Goal: Task Accomplishment & Management: Complete application form

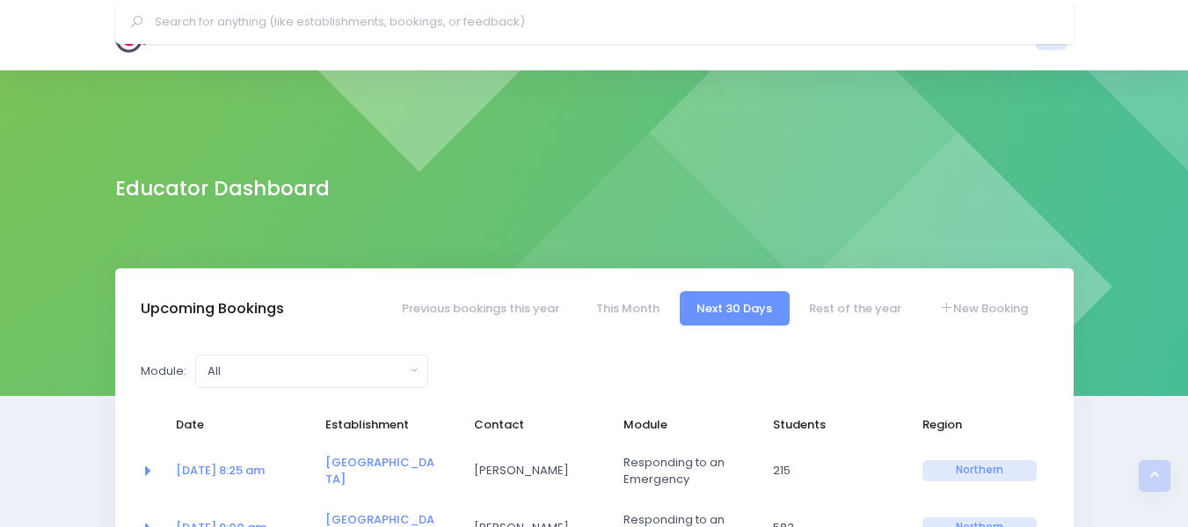
select select "5"
click at [135, 27] on img at bounding box center [140, 35] width 50 height 35
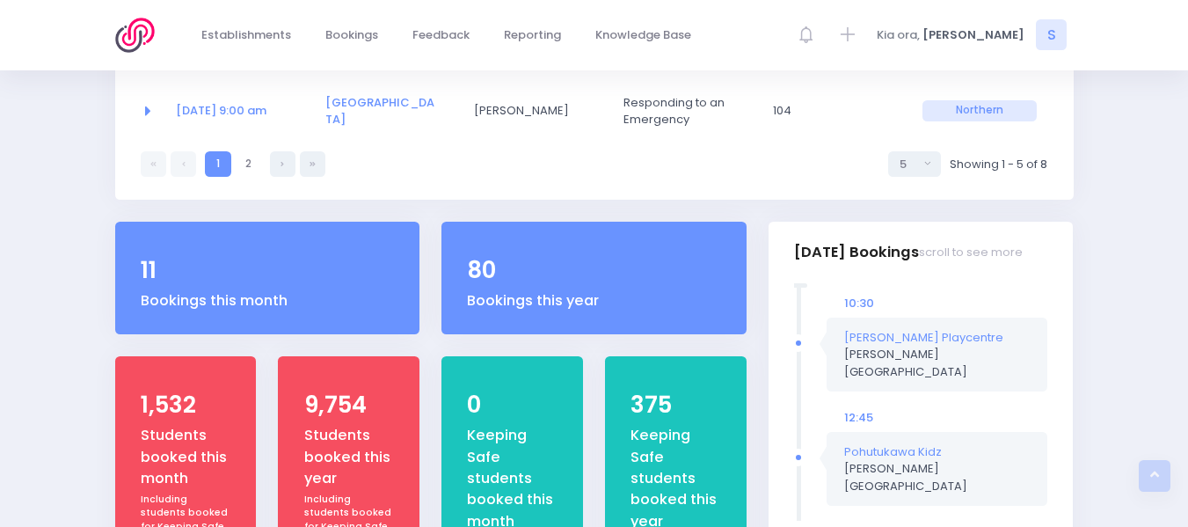
scroll to position [588, 0]
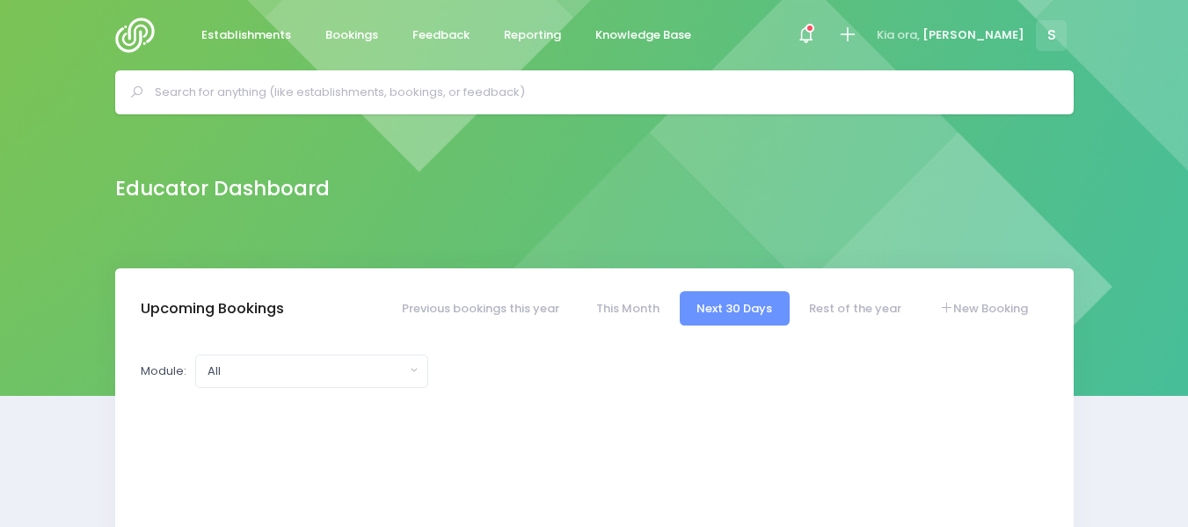
select select "5"
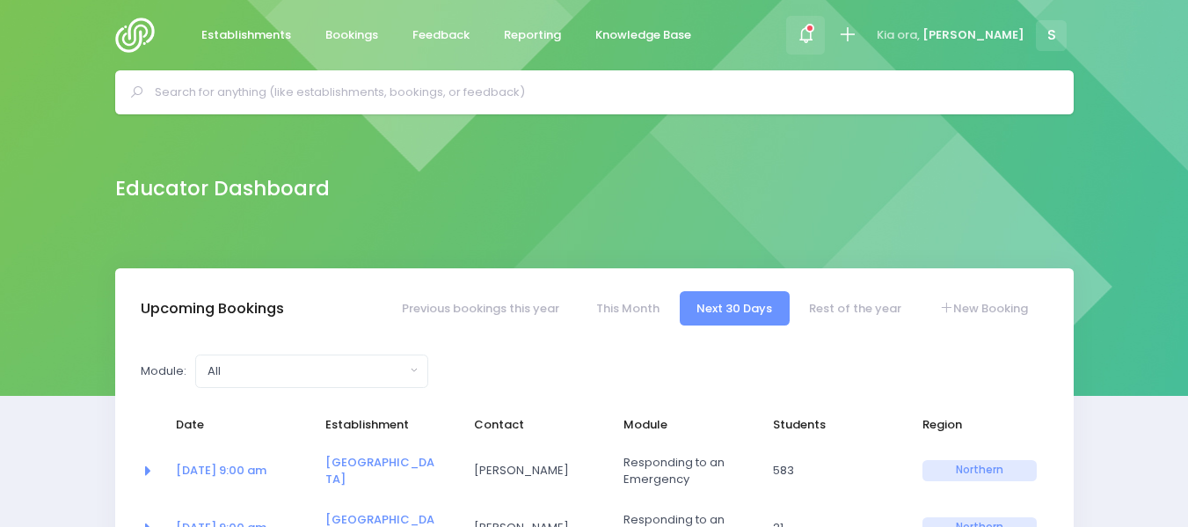
click at [808, 33] on span at bounding box center [806, 35] width 4 height 4
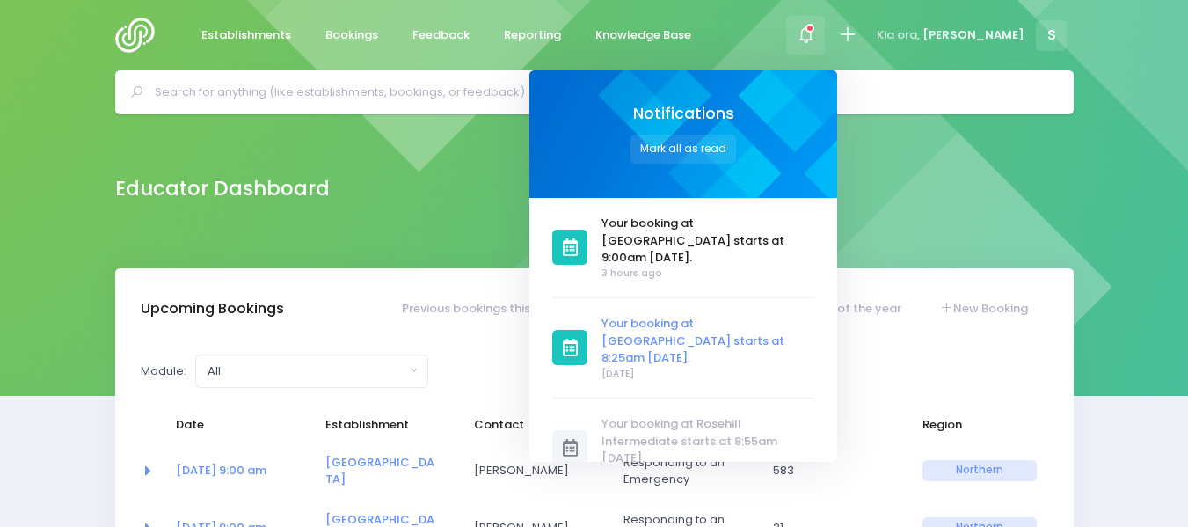
click at [774, 316] on span "Your booking at [GEOGRAPHIC_DATA] starts at 8:25am [DATE]." at bounding box center [708, 341] width 213 height 52
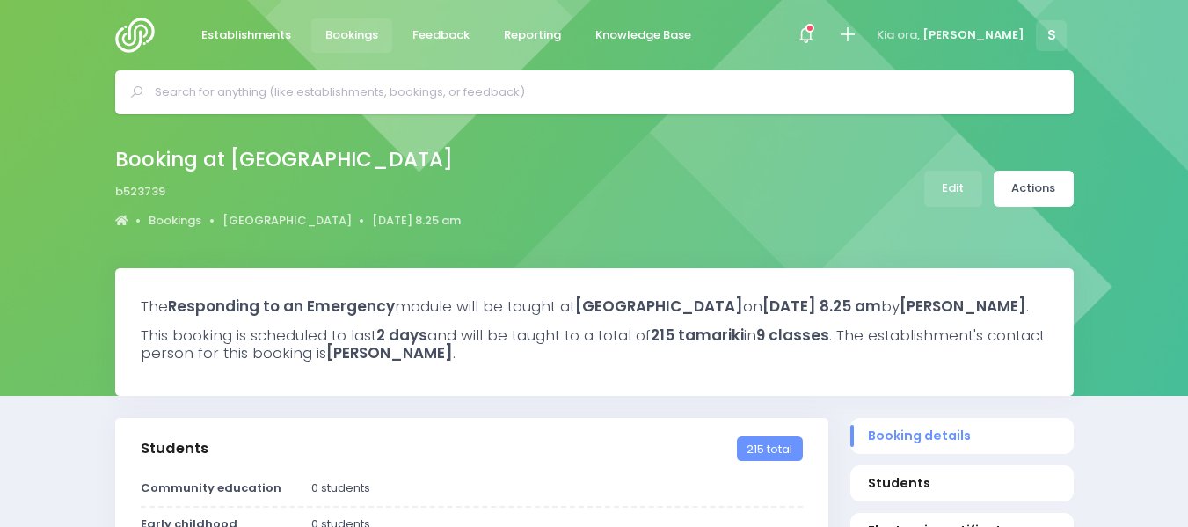
select select "5"
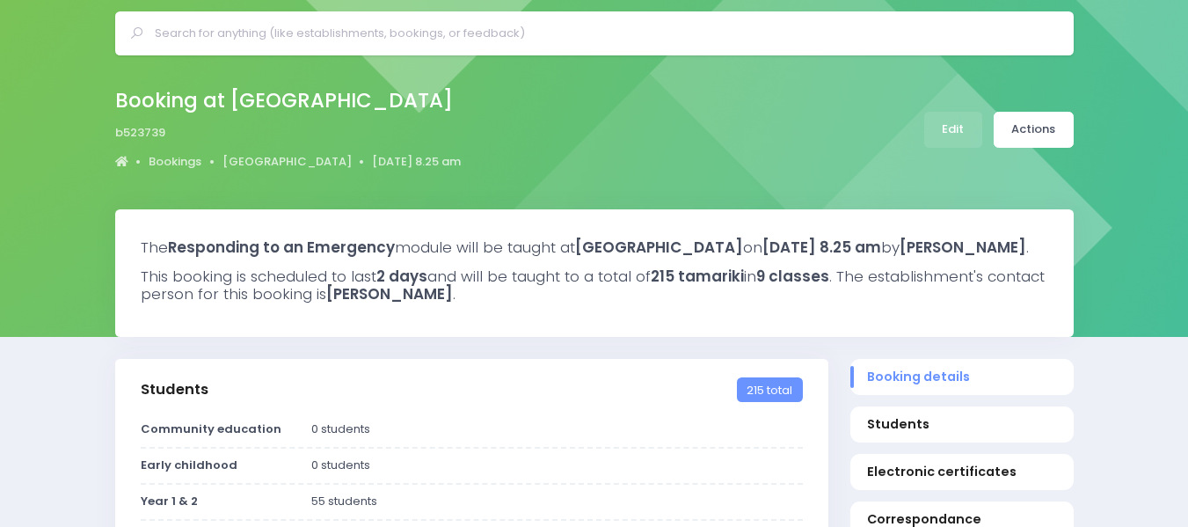
scroll to position [67, 0]
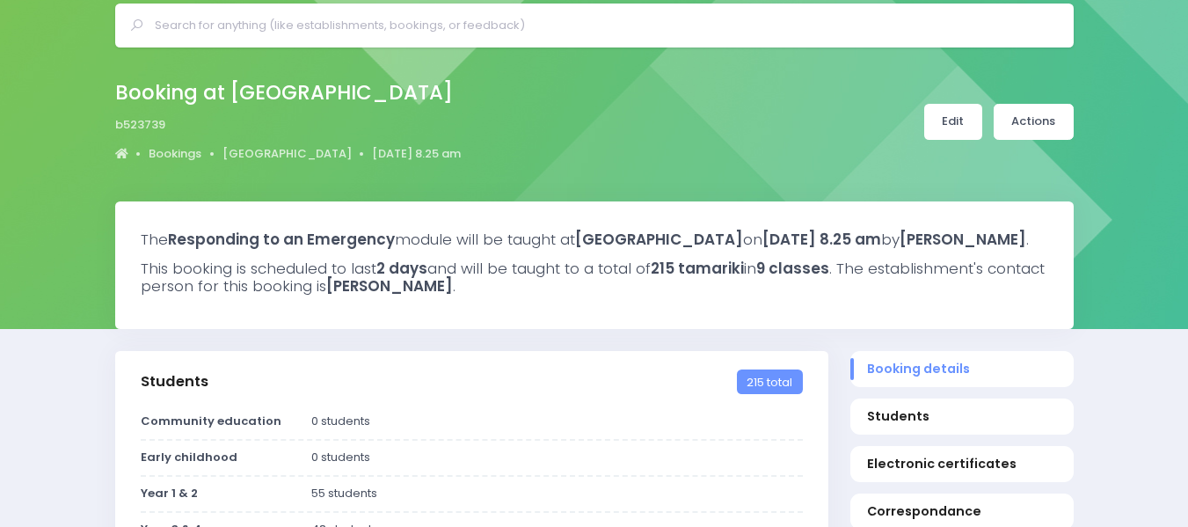
click at [951, 130] on link "Edit" at bounding box center [953, 122] width 58 height 36
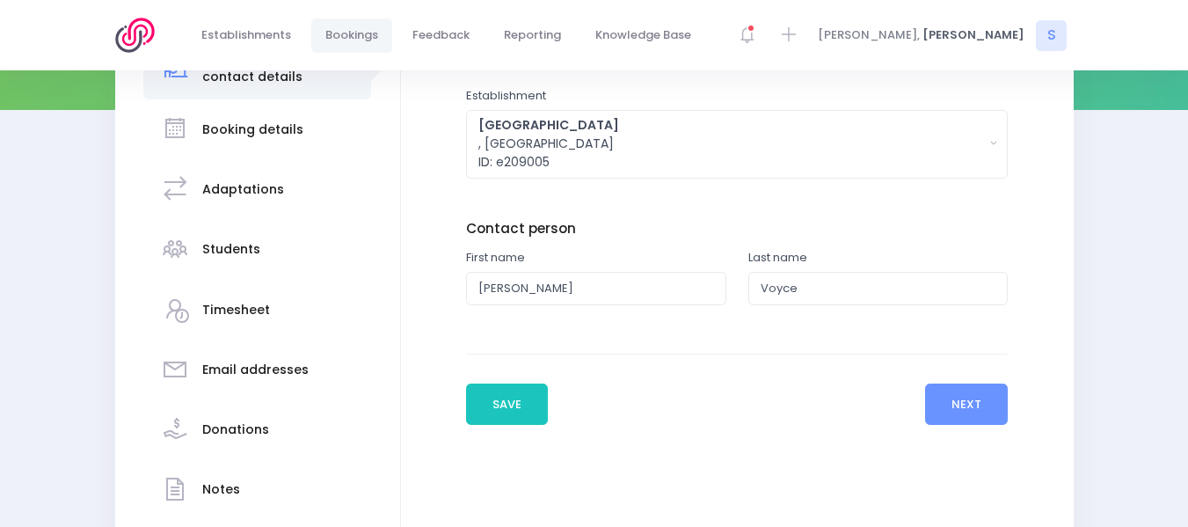
drag, startPoint x: 1199, startPoint y: 103, endPoint x: 1199, endPoint y: 253, distance: 150.4
click at [968, 403] on button "Next" at bounding box center [967, 405] width 84 height 42
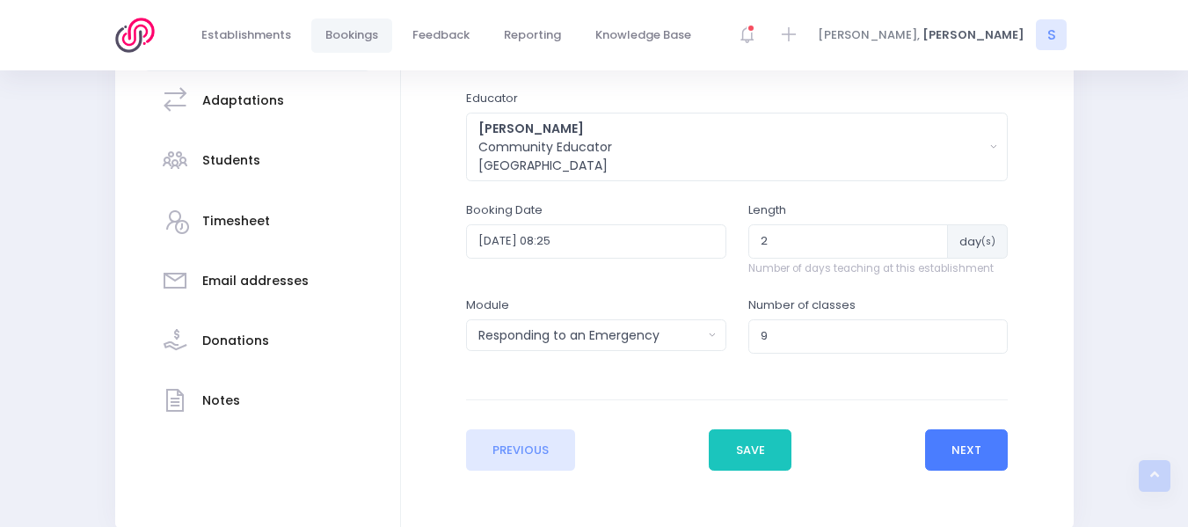
scroll to position [376, 0]
click at [623, 245] on input "2025-08-11 08:25" at bounding box center [596, 239] width 260 height 33
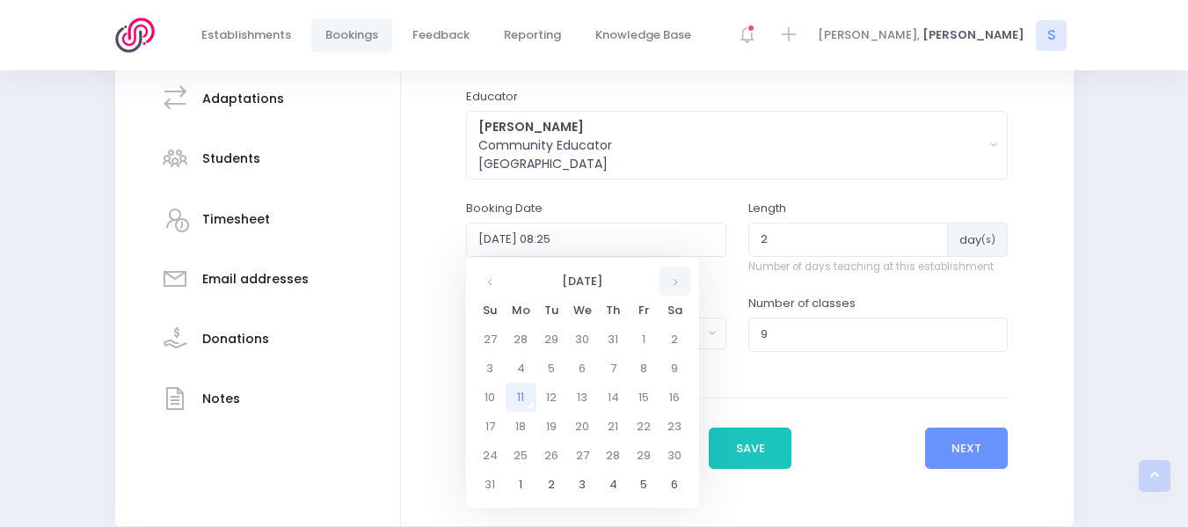
click at [672, 278] on th at bounding box center [675, 281] width 31 height 29
click at [581, 335] on td "3" at bounding box center [582, 339] width 31 height 29
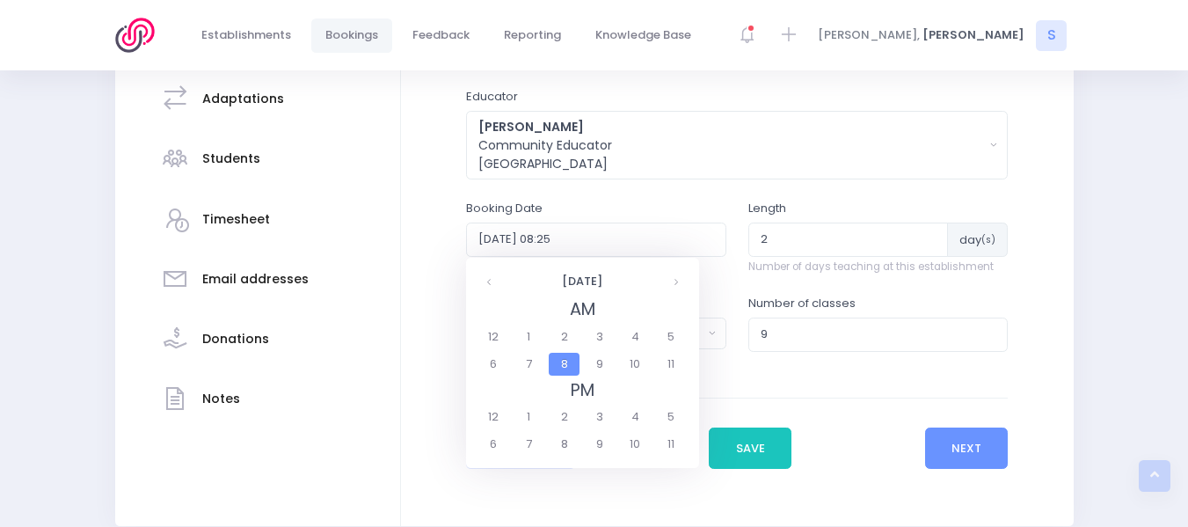
click at [559, 369] on span "8" at bounding box center [564, 364] width 31 height 23
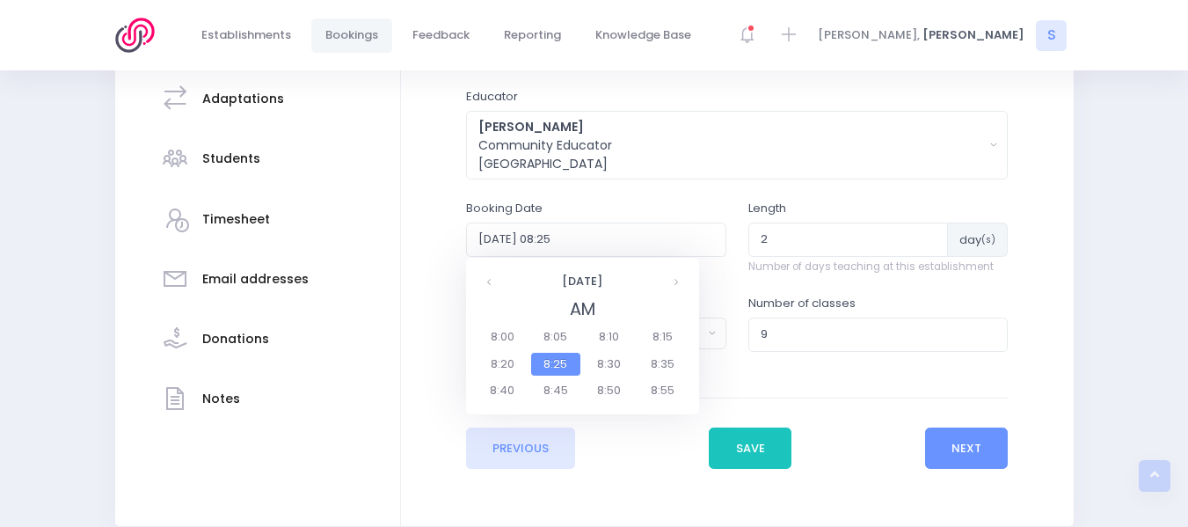
click at [555, 366] on span "8:25" at bounding box center [555, 364] width 49 height 23
type input "2025-12-03 08:25"
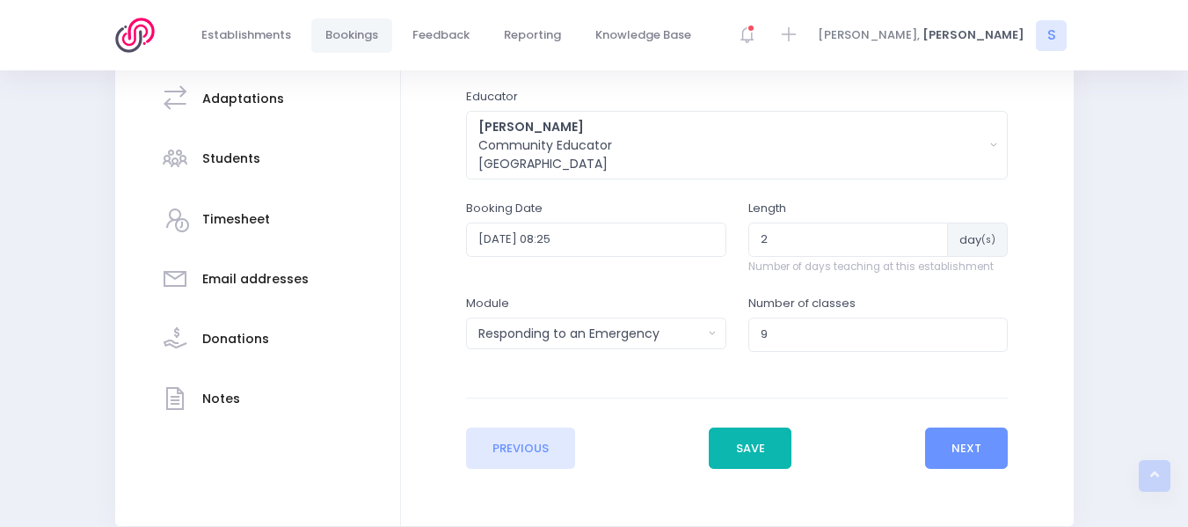
click at [742, 452] on button "Save" at bounding box center [750, 449] width 83 height 42
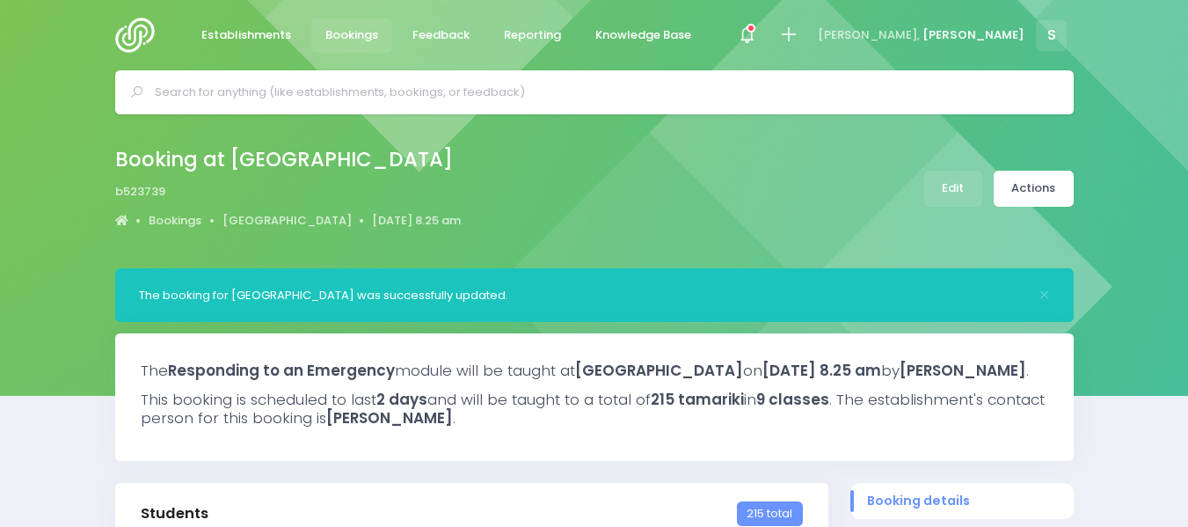
select select "5"
click at [209, 85] on input "text" at bounding box center [602, 92] width 895 height 26
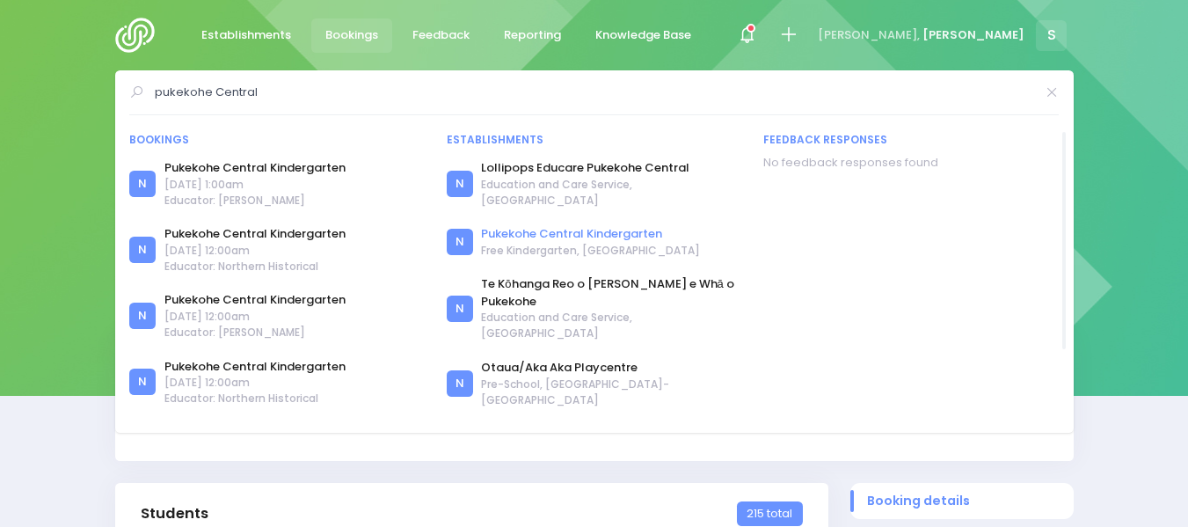
type input "pukekohe Central"
click at [552, 225] on link "Pukekohe Central Kindergarten" at bounding box center [590, 234] width 219 height 18
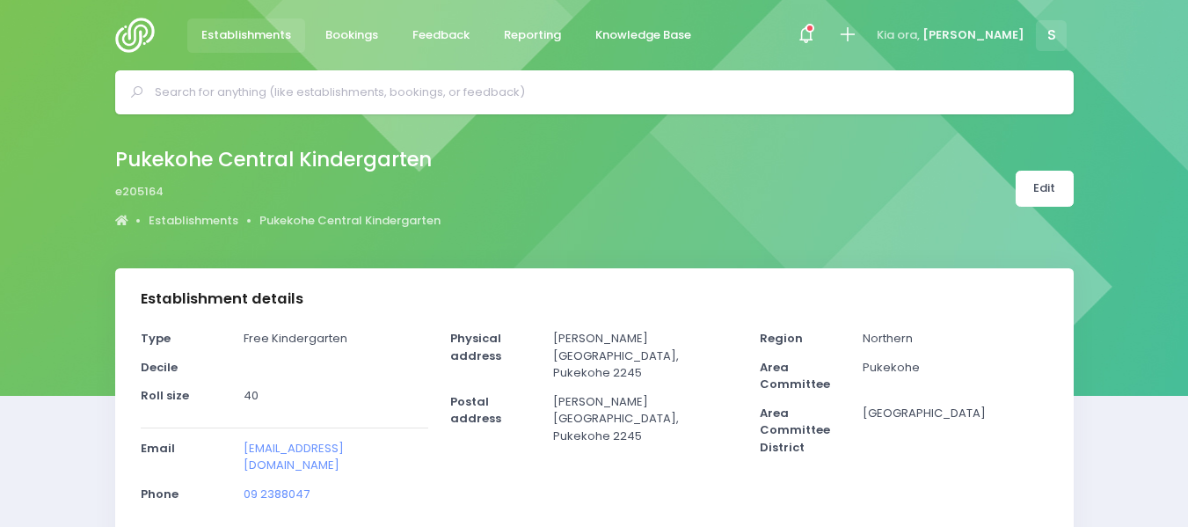
select select "5"
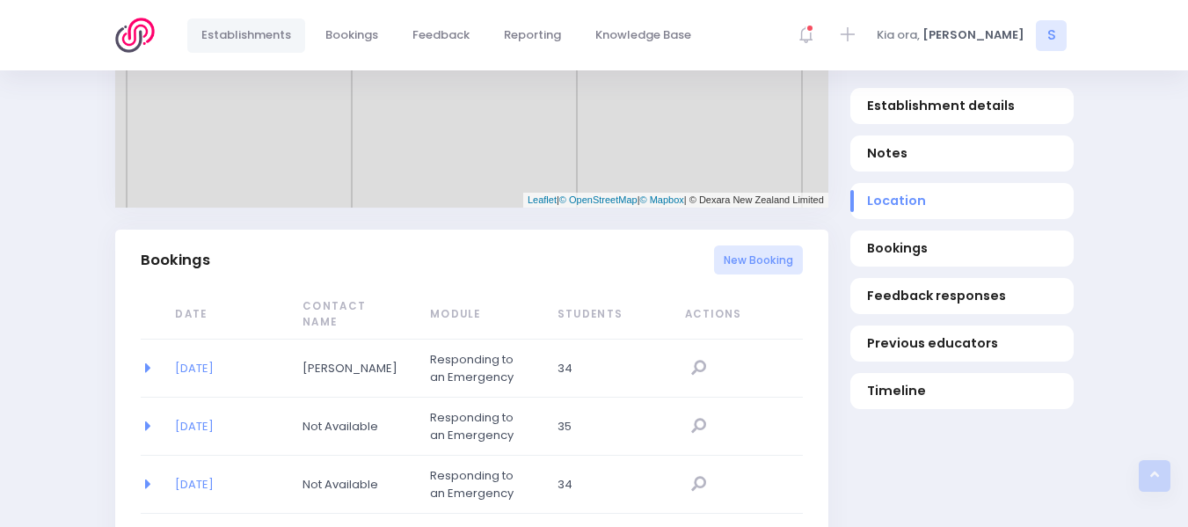
scroll to position [975, 0]
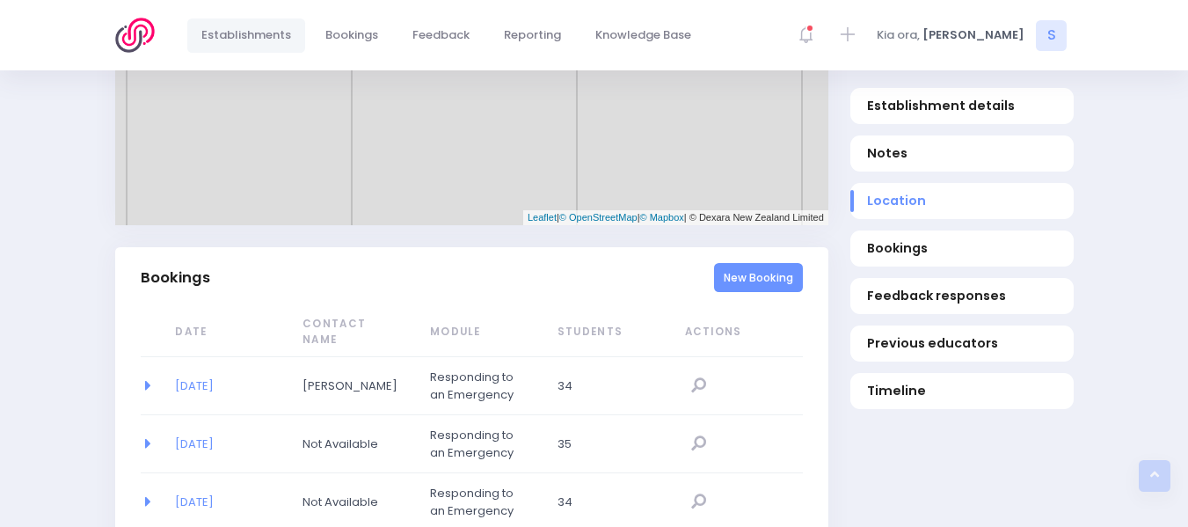
click at [740, 263] on link "New Booking" at bounding box center [758, 277] width 89 height 29
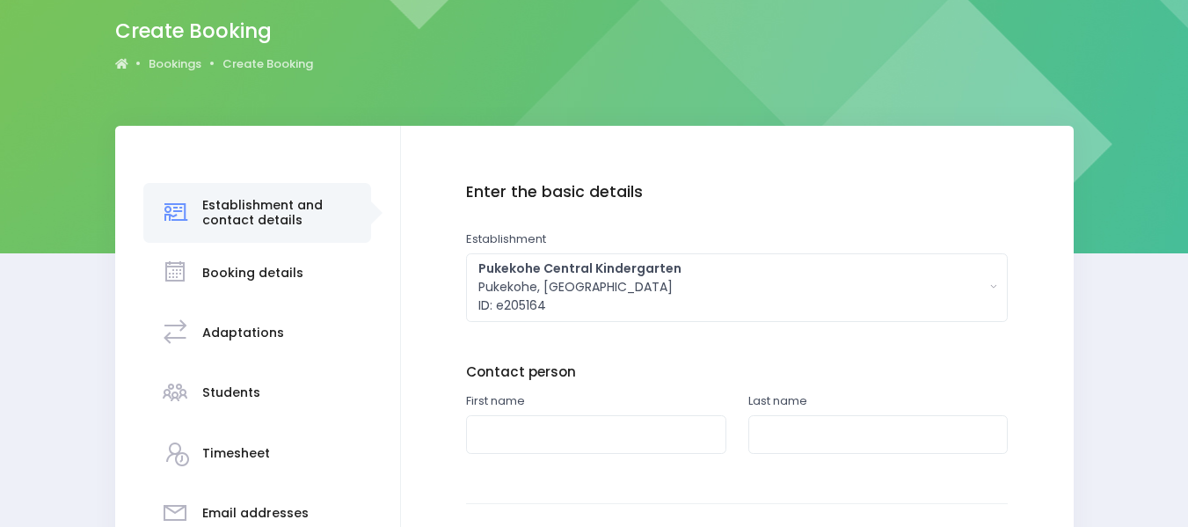
scroll to position [186, 0]
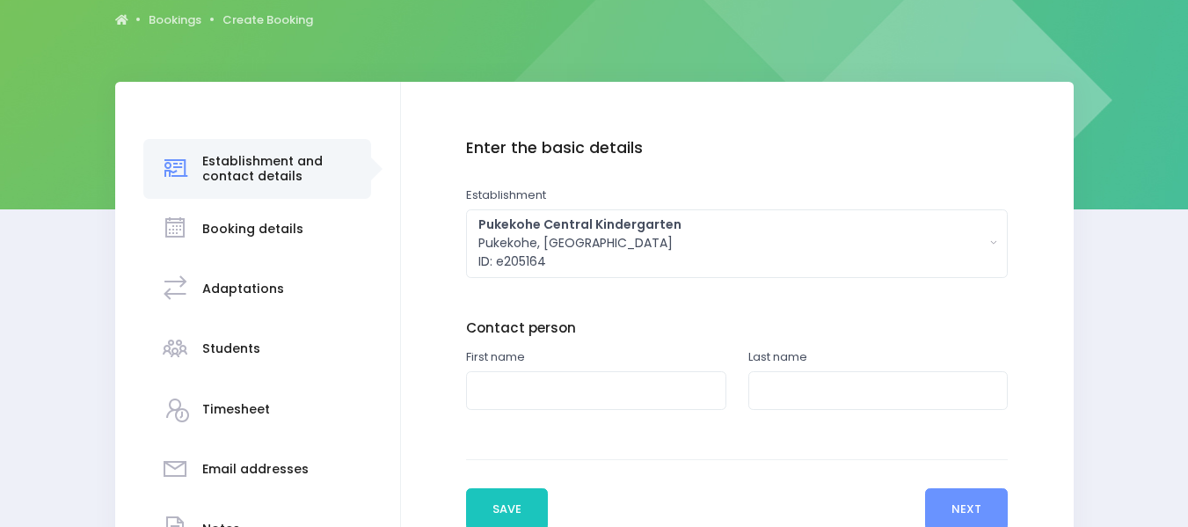
drag, startPoint x: 1196, startPoint y: 155, endPoint x: 1201, endPoint y: 259, distance: 104.8
click at [1188, 259] on html "Establishments Bookings Feedback Reporting Knowledge Base" at bounding box center [594, 77] width 1188 height 527
click at [524, 379] on input "text" at bounding box center [596, 391] width 260 height 40
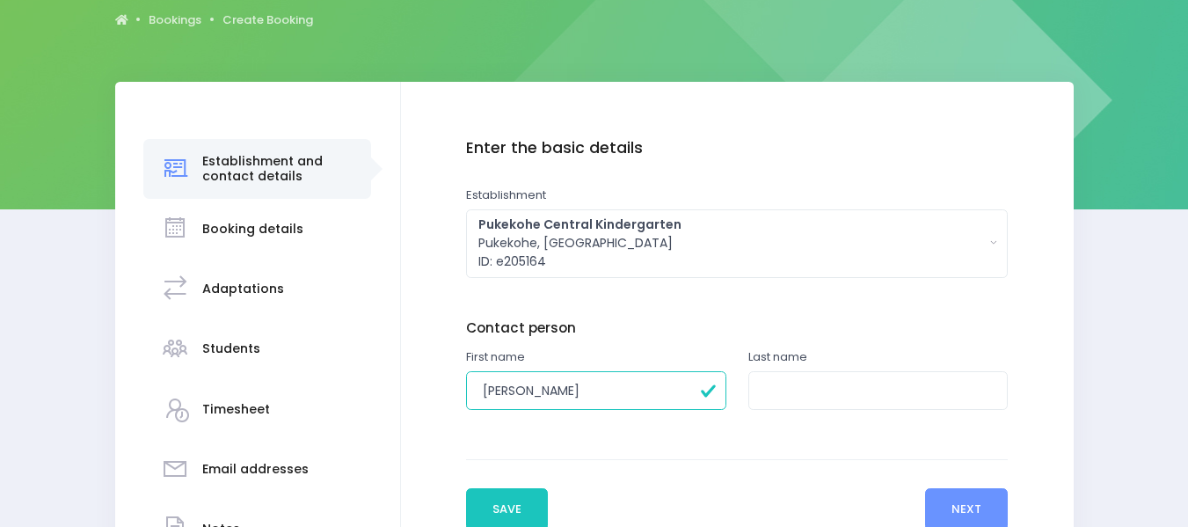
type input "Paula"
click at [774, 391] on input "text" at bounding box center [879, 391] width 260 height 40
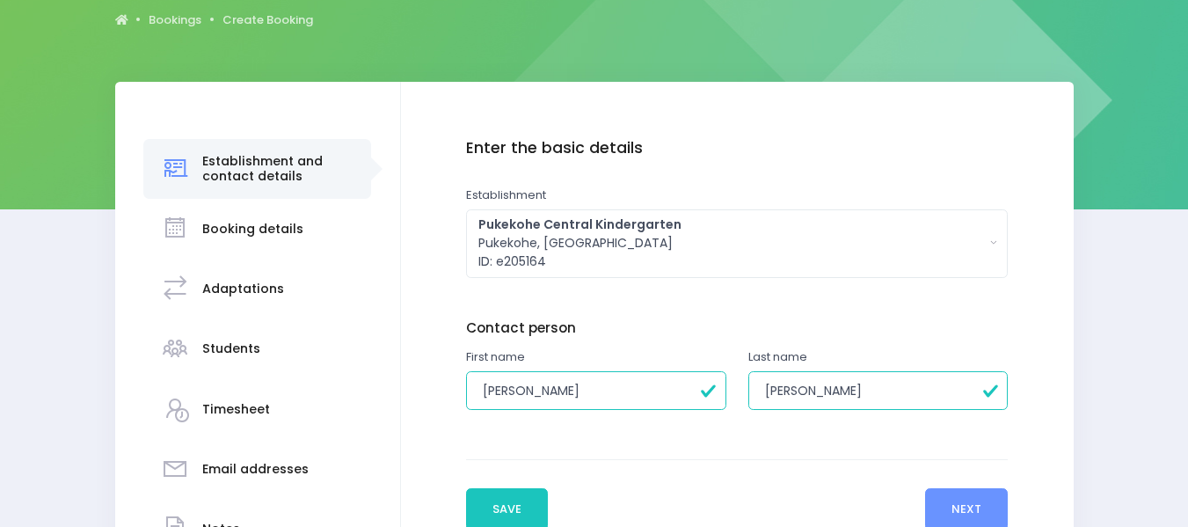
type input "Hutching"
click at [940, 497] on button "Next" at bounding box center [967, 509] width 84 height 42
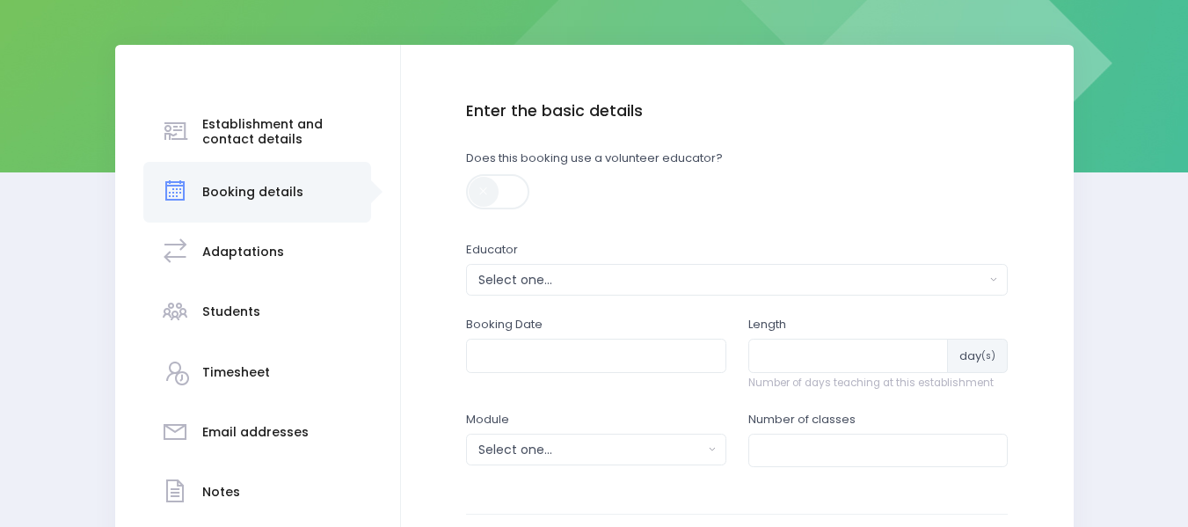
scroll to position [244, 0]
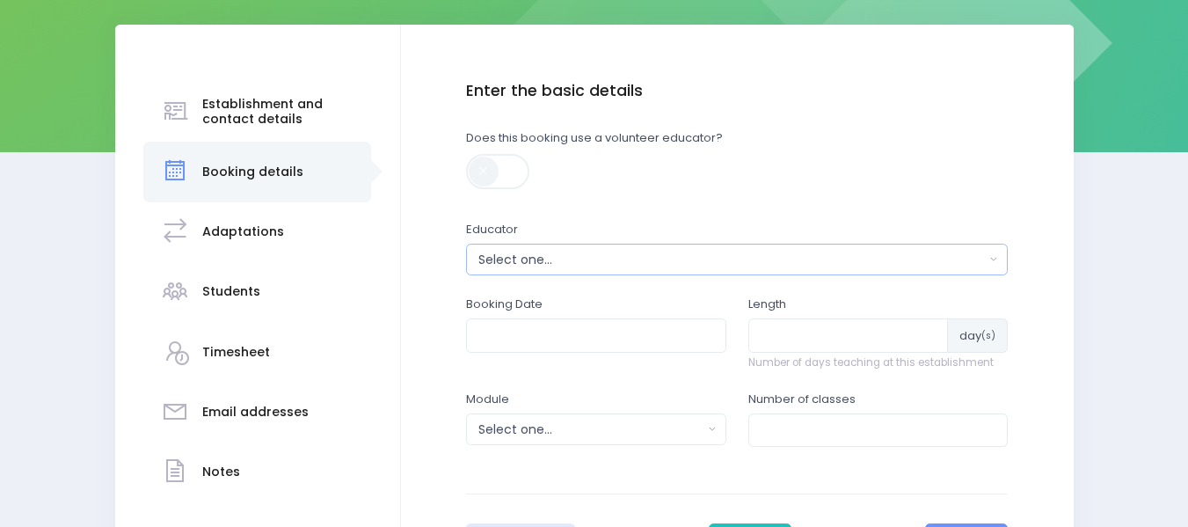
click at [515, 255] on div "Select one..." at bounding box center [732, 260] width 507 height 18
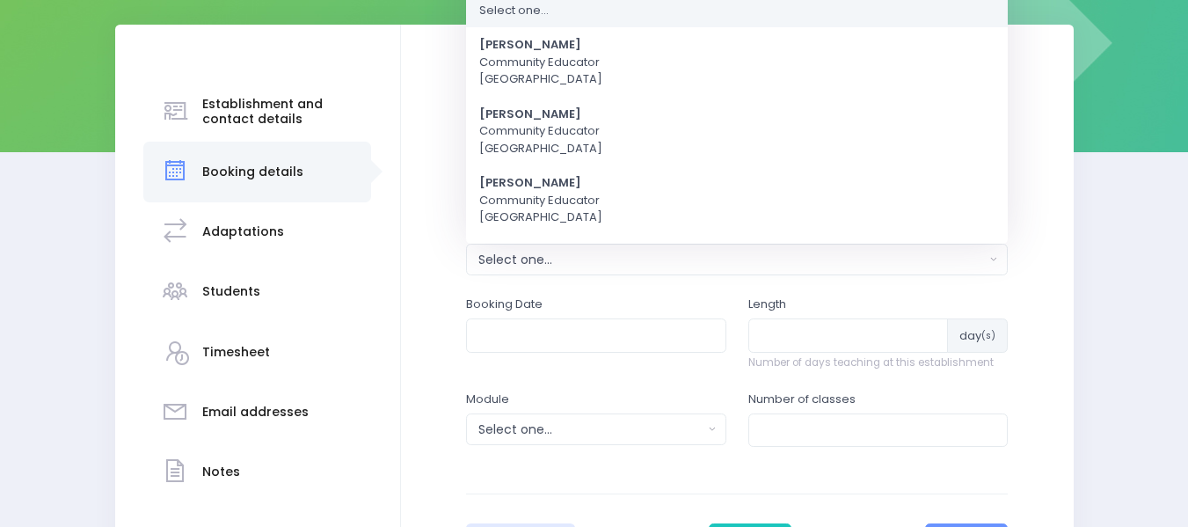
scroll to position [0, 0]
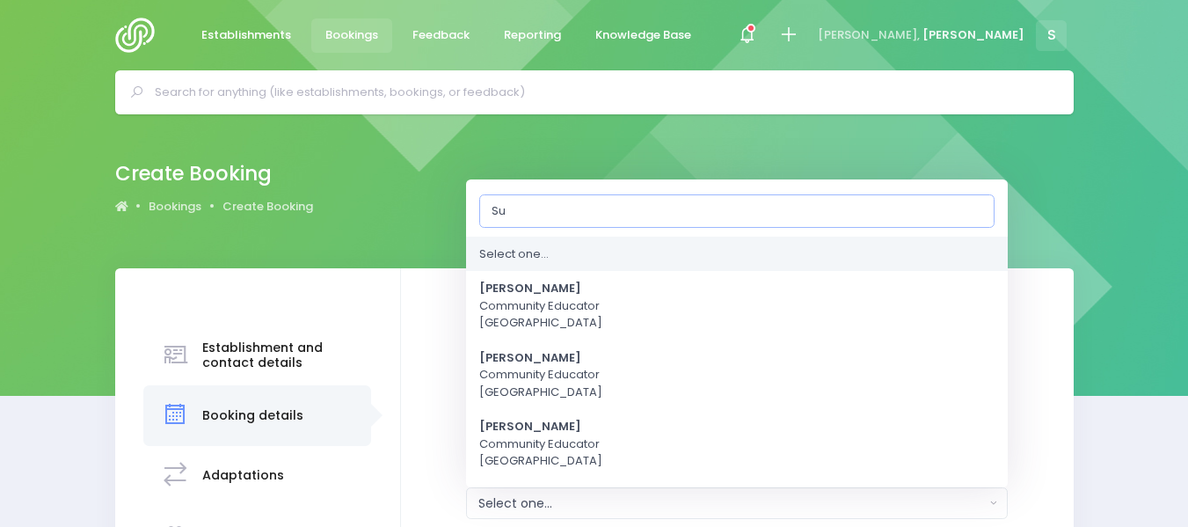
type input "[PERSON_NAME]"
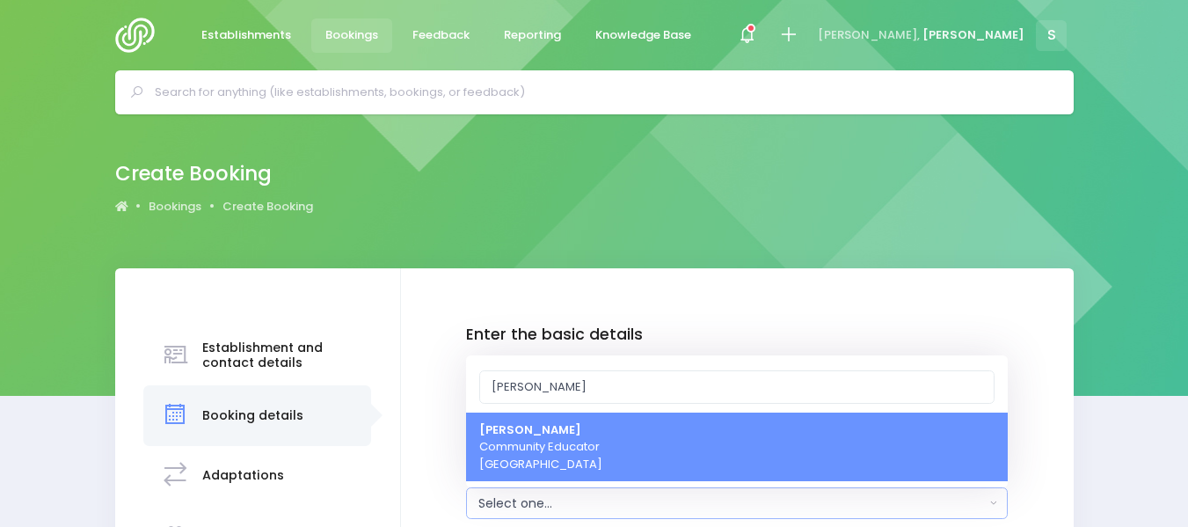
click at [529, 444] on span "Sue Lowry Community Educator Northern Region" at bounding box center [540, 447] width 123 height 52
select select "121363"
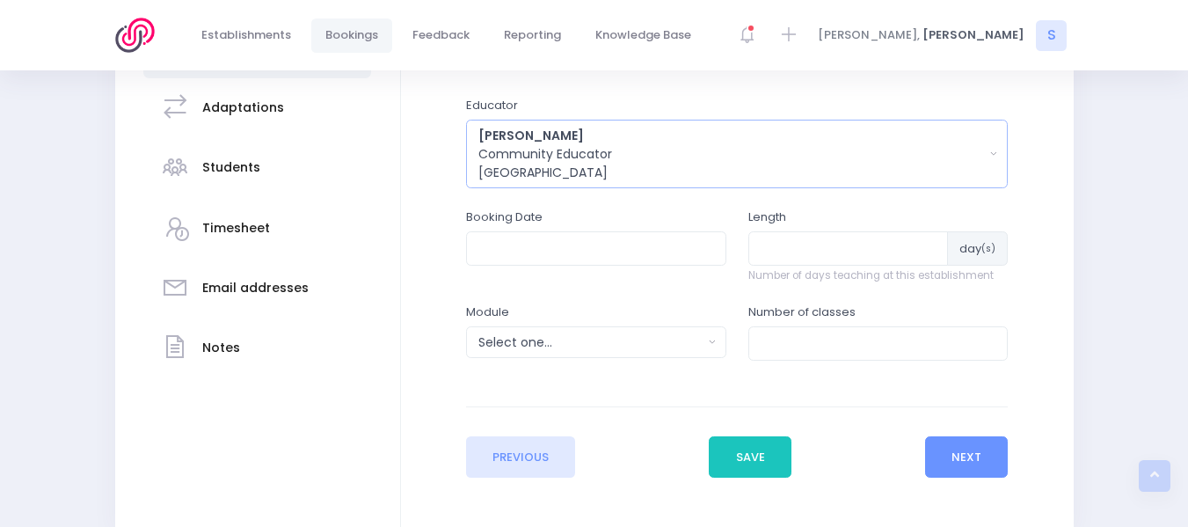
scroll to position [369, 0]
click at [536, 245] on input "text" at bounding box center [596, 246] width 260 height 33
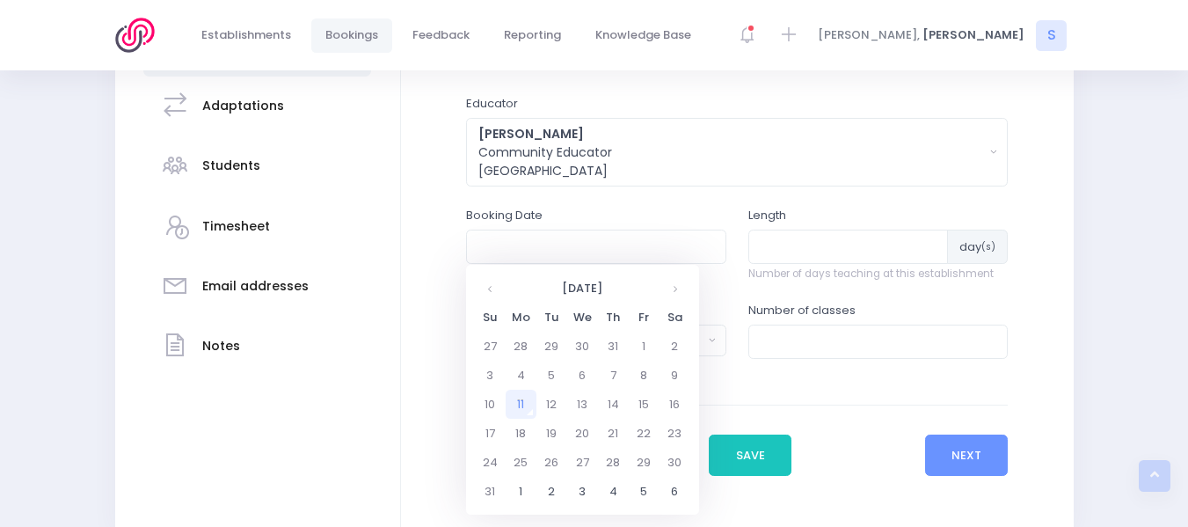
click at [517, 399] on td "11" at bounding box center [521, 404] width 31 height 29
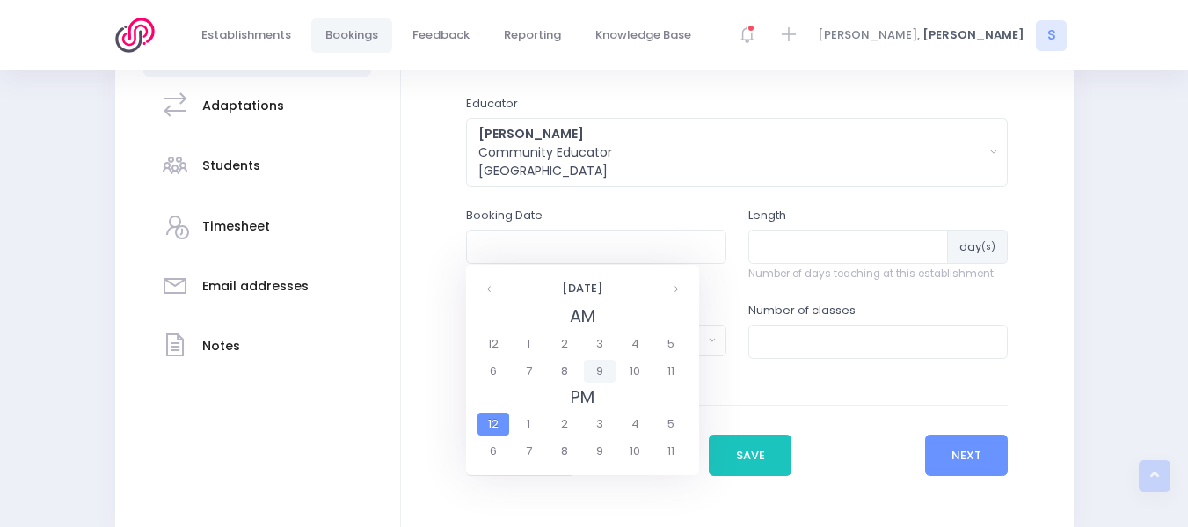
click at [599, 371] on span "9" at bounding box center [599, 371] width 31 height 23
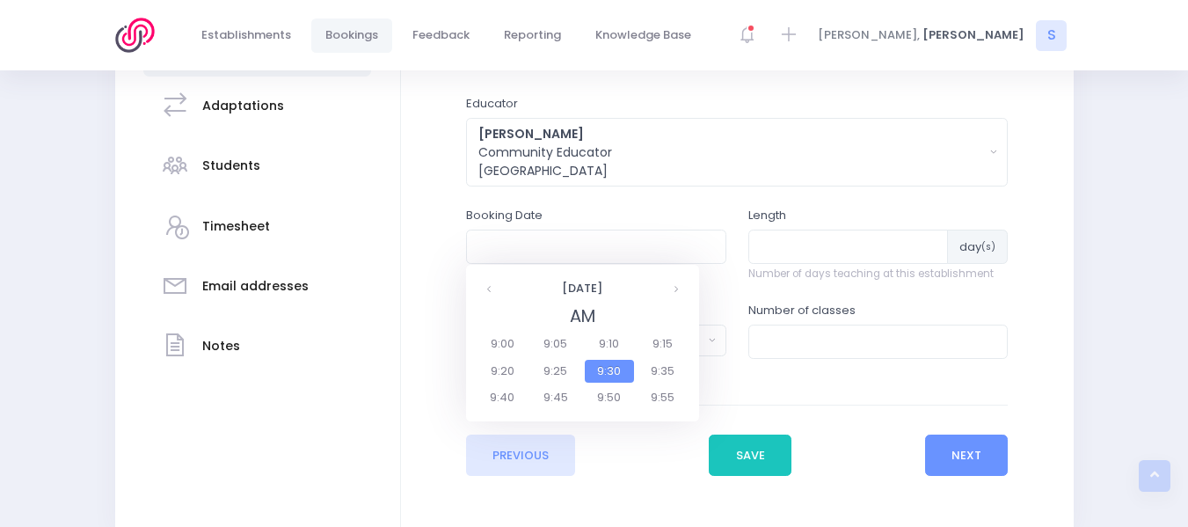
click at [605, 366] on span "9:30" at bounding box center [609, 371] width 49 height 23
type input "11/08/2025 09:30 AM"
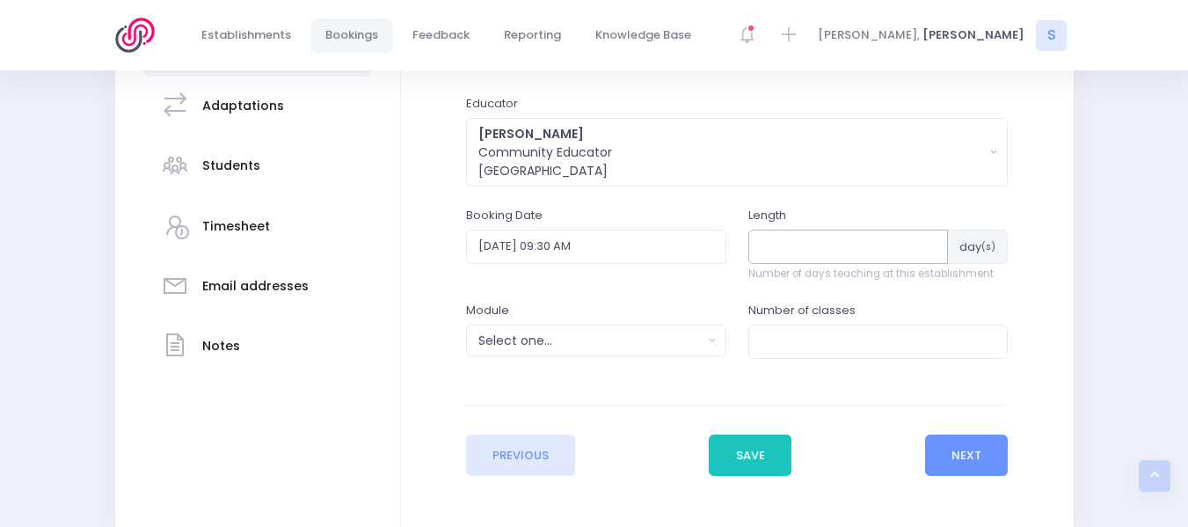
click at [802, 253] on input "number" at bounding box center [849, 246] width 201 height 33
type input "1"
click at [779, 337] on input "number" at bounding box center [879, 341] width 260 height 33
type input "1"
click at [632, 334] on div "Select one..." at bounding box center [591, 341] width 224 height 18
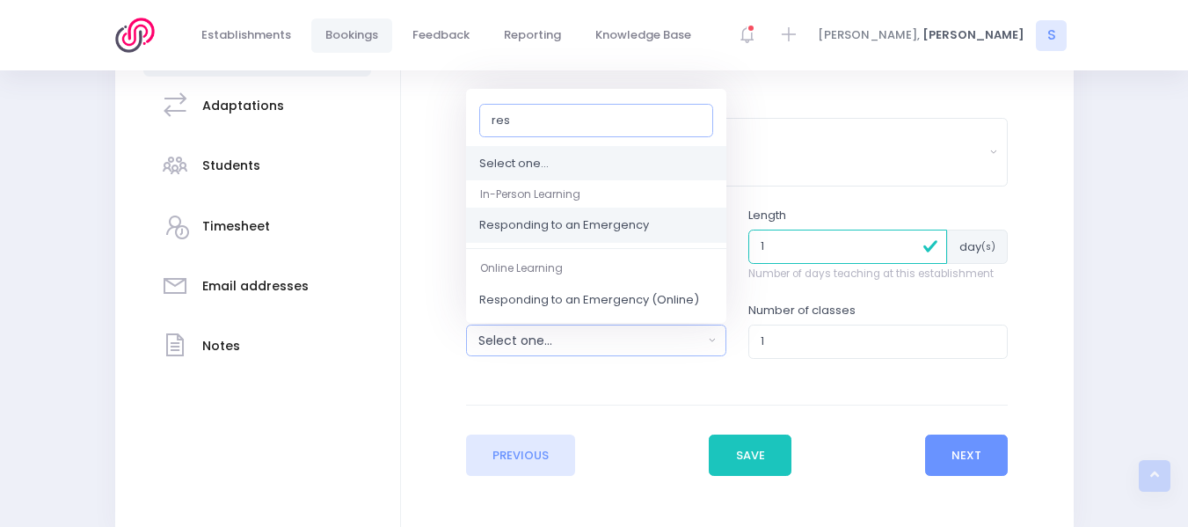
type input "res"
click at [614, 231] on span "Responding to an Emergency" at bounding box center [564, 226] width 170 height 18
select select "Responding to an Emergency"
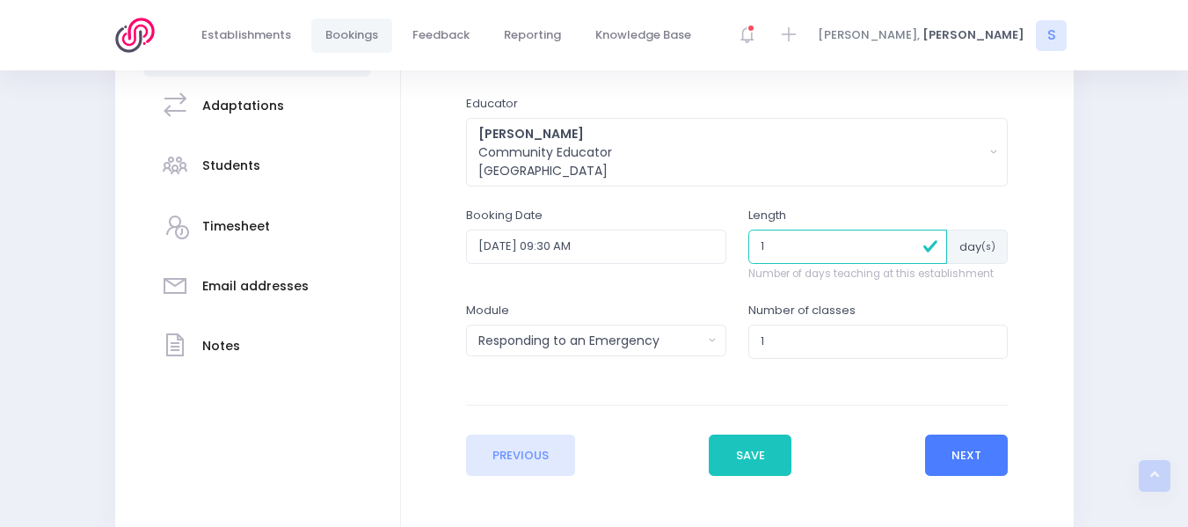
click at [969, 462] on button "Next" at bounding box center [967, 456] width 84 height 42
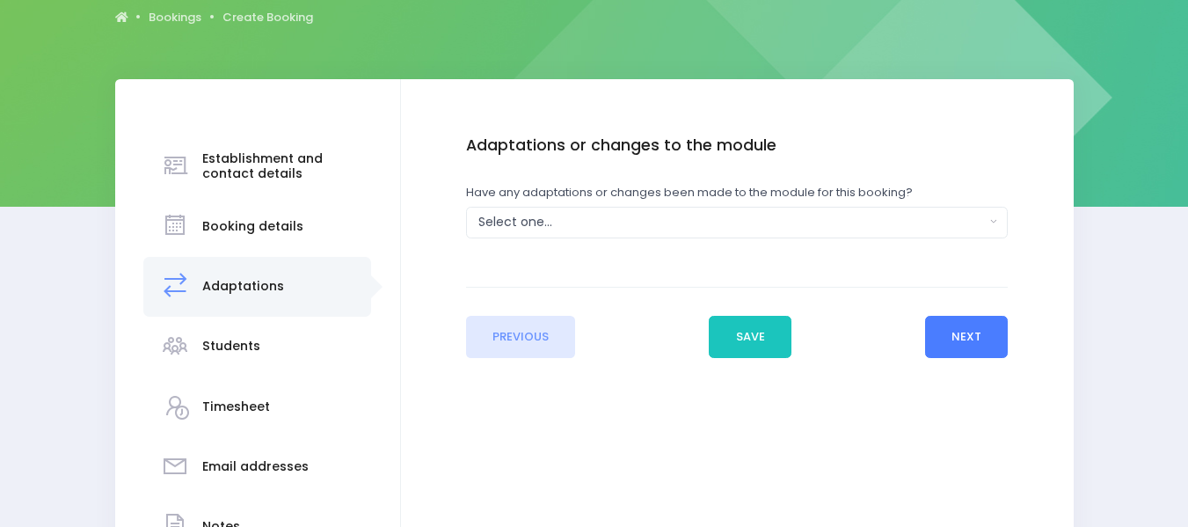
scroll to position [203, 0]
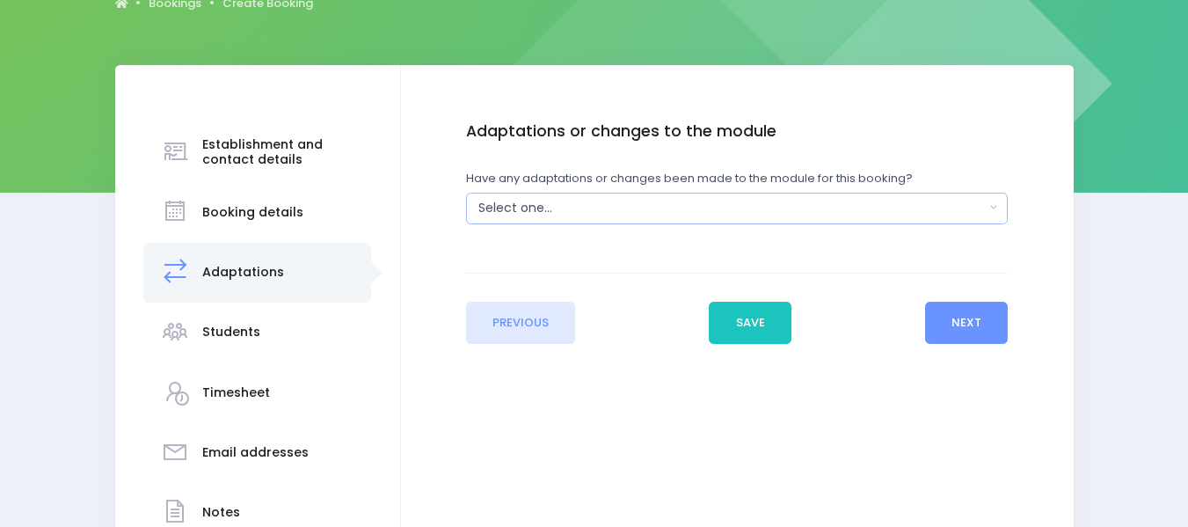
click at [993, 203] on button "Select one..." at bounding box center [737, 209] width 542 height 32
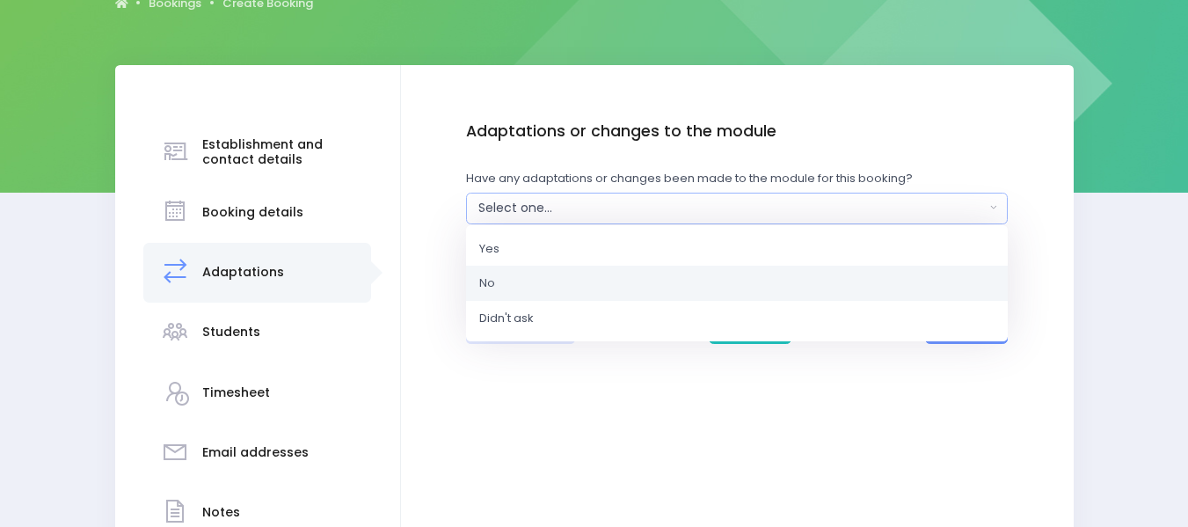
click at [485, 277] on span "No" at bounding box center [487, 283] width 16 height 18
select select "No"
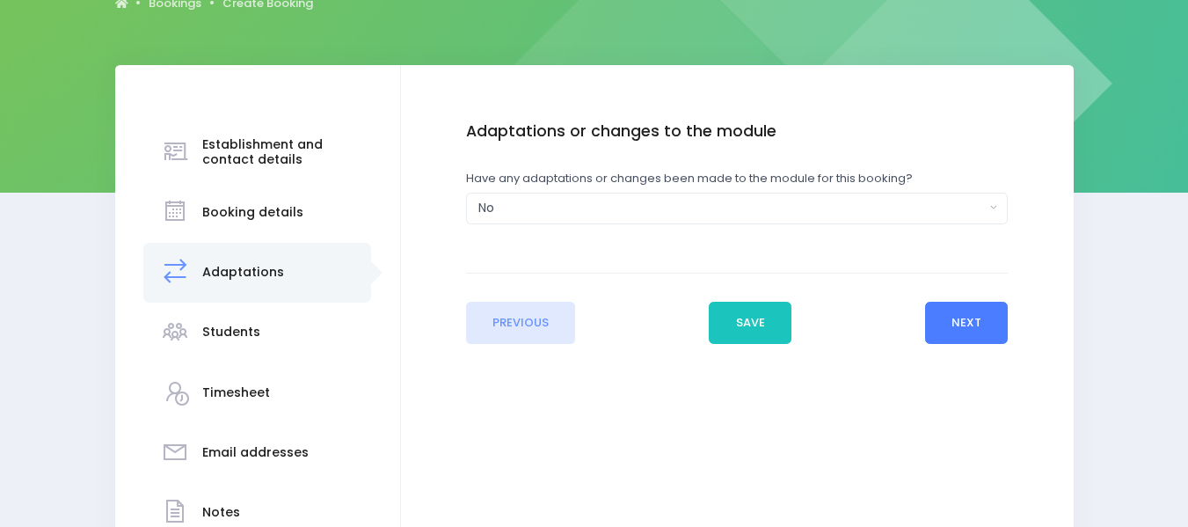
click at [988, 328] on button "Next" at bounding box center [967, 323] width 84 height 42
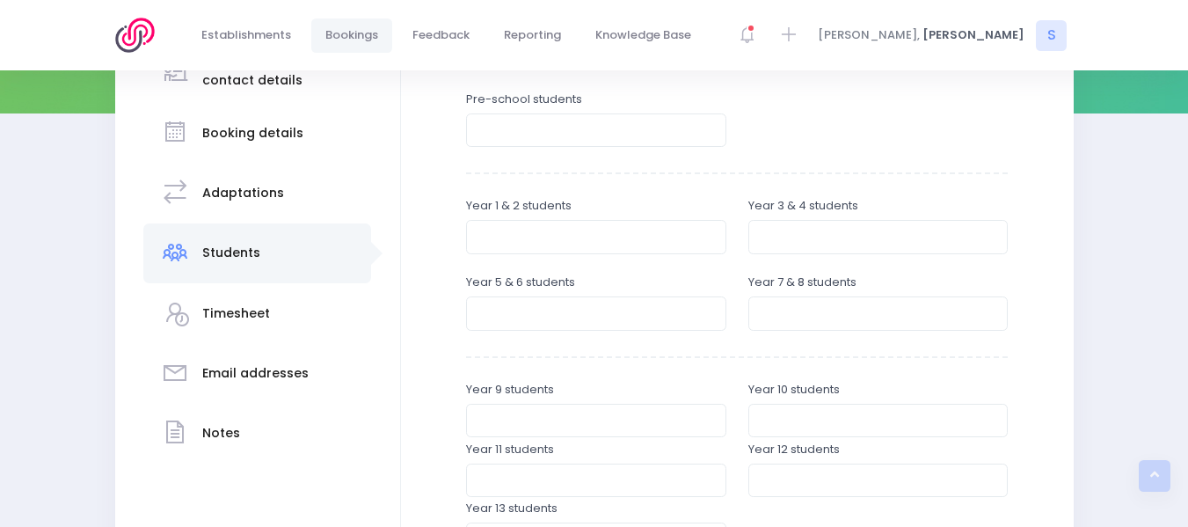
scroll to position [281, 0]
click at [507, 132] on input "number" at bounding box center [596, 131] width 260 height 33
type input "34"
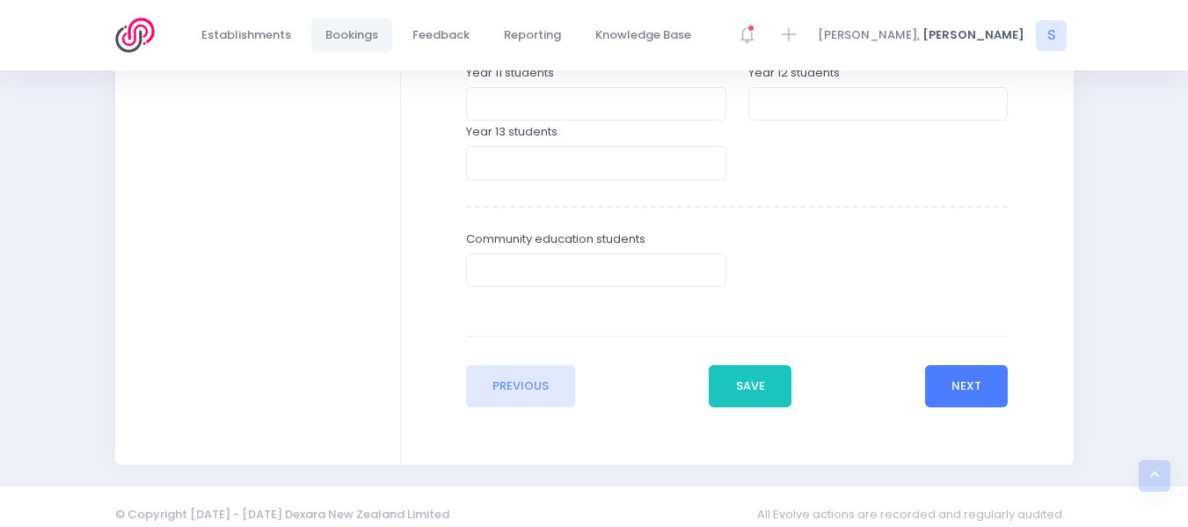
click at [939, 385] on button "Next" at bounding box center [967, 386] width 84 height 42
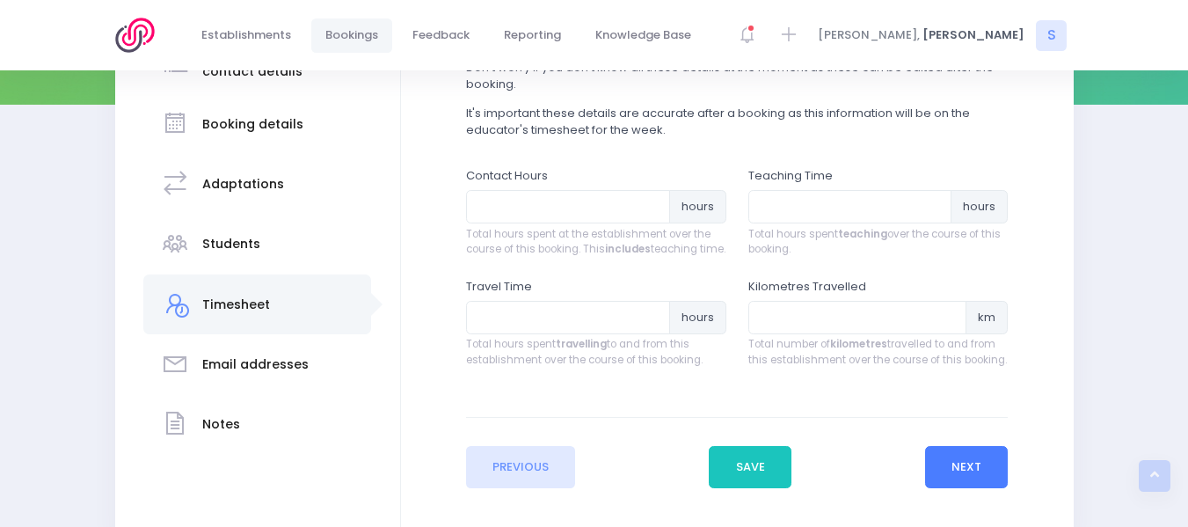
scroll to position [293, 0]
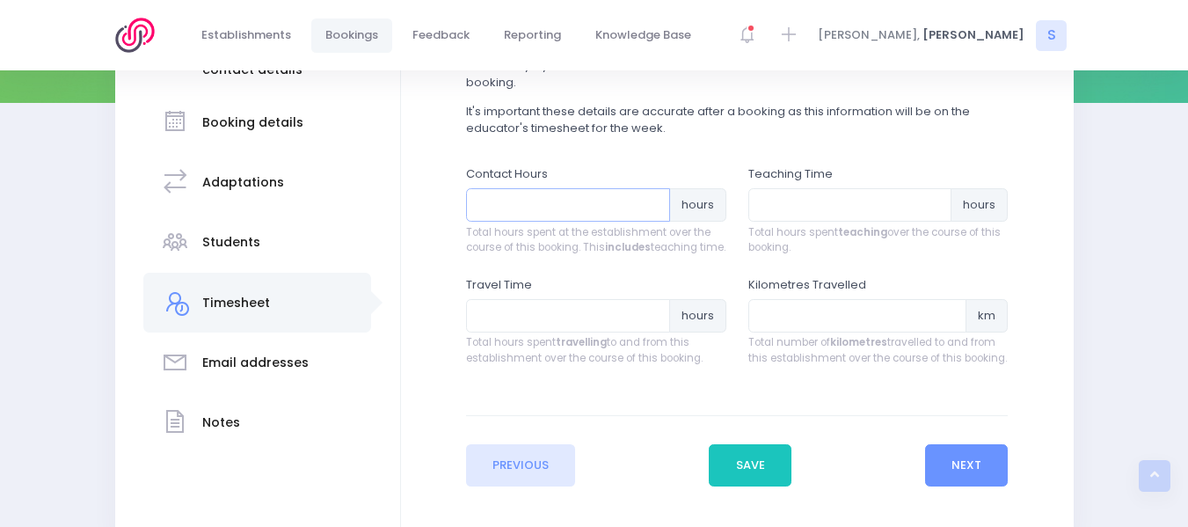
click at [500, 198] on input "number" at bounding box center [568, 204] width 204 height 33
type input "1.25"
click at [785, 208] on input "number" at bounding box center [851, 204] width 204 height 33
type input "1"
click at [534, 325] on input "number" at bounding box center [568, 315] width 204 height 33
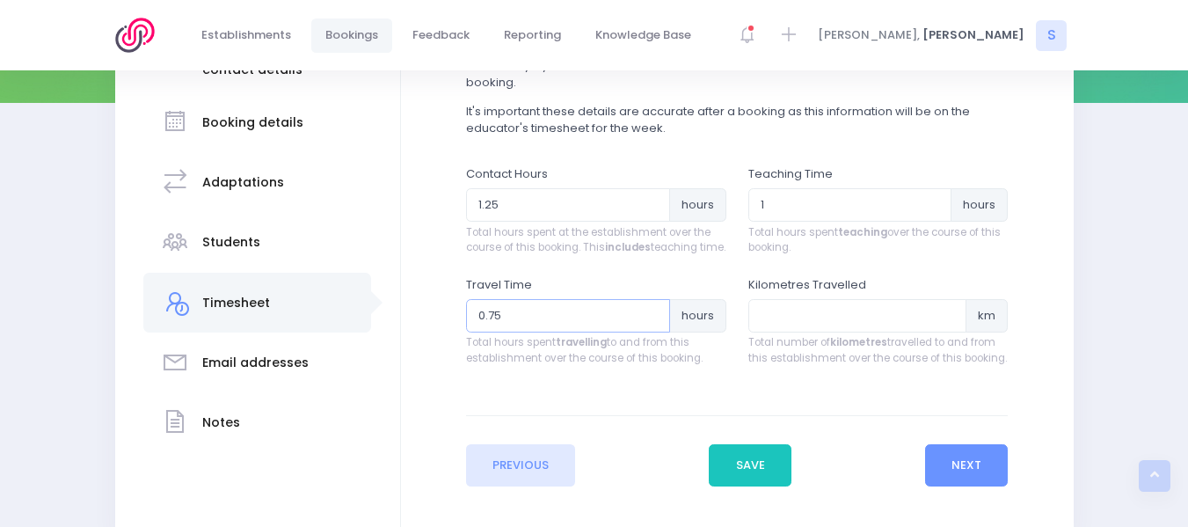
type input "0.75"
click at [784, 333] on input "number" at bounding box center [858, 315] width 219 height 33
click at [953, 482] on button "Next" at bounding box center [967, 465] width 84 height 42
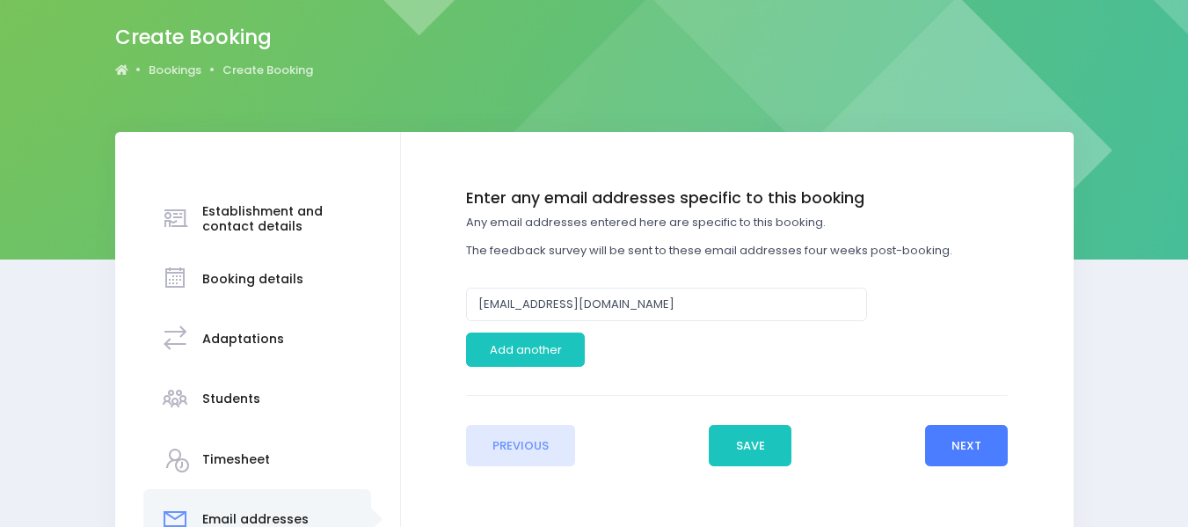
scroll to position [157, 0]
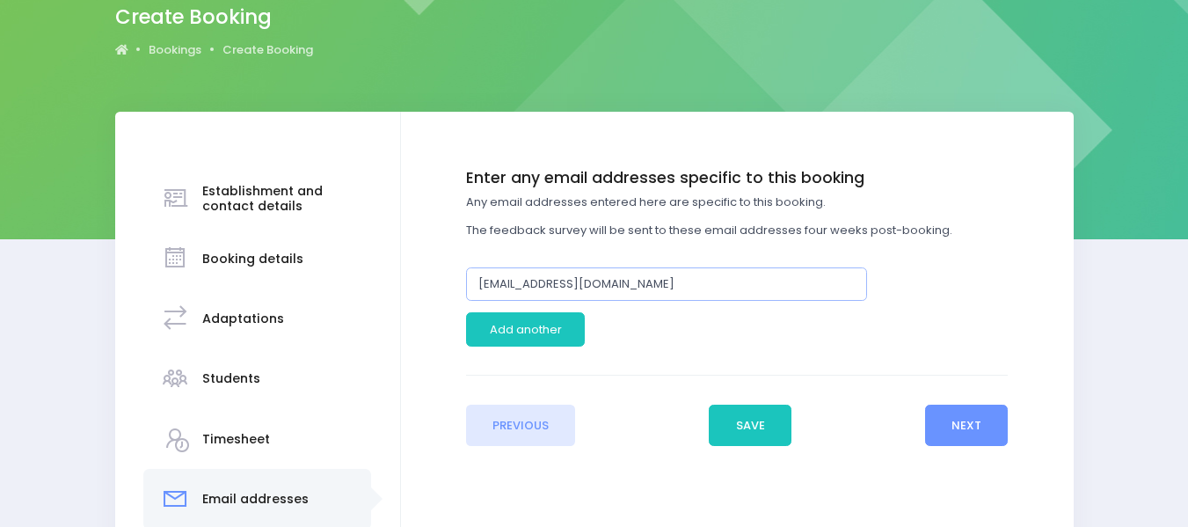
drag, startPoint x: 603, startPoint y: 280, endPoint x: 261, endPoint y: 323, distance: 344.9
click at [261, 323] on div "Establishment and contact details Booking details Adaptations" at bounding box center [594, 379] width 959 height 535
type input "paula.hutching@cmka.org.nz"
click at [969, 423] on button "Next" at bounding box center [967, 426] width 84 height 42
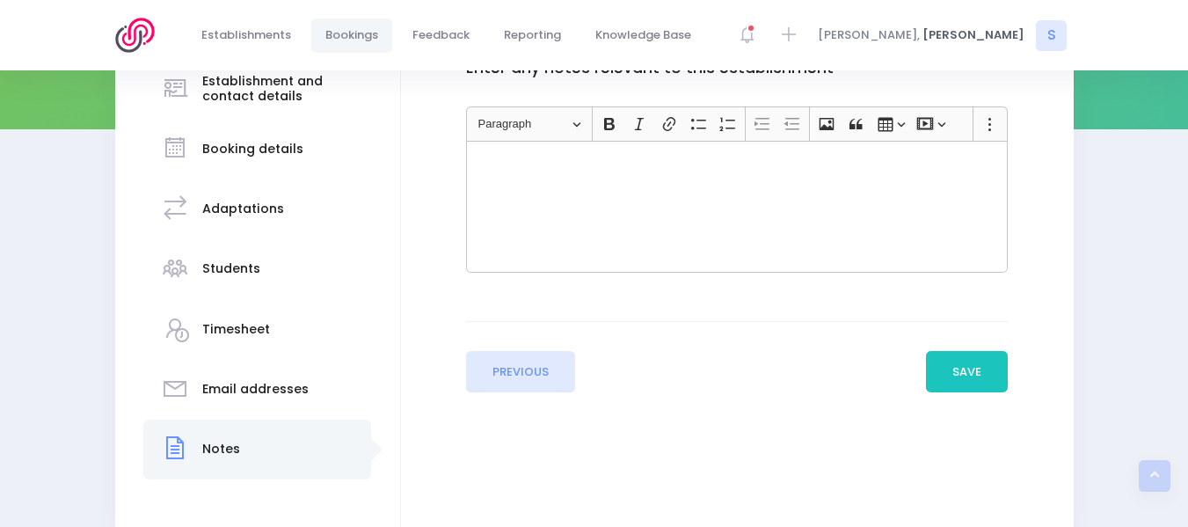
scroll to position [274, 0]
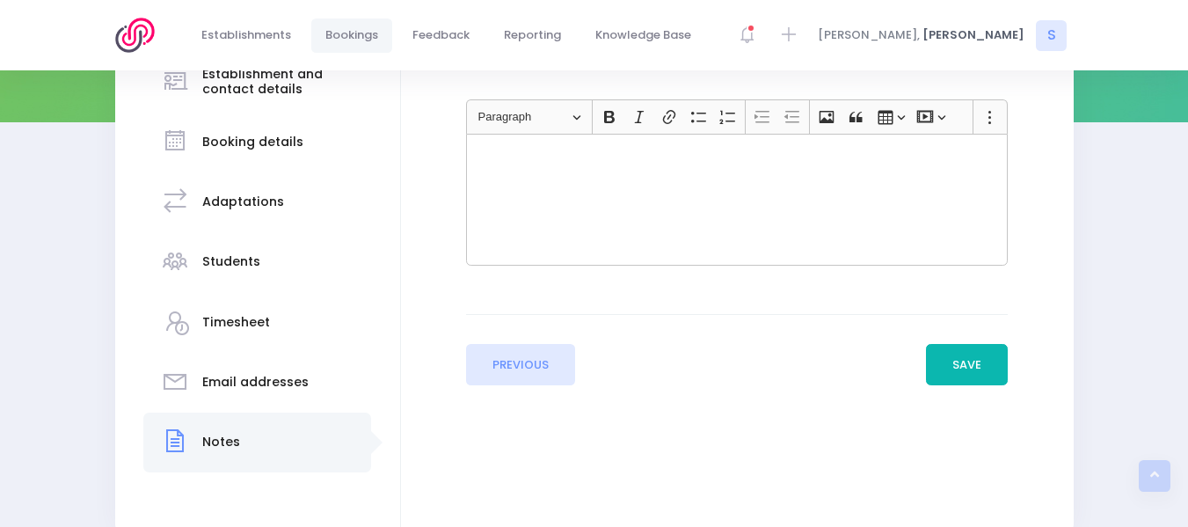
click at [969, 364] on button "Save" at bounding box center [967, 365] width 83 height 42
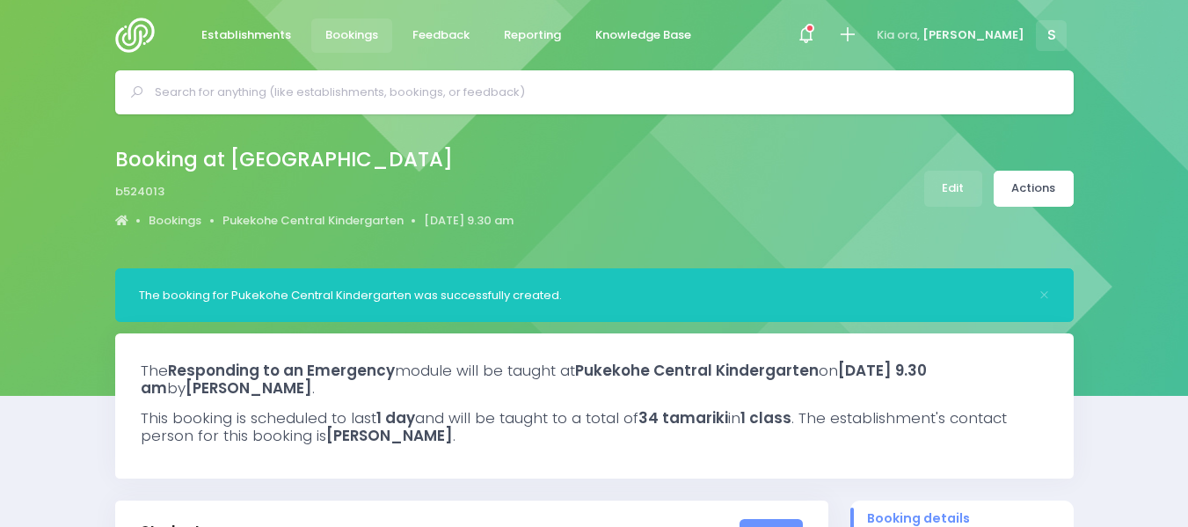
select select "5"
click at [316, 214] on link "Pukekohe Central Kindergarten" at bounding box center [313, 221] width 181 height 18
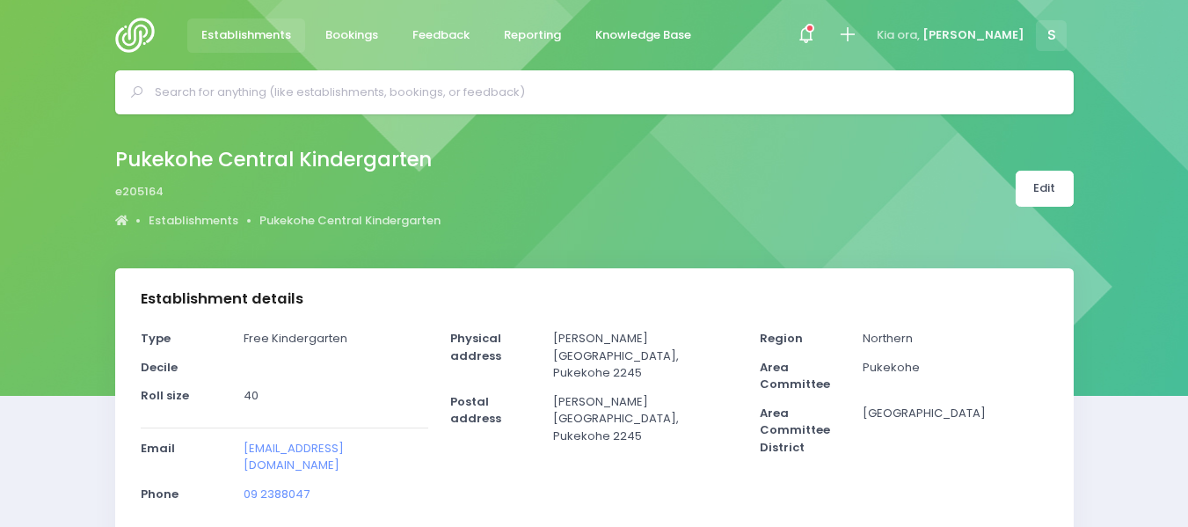
select select "5"
click at [1033, 186] on link "Edit" at bounding box center [1045, 189] width 58 height 36
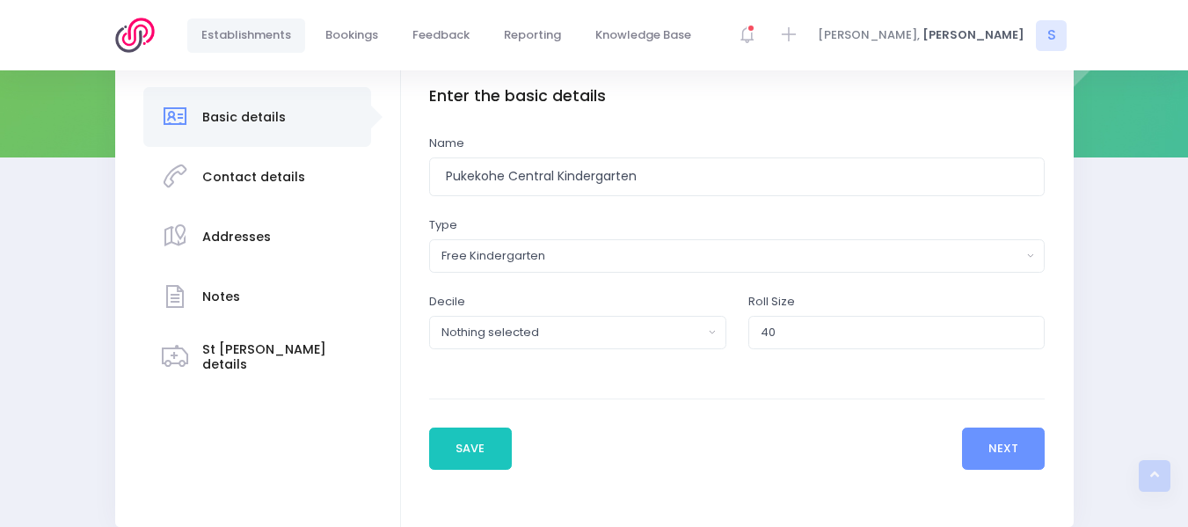
scroll to position [301, 0]
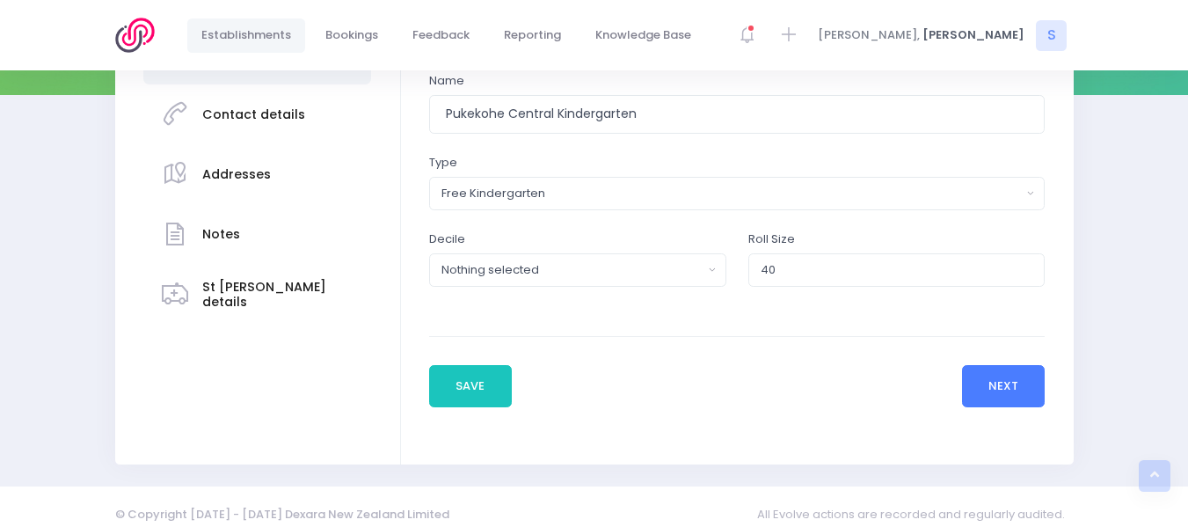
click at [1017, 385] on button "Next" at bounding box center [1004, 386] width 84 height 42
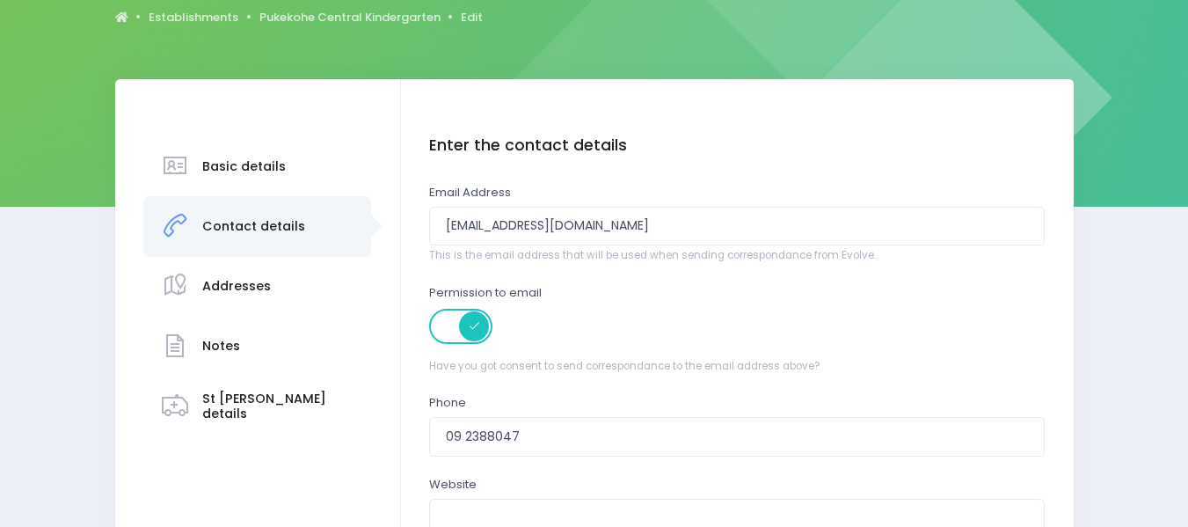
scroll to position [214, 0]
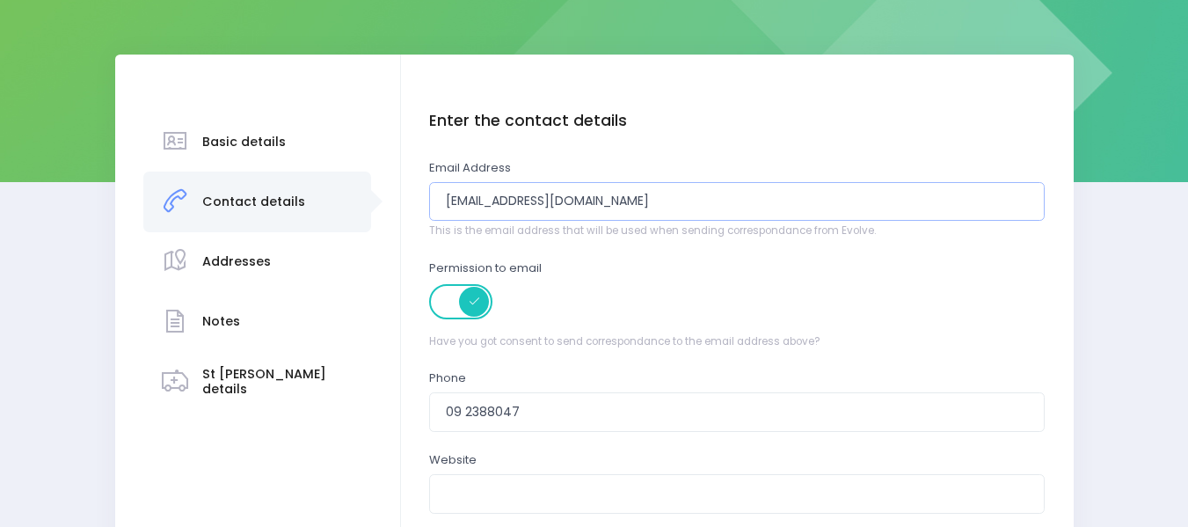
drag, startPoint x: 566, startPoint y: 193, endPoint x: 195, endPoint y: 214, distance: 370.9
click at [195, 214] on div "Basic details Contact details" at bounding box center [594, 373] width 959 height 636
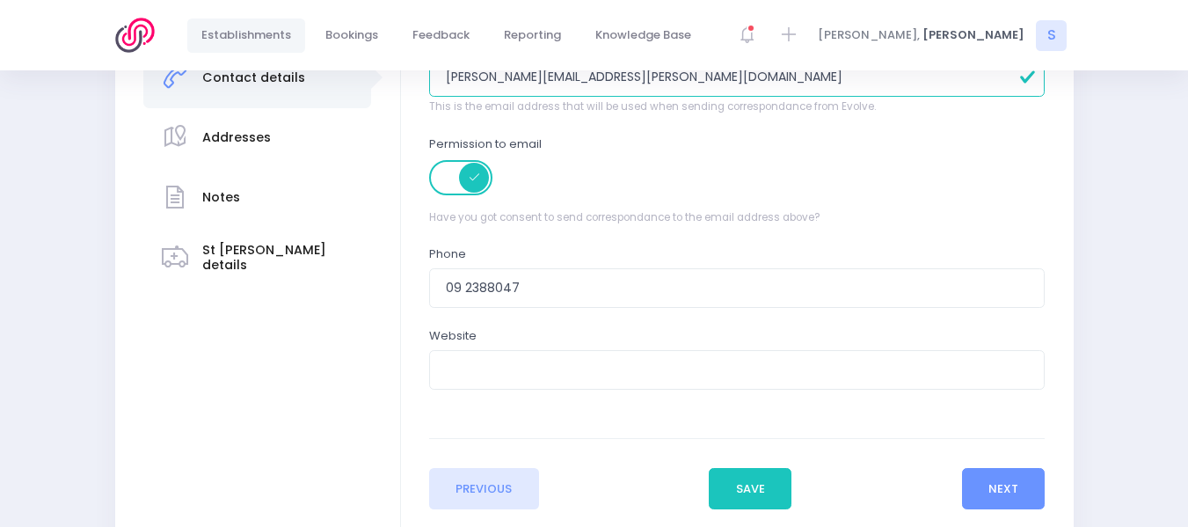
scroll to position [408, 0]
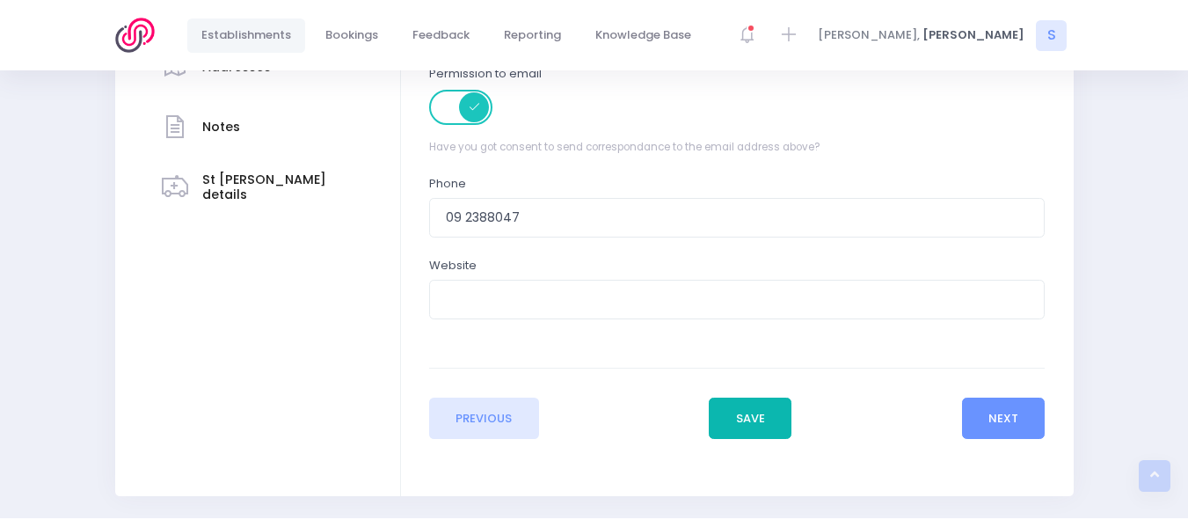
type input "[PERSON_NAME][EMAIL_ADDRESS][PERSON_NAME][DOMAIN_NAME]"
click at [752, 417] on button "Save" at bounding box center [750, 419] width 83 height 42
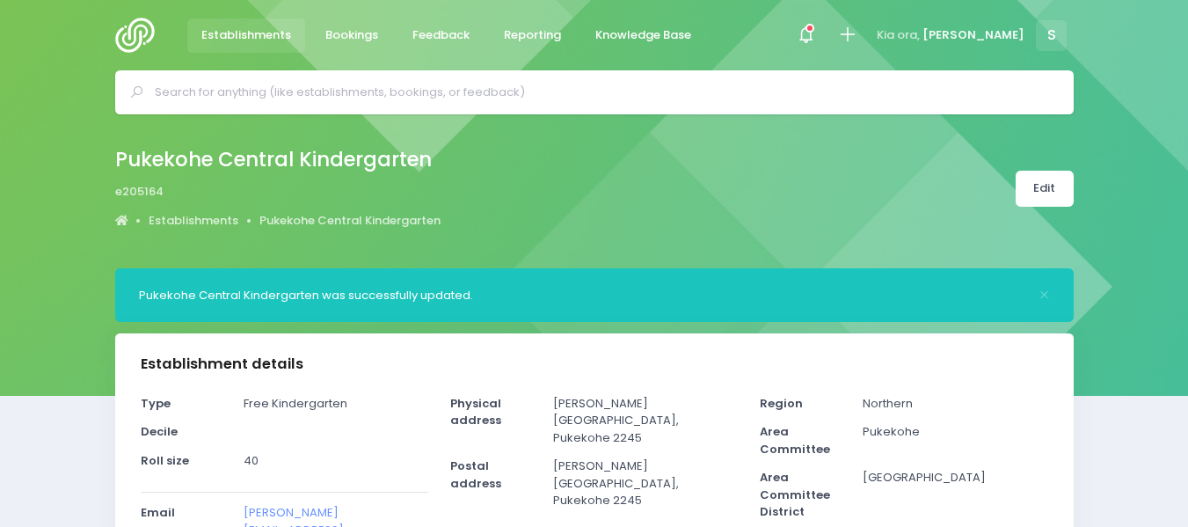
select select "5"
click at [1042, 186] on link "Edit" at bounding box center [1045, 189] width 58 height 36
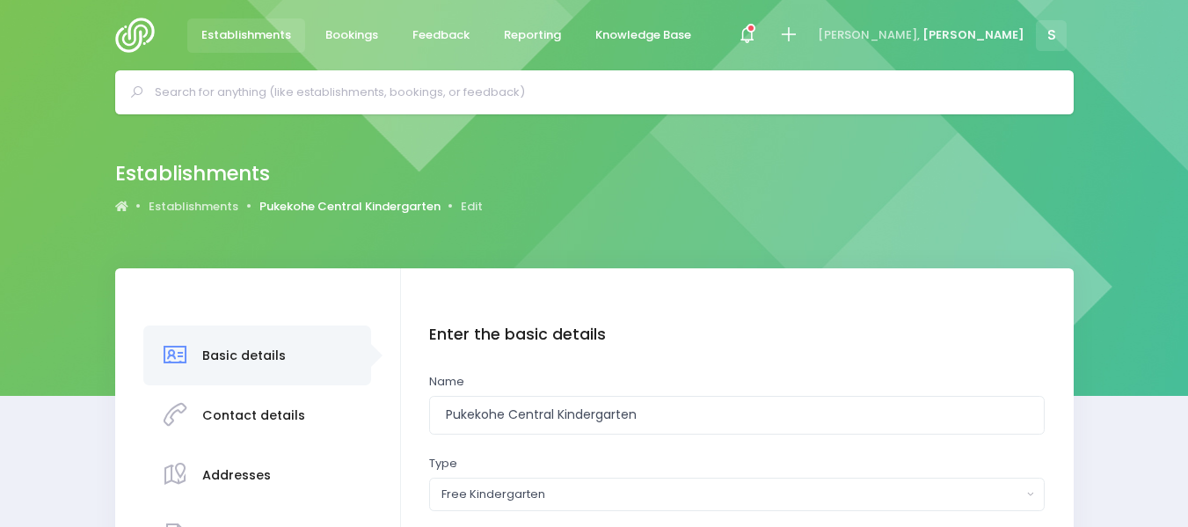
click at [333, 204] on link "Pukekohe Central Kindergarten" at bounding box center [349, 207] width 181 height 18
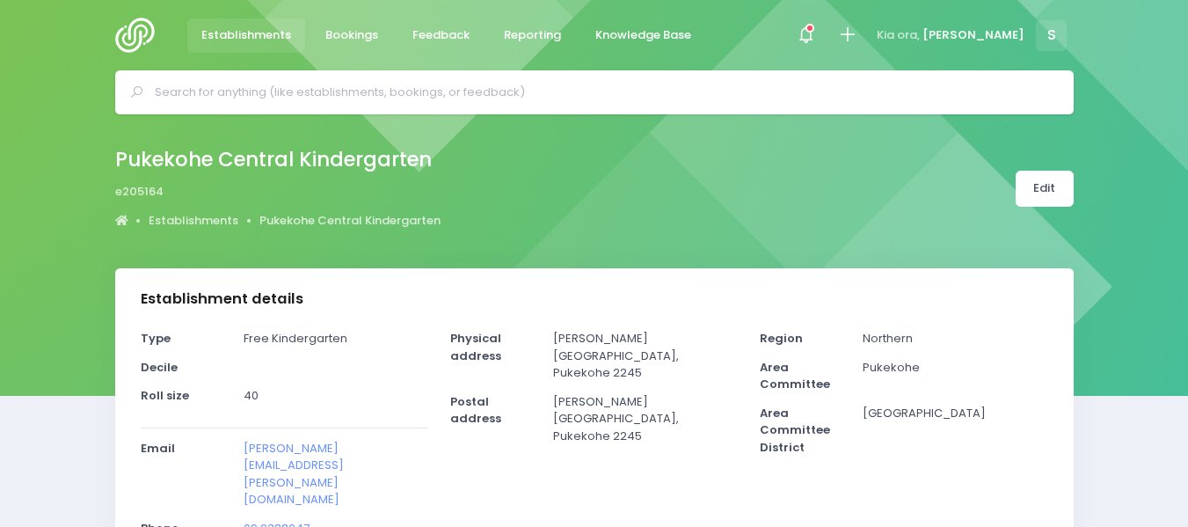
select select "5"
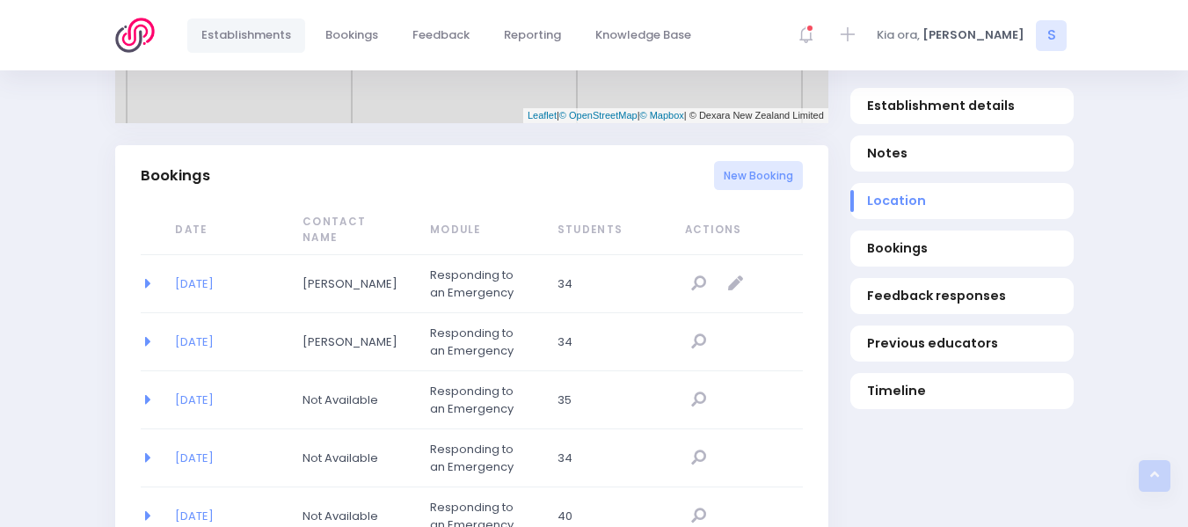
scroll to position [1117, 0]
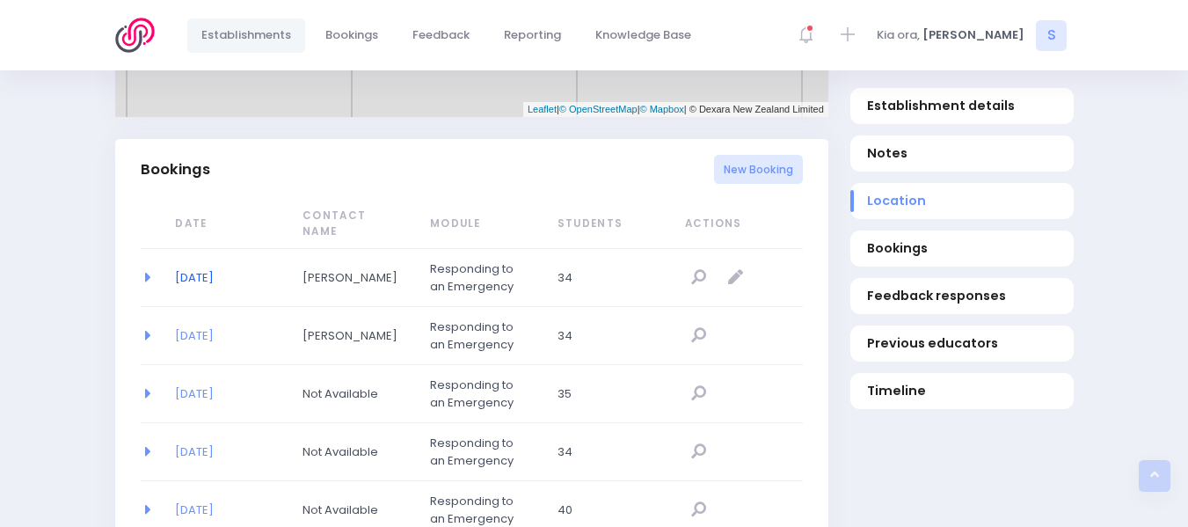
click at [207, 269] on link "11/08/2025" at bounding box center [194, 277] width 39 height 17
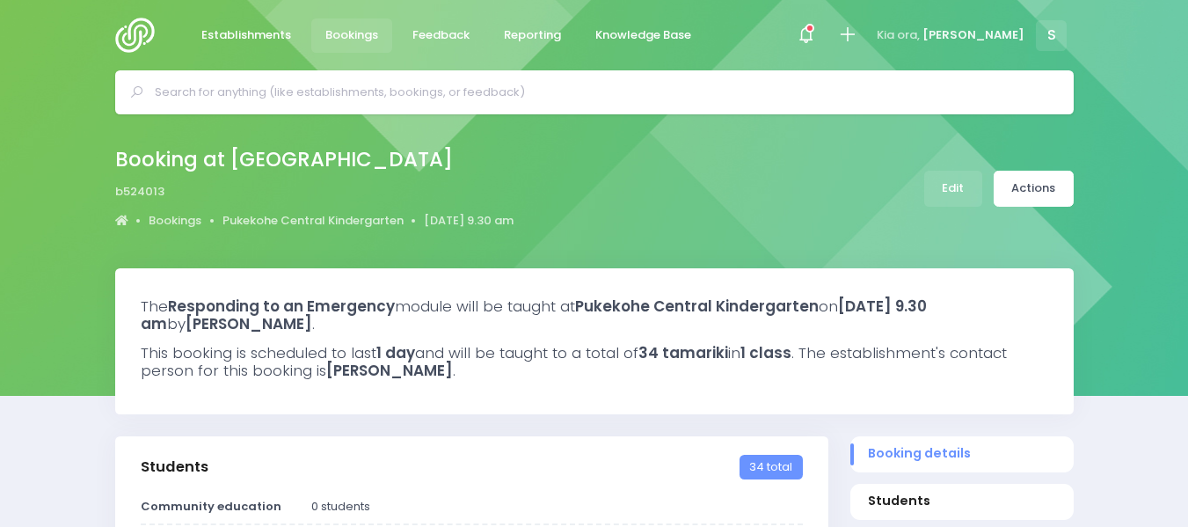
select select "5"
click at [1030, 194] on link "Actions" at bounding box center [1034, 189] width 80 height 36
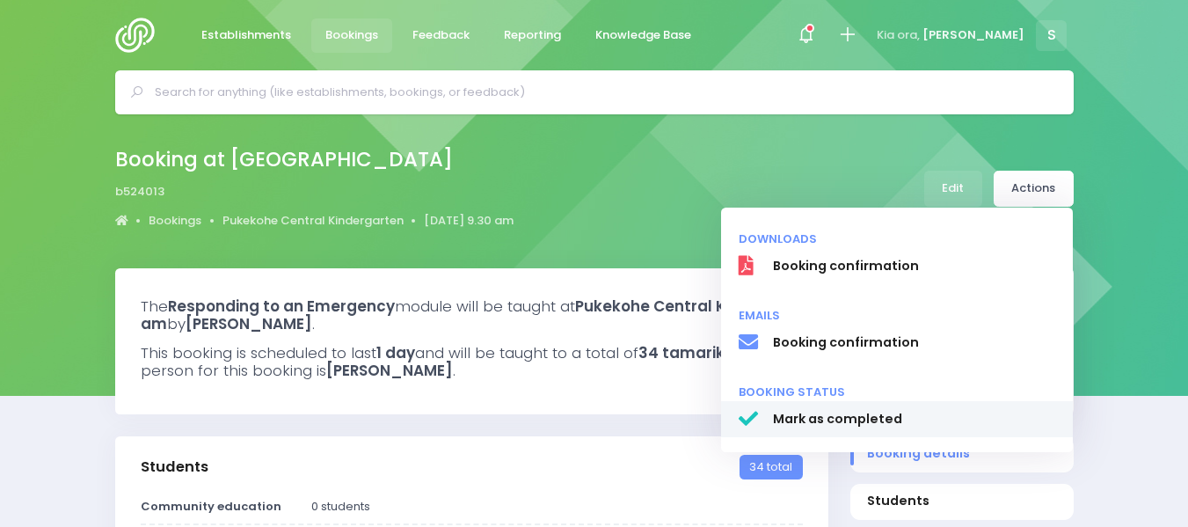
click at [857, 414] on span "Mark as completed" at bounding box center [913, 419] width 283 height 18
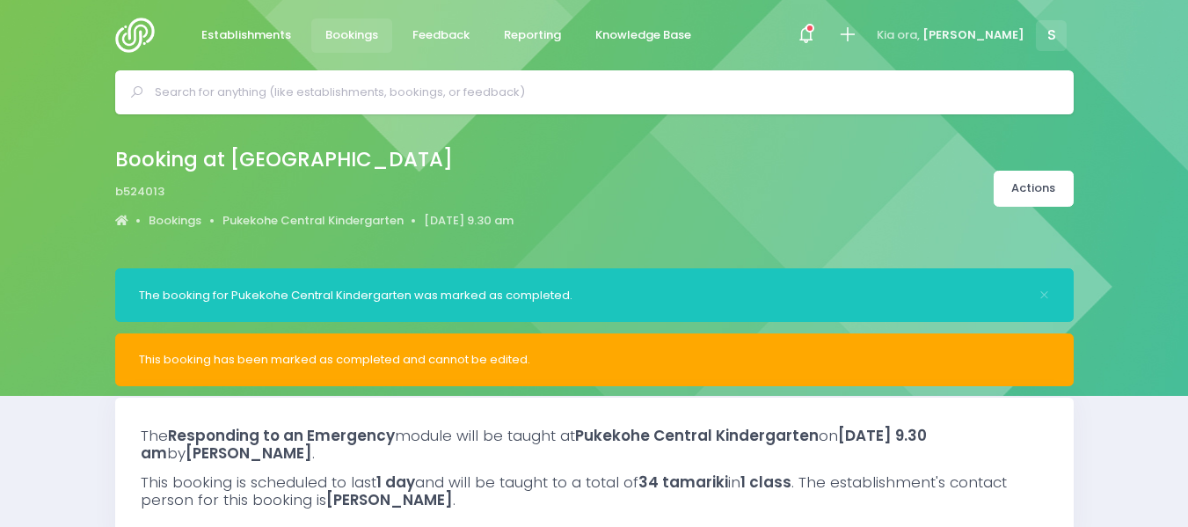
select select "5"
click at [236, 91] on input "text" at bounding box center [602, 92] width 895 height 26
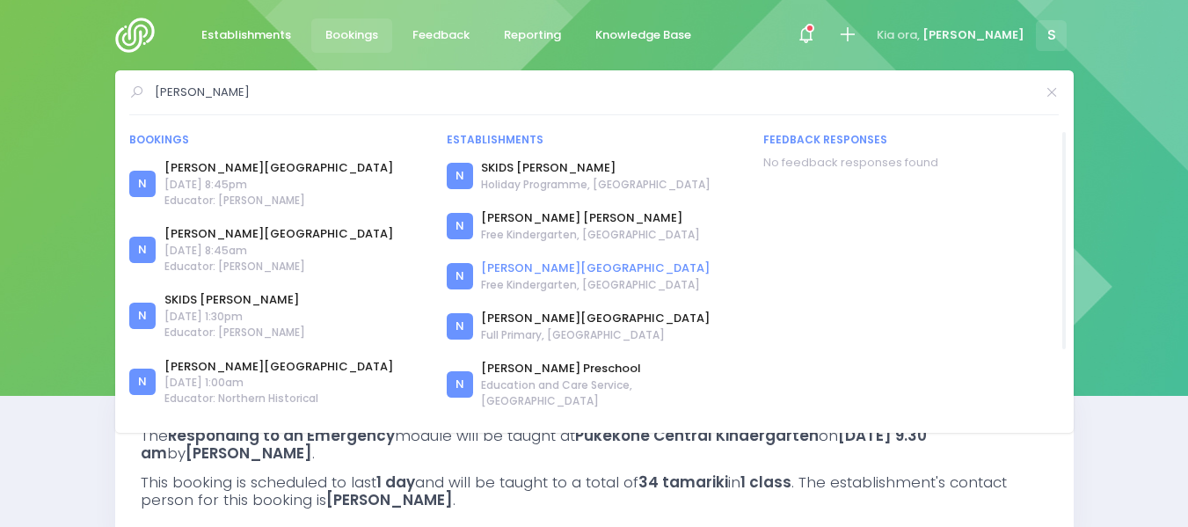
type input "Clayton park"
click at [558, 266] on link "[PERSON_NAME][GEOGRAPHIC_DATA]" at bounding box center [595, 268] width 229 height 18
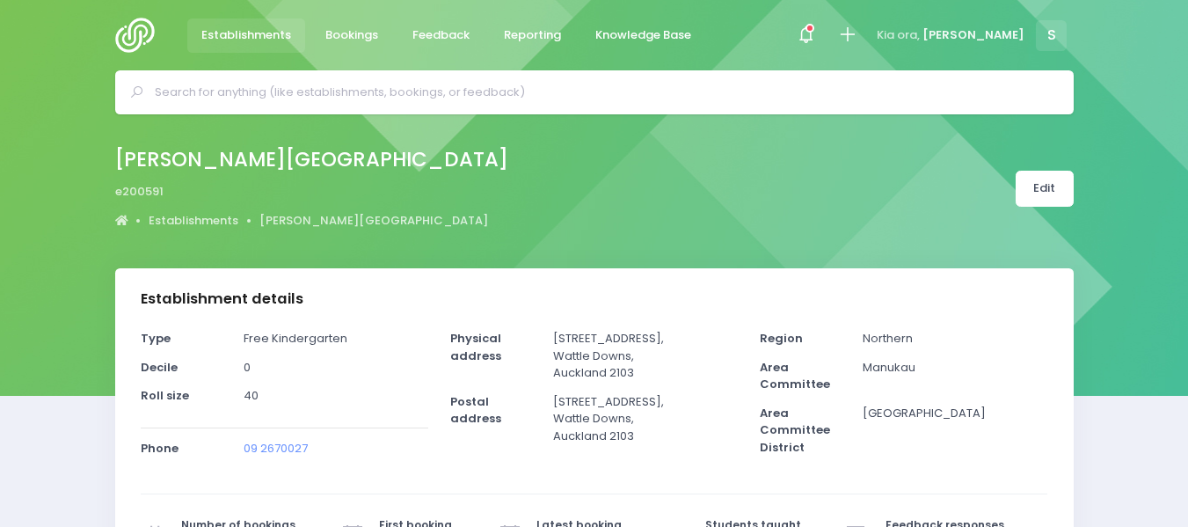
select select "5"
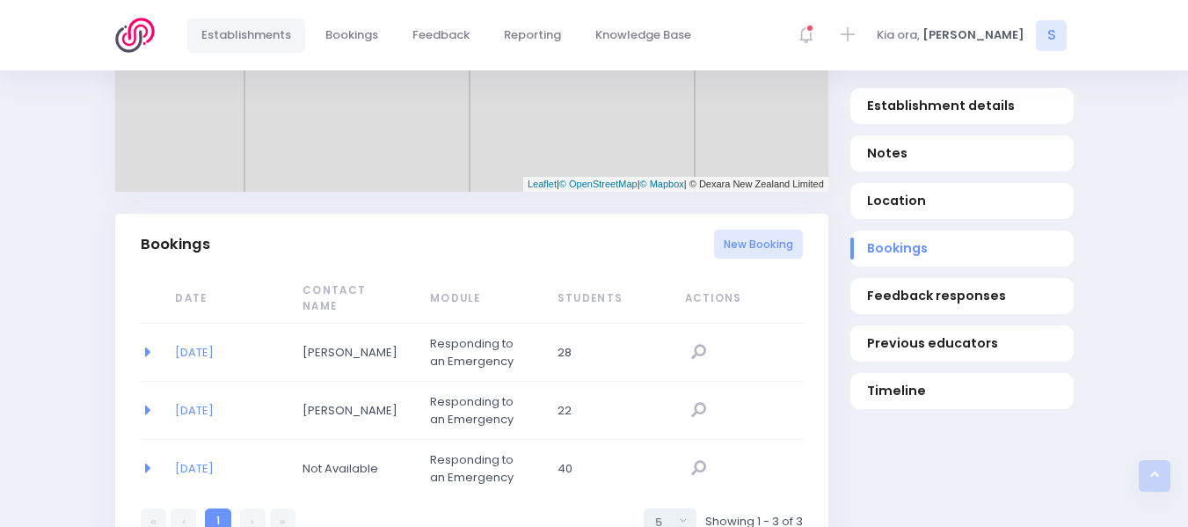
scroll to position [958, 0]
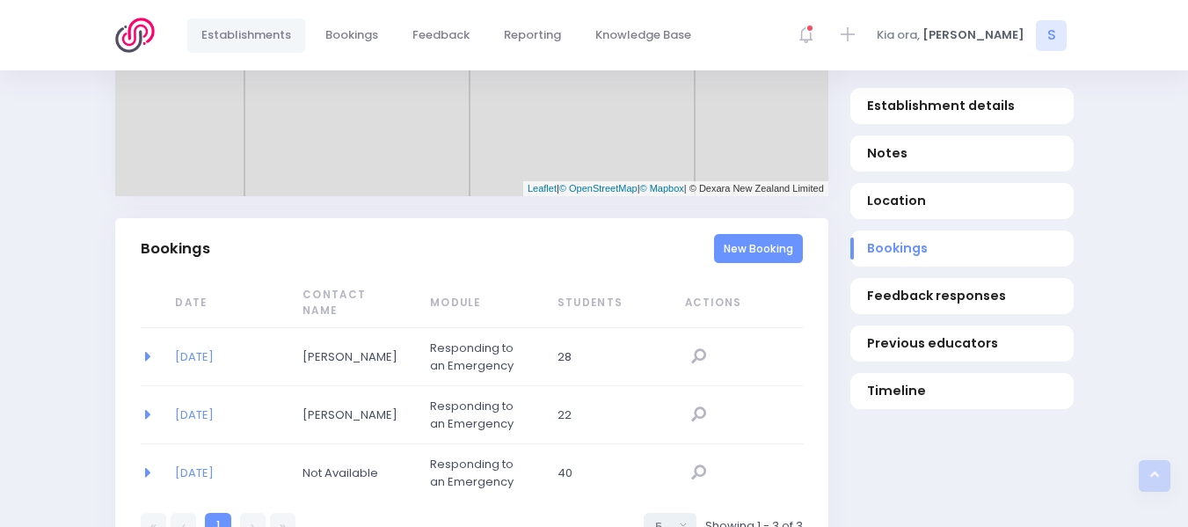
click at [742, 245] on link "New Booking" at bounding box center [758, 248] width 89 height 29
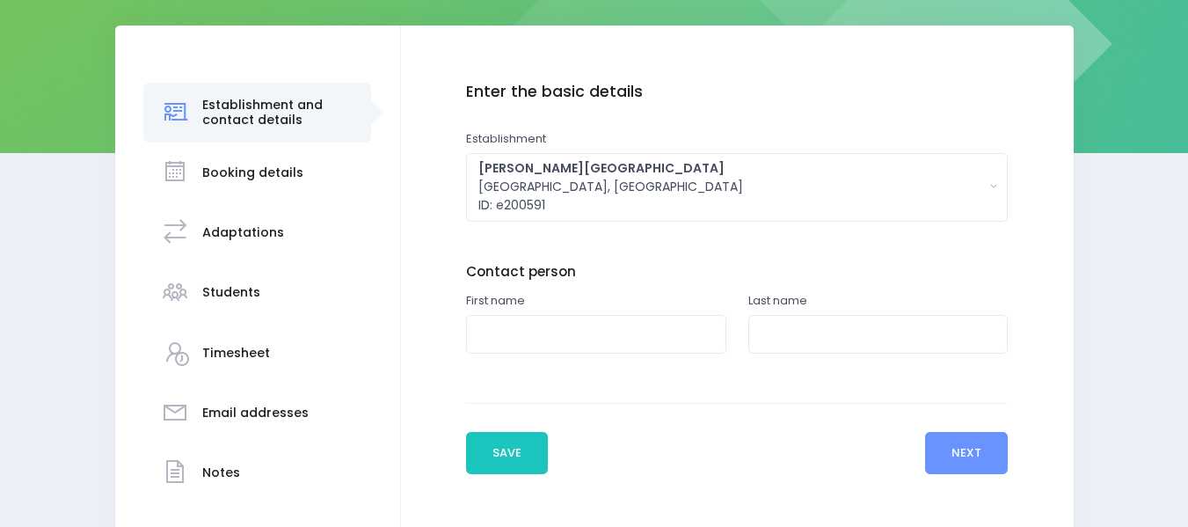
scroll to position [245, 0]
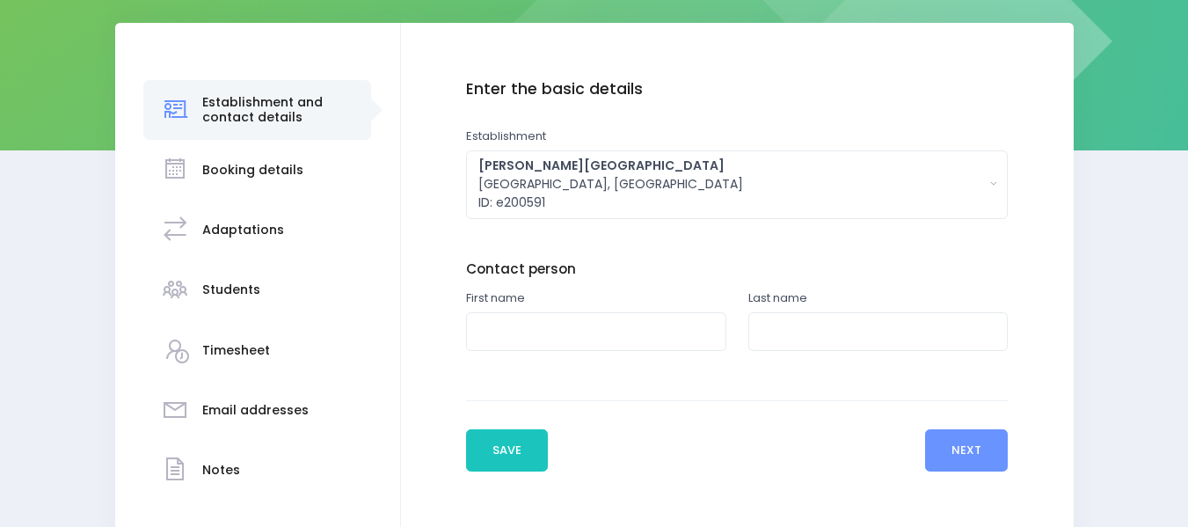
drag, startPoint x: 1193, startPoint y: 111, endPoint x: 1200, endPoint y: 249, distance: 138.3
click at [1188, 249] on html "Establishments Bookings Feedback Reporting Knowledge Base" at bounding box center [594, 18] width 1188 height 527
click at [523, 340] on input "text" at bounding box center [596, 332] width 260 height 40
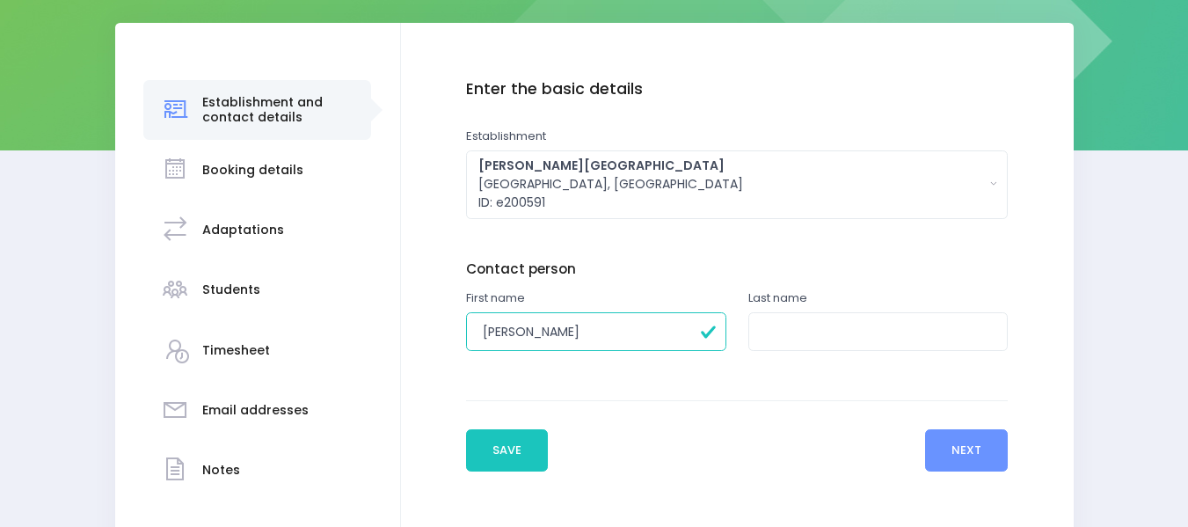
type input "Sarah"
click at [794, 326] on input "text" at bounding box center [879, 332] width 260 height 40
type input "Jamieson"
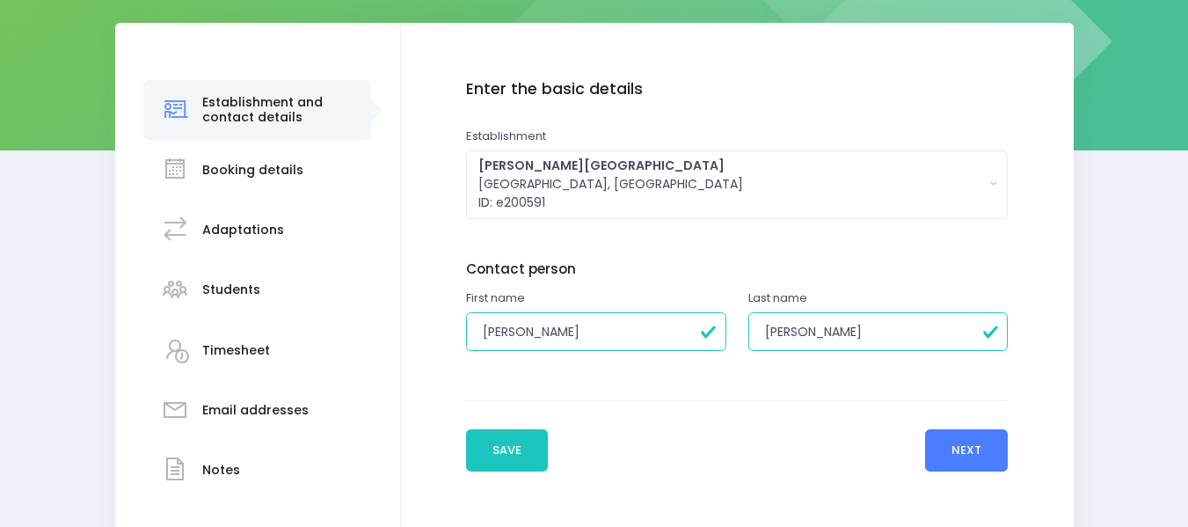
click at [956, 452] on button "Next" at bounding box center [967, 450] width 84 height 42
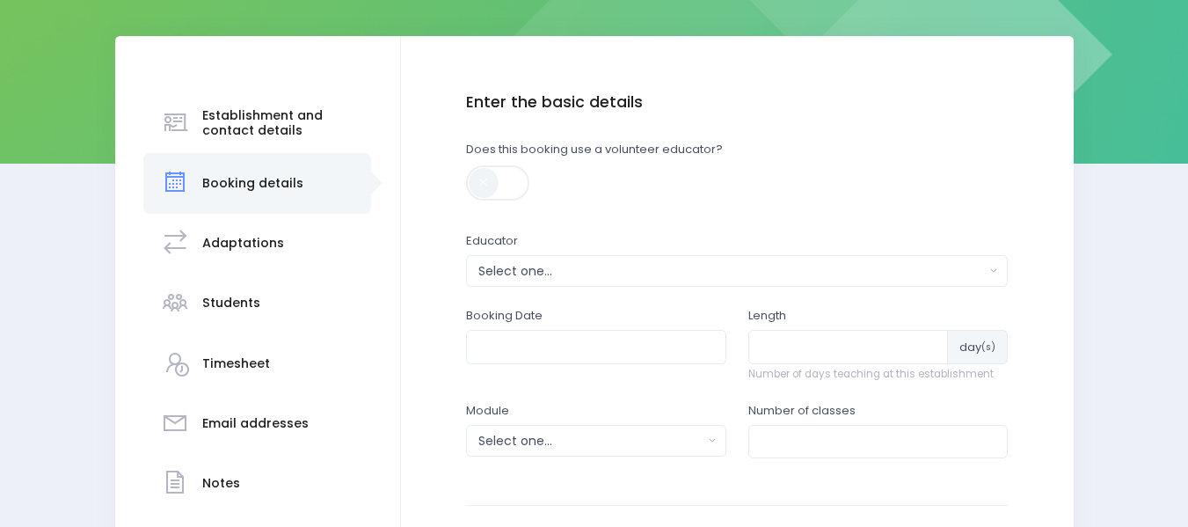
scroll to position [260, 0]
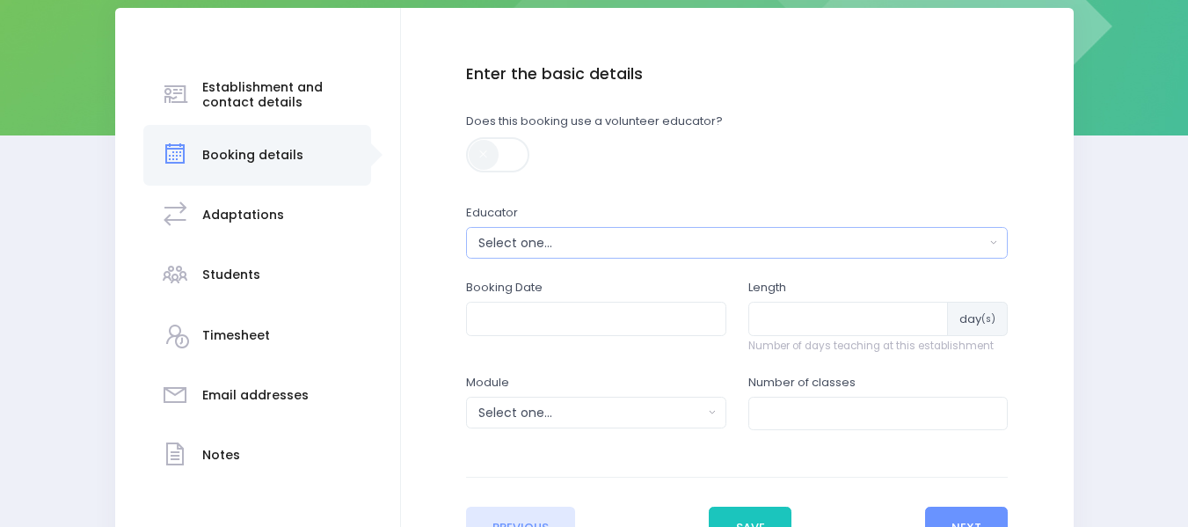
click at [507, 239] on div "Select one..." at bounding box center [732, 243] width 507 height 18
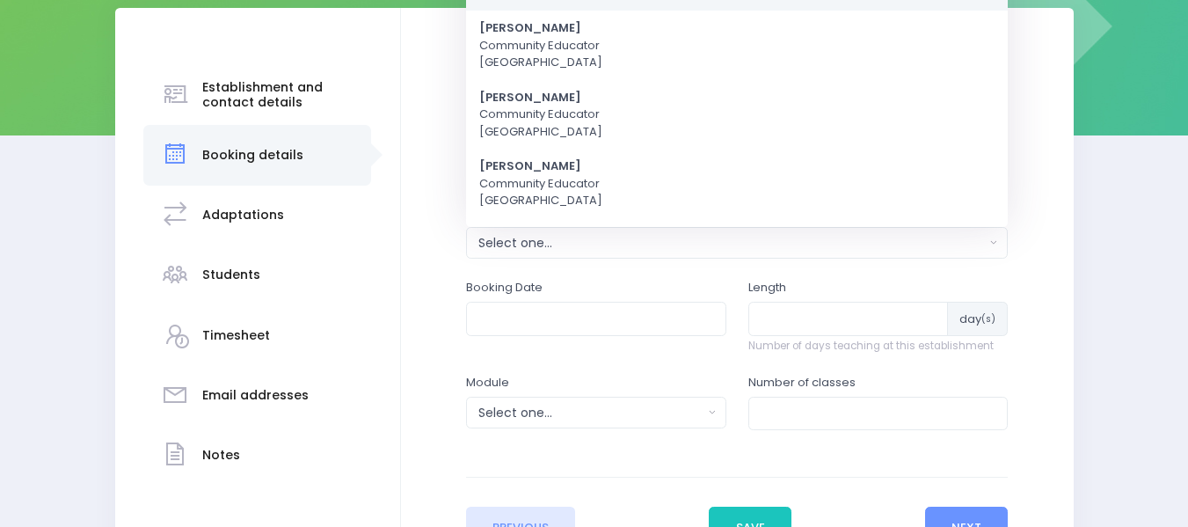
scroll to position [0, 0]
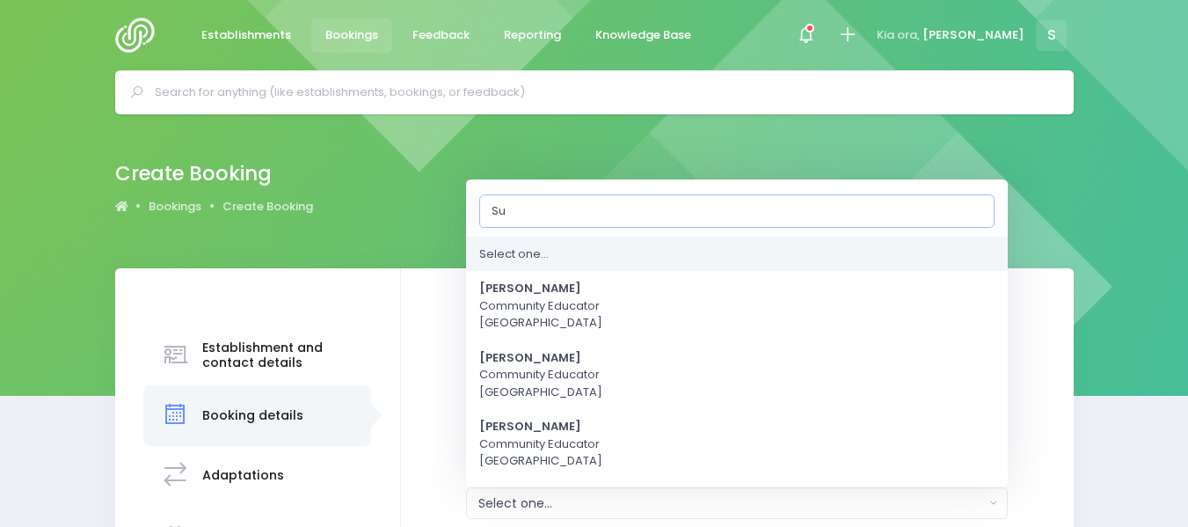
type input "[PERSON_NAME]"
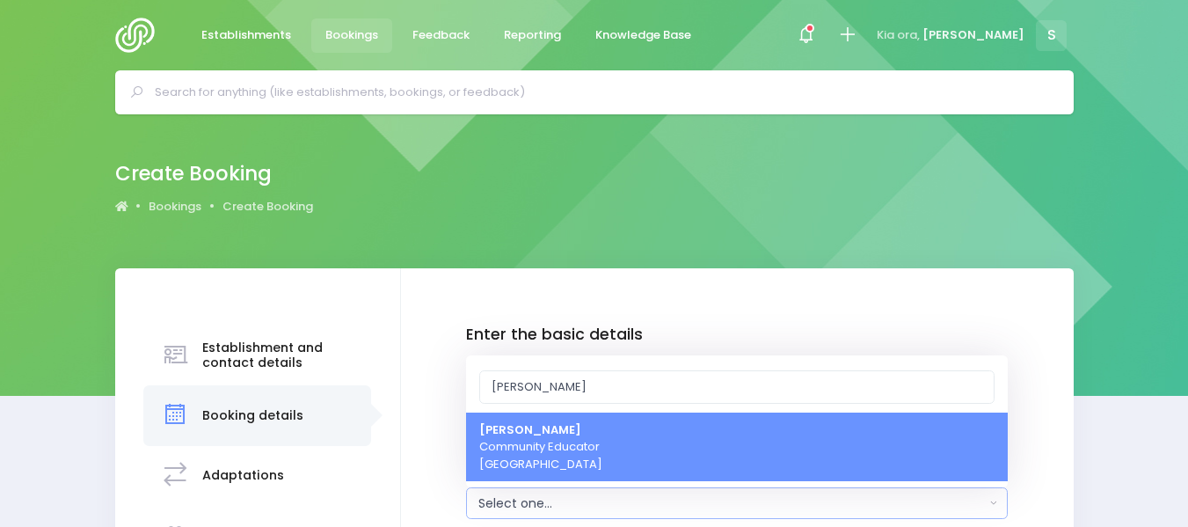
click at [554, 435] on span "Sue Lowry Community Educator Northern Region" at bounding box center [540, 447] width 123 height 52
select select "121363"
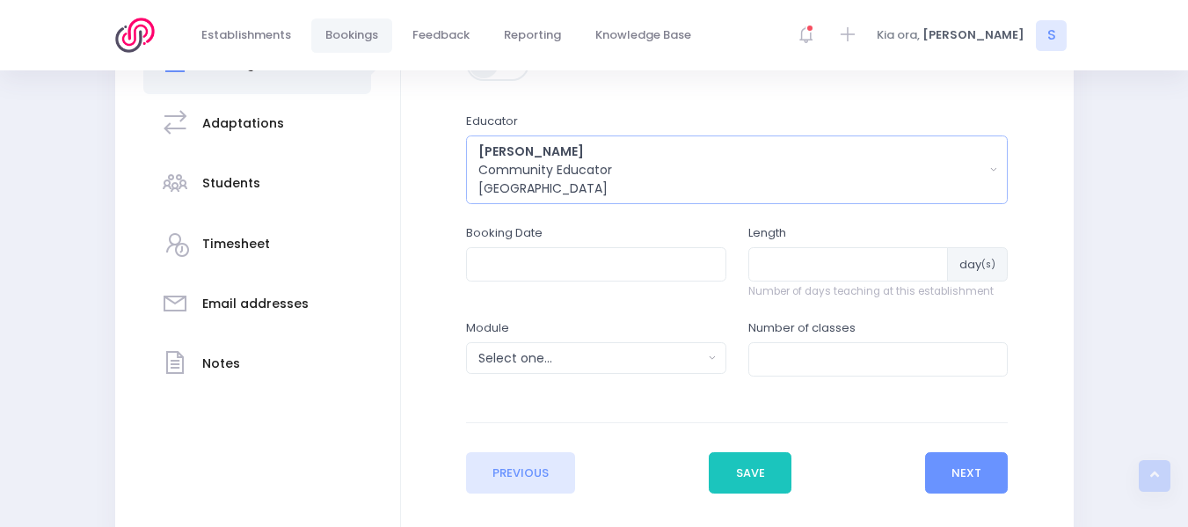
scroll to position [364, 0]
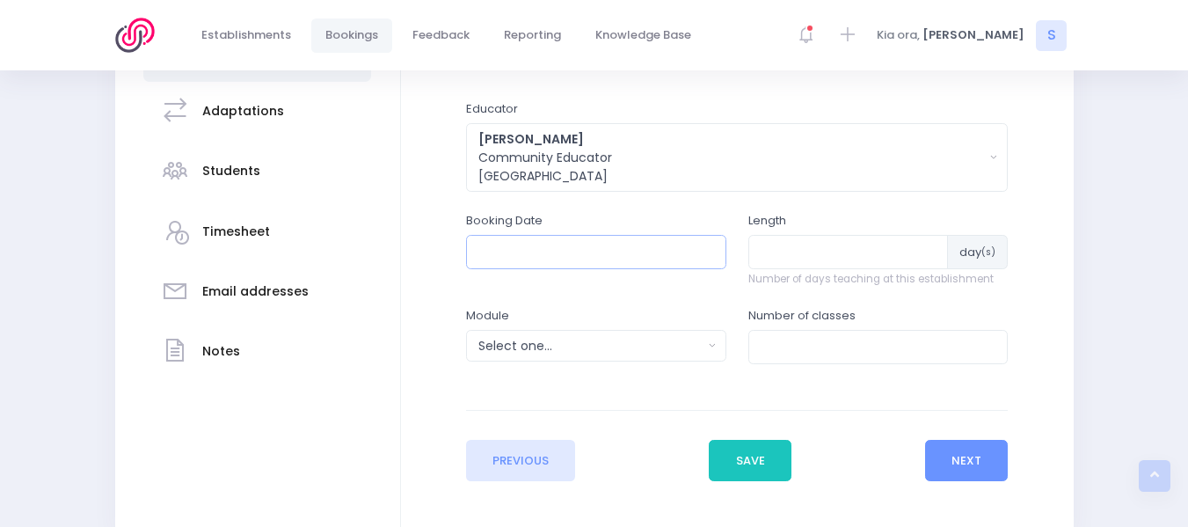
click at [501, 252] on input "text" at bounding box center [596, 251] width 260 height 33
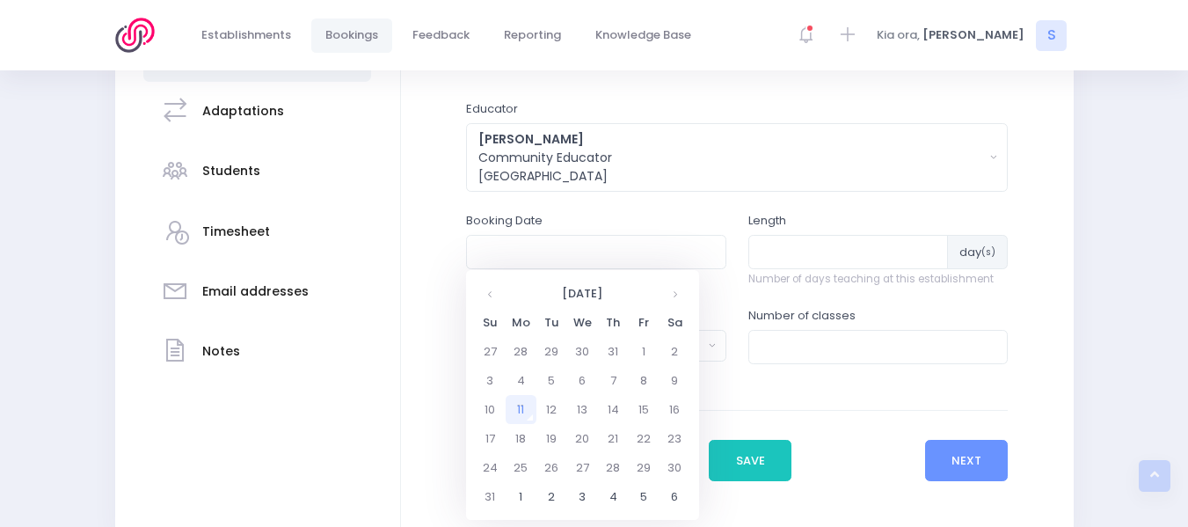
click at [519, 408] on td "11" at bounding box center [521, 409] width 31 height 29
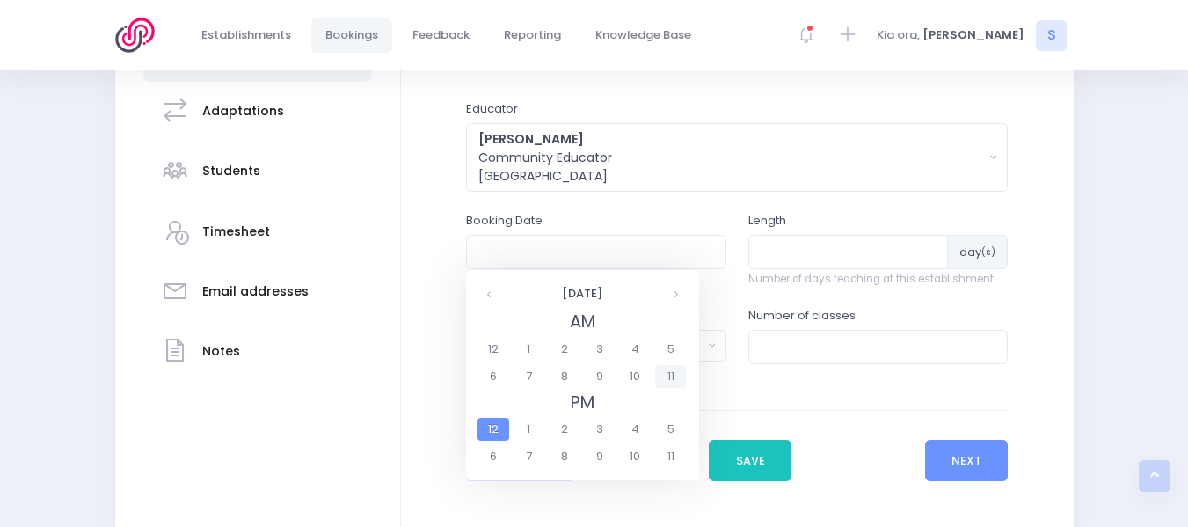
click at [665, 376] on span "11" at bounding box center [670, 376] width 31 height 23
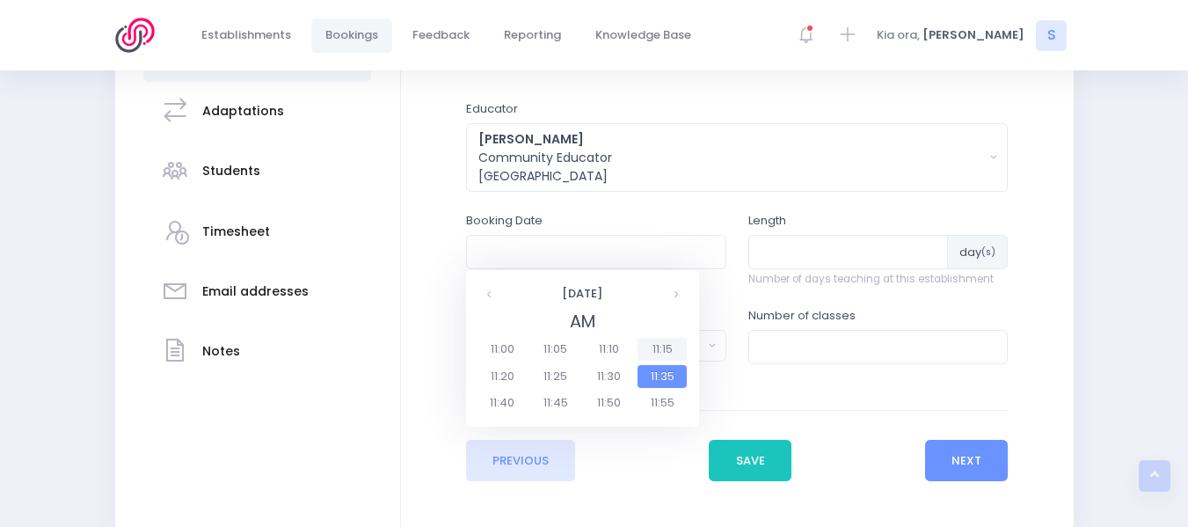
click at [657, 346] on span "11:15" at bounding box center [662, 349] width 49 height 23
type input "11/08/2025 11:15 AM"
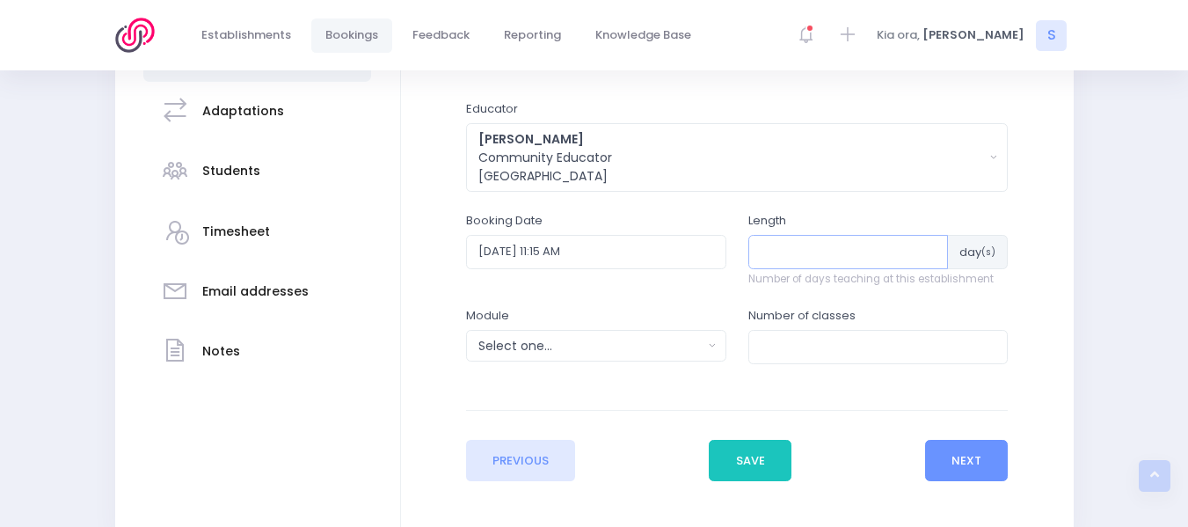
click at [786, 241] on input "number" at bounding box center [849, 251] width 201 height 33
type input "1"
click at [775, 357] on input "number" at bounding box center [879, 346] width 260 height 33
type input "1"
click at [554, 347] on div "Select one..." at bounding box center [591, 346] width 224 height 18
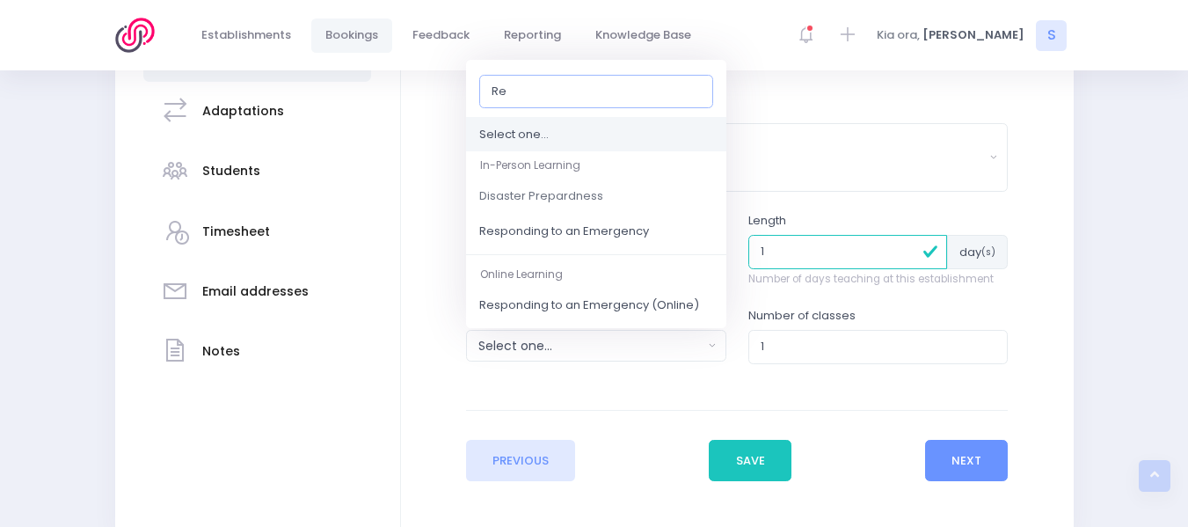
type input "Res"
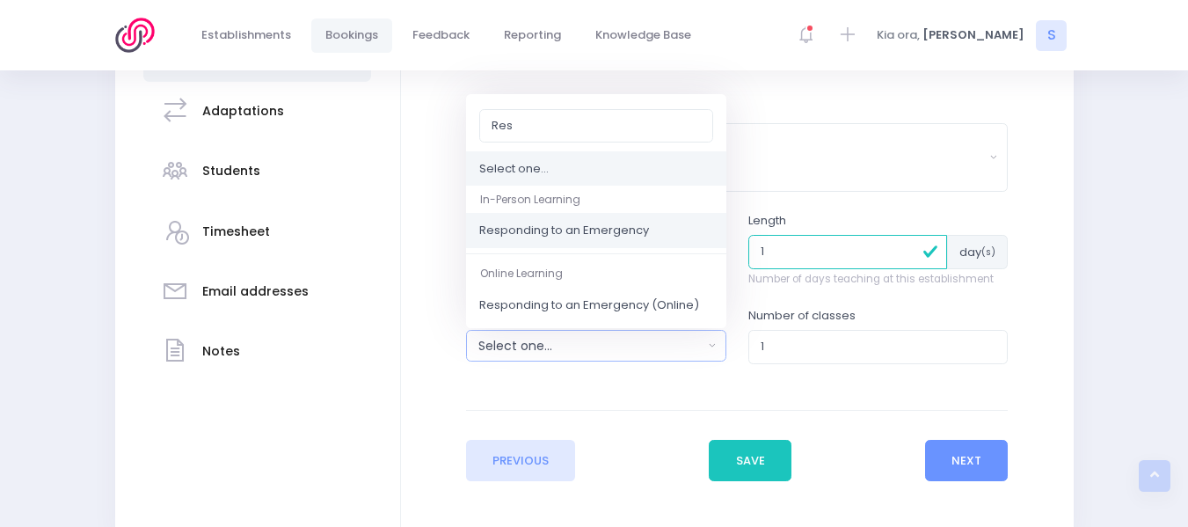
click at [586, 228] on span "Responding to an Emergency" at bounding box center [564, 232] width 170 height 18
select select "Responding to an Emergency"
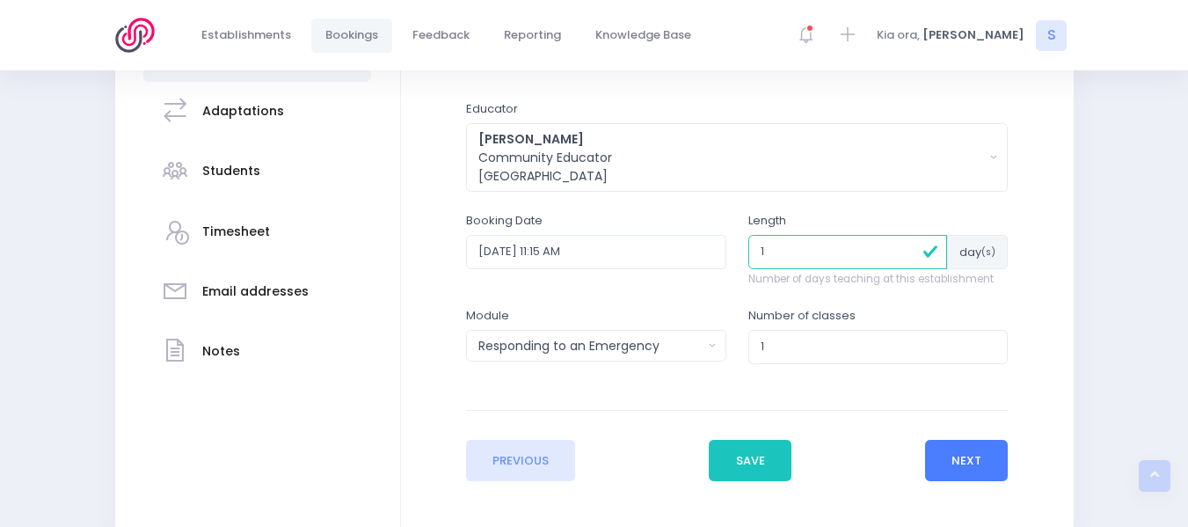
click at [958, 466] on button "Next" at bounding box center [967, 461] width 84 height 42
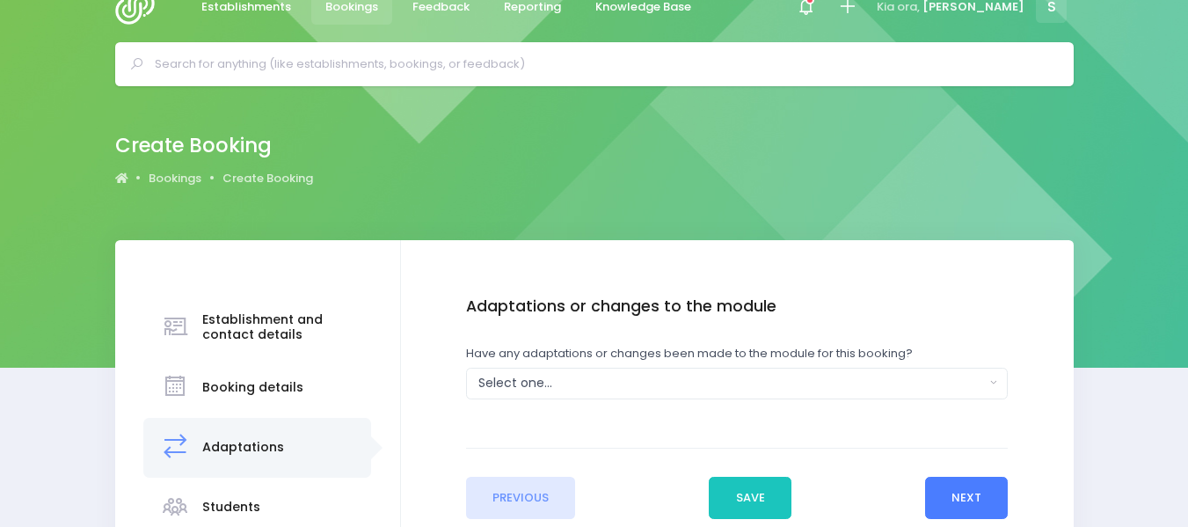
scroll to position [0, 0]
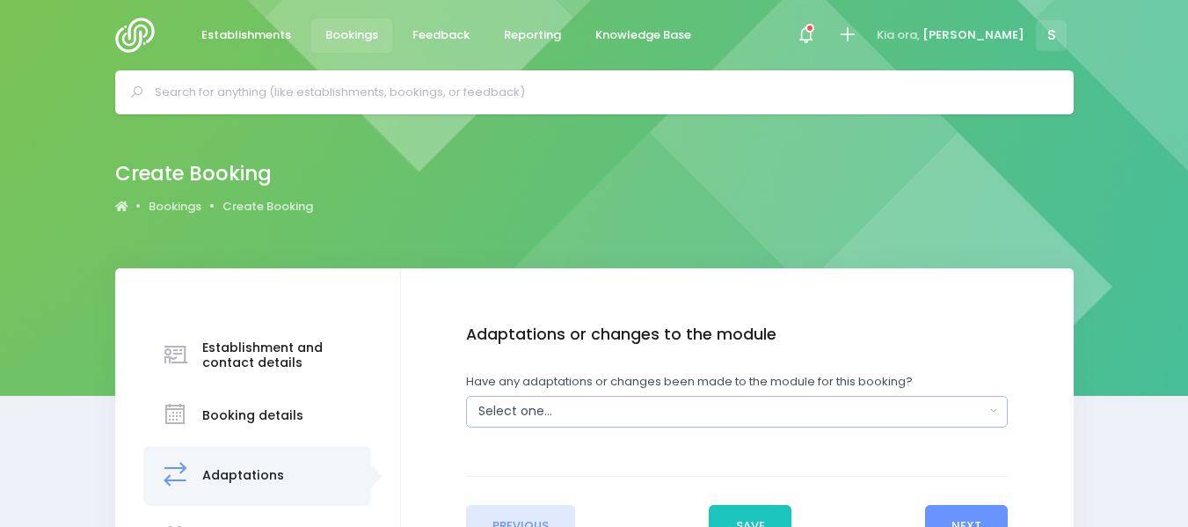
click at [990, 410] on button "Select one..." at bounding box center [737, 412] width 542 height 32
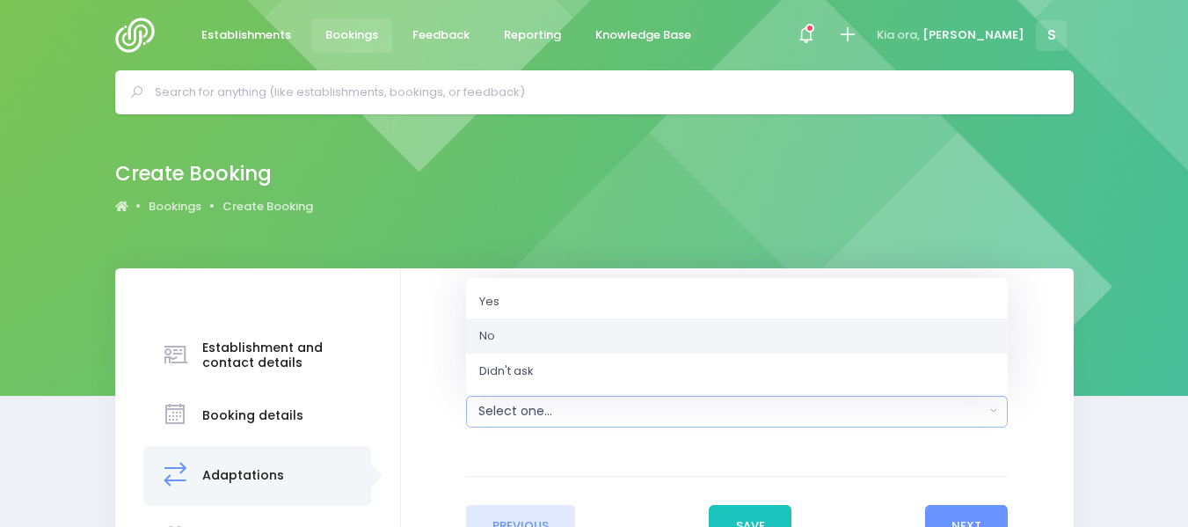
click at [642, 336] on link "No" at bounding box center [737, 335] width 542 height 35
select select "No"
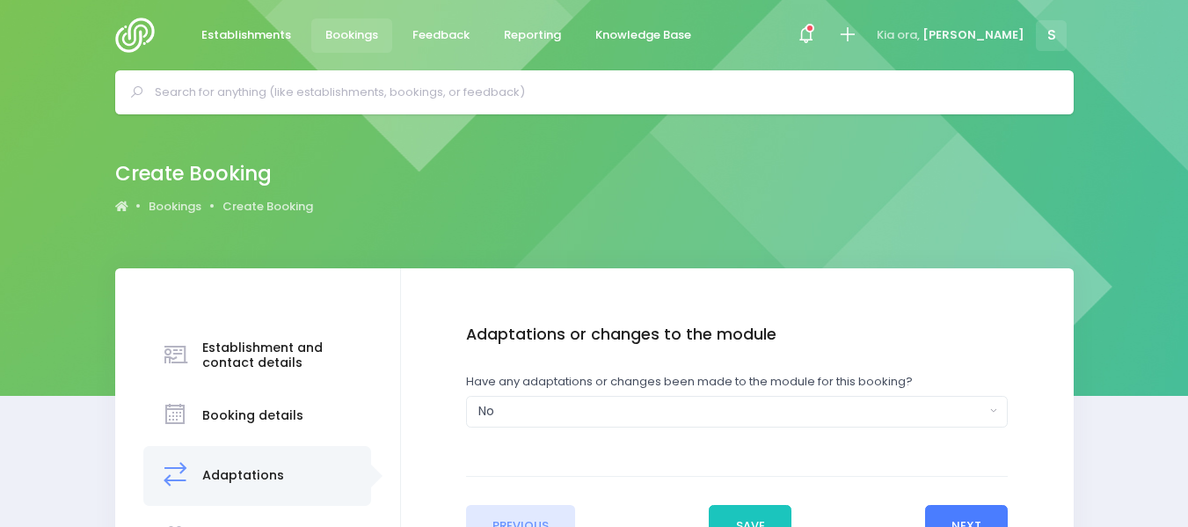
click at [957, 512] on button "Next" at bounding box center [967, 526] width 84 height 42
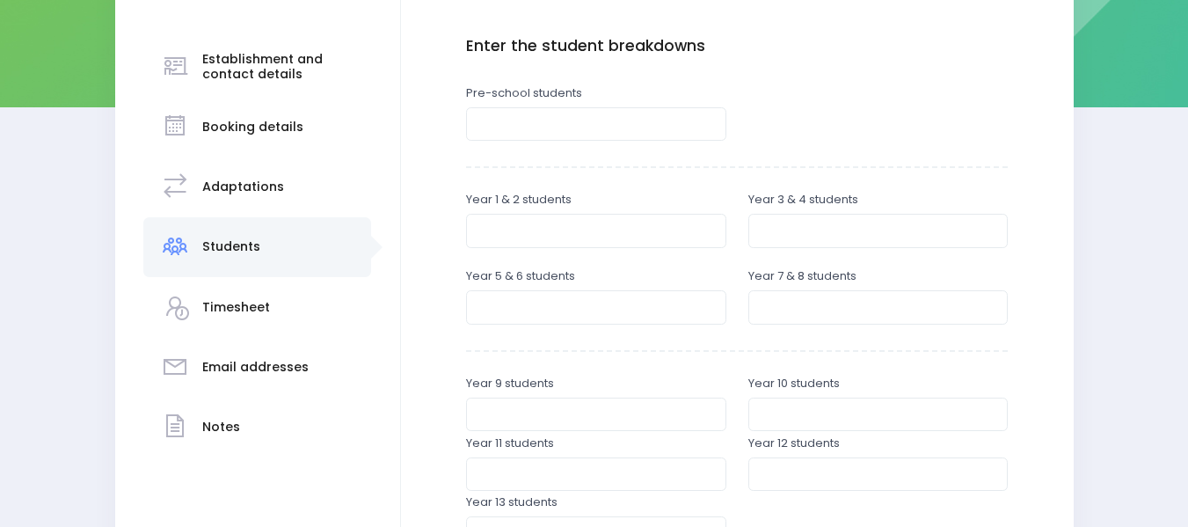
scroll to position [302, 0]
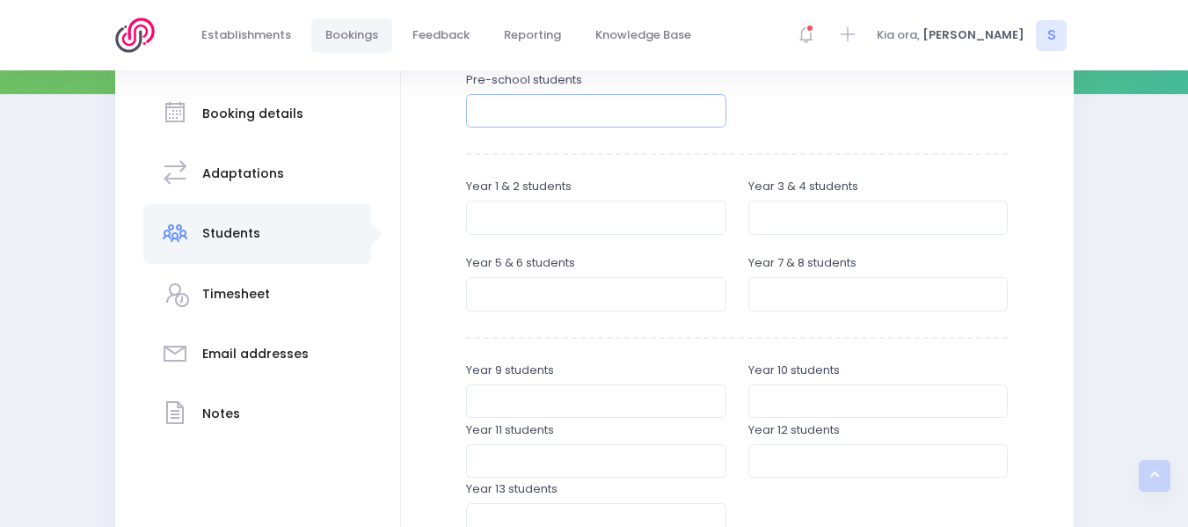
click at [527, 111] on input "number" at bounding box center [596, 110] width 260 height 33
type input "30"
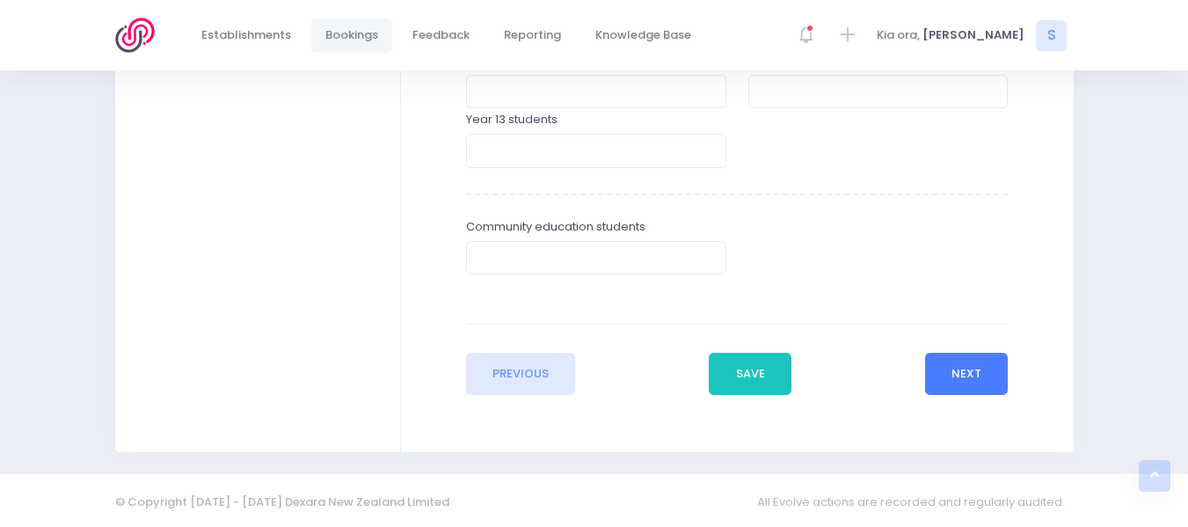
click at [961, 368] on button "Next" at bounding box center [967, 374] width 84 height 42
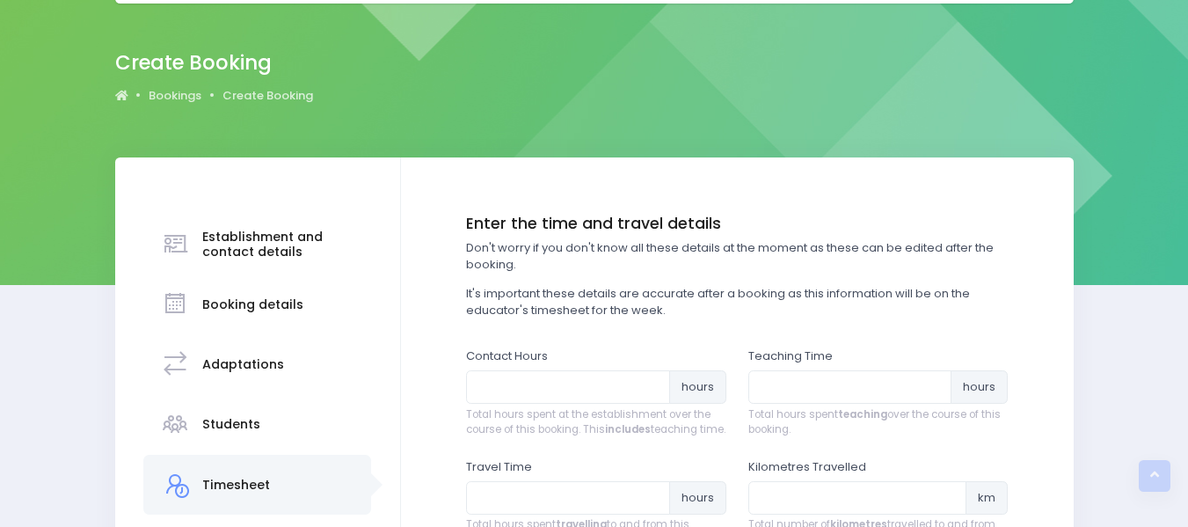
scroll to position [0, 0]
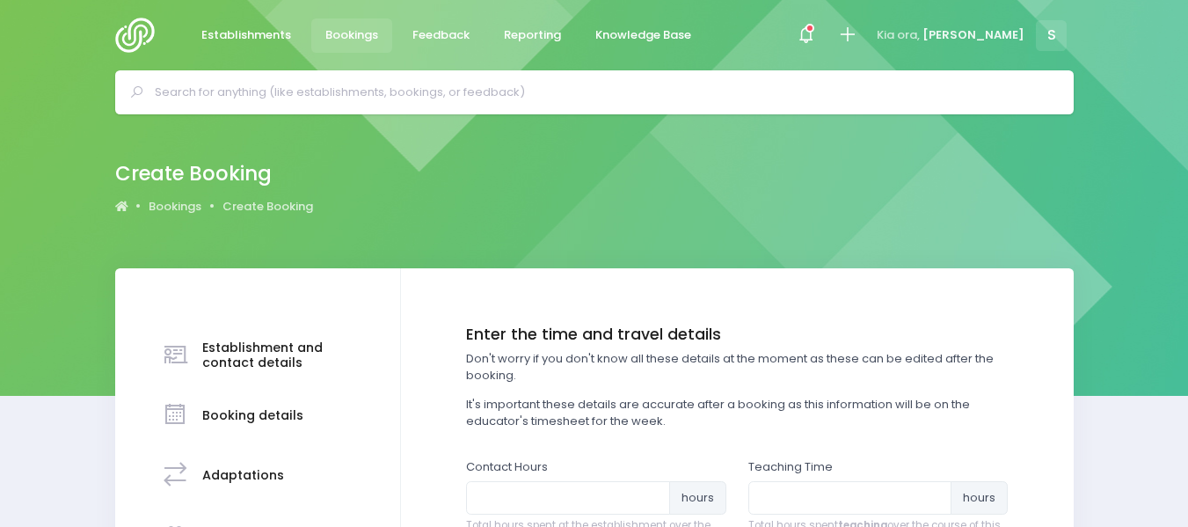
drag, startPoint x: 1182, startPoint y: 255, endPoint x: 1182, endPoint y: 319, distance: 64.2
click at [1182, 319] on div "Create Booking Bookings Create Booking Booking details Notes" at bounding box center [594, 486] width 1188 height 744
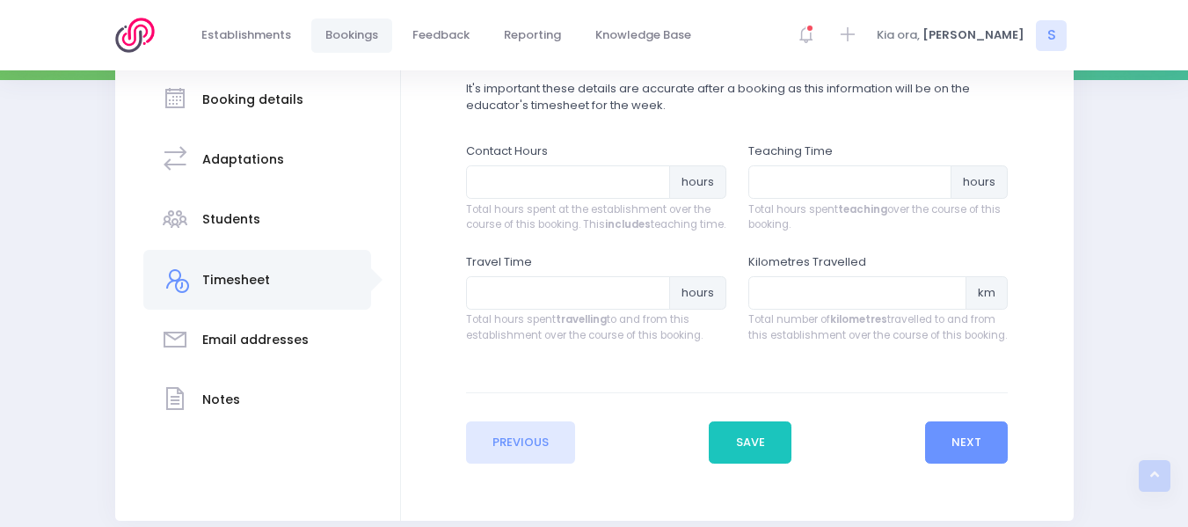
scroll to position [327, 0]
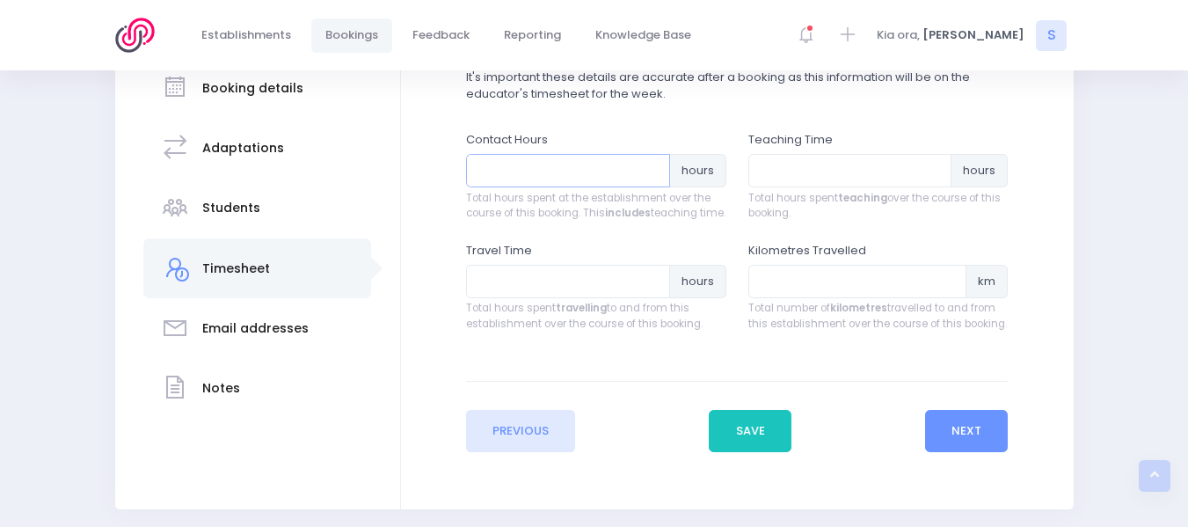
click at [536, 177] on input "number" at bounding box center [568, 170] width 204 height 33
type input "1.25"
click at [791, 172] on input "number" at bounding box center [851, 170] width 204 height 33
type input "1"
click at [541, 295] on input "number" at bounding box center [568, 281] width 204 height 33
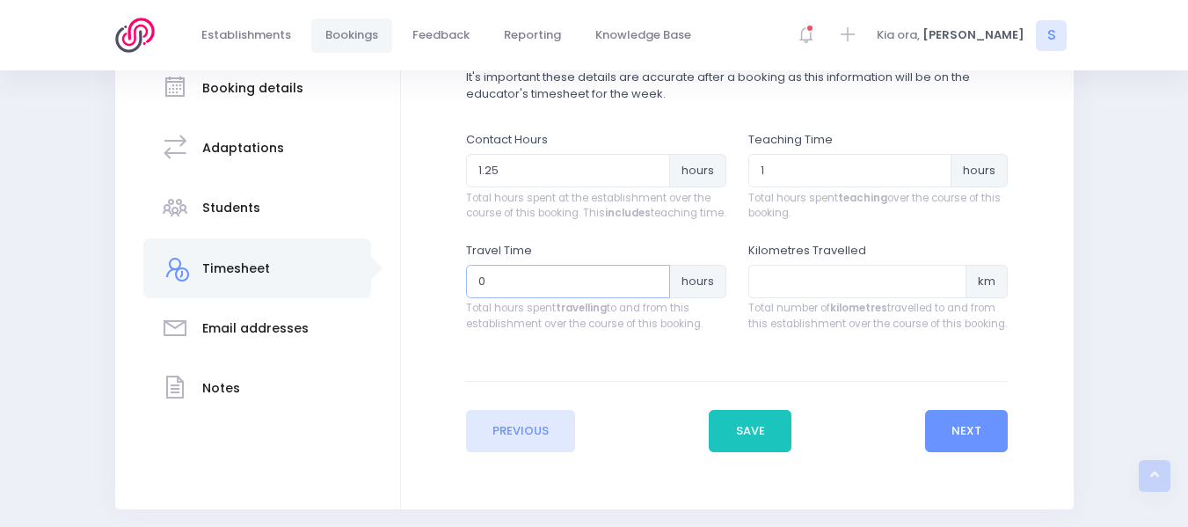
type input "0.5"
click at [959, 448] on button "Next" at bounding box center [967, 431] width 84 height 42
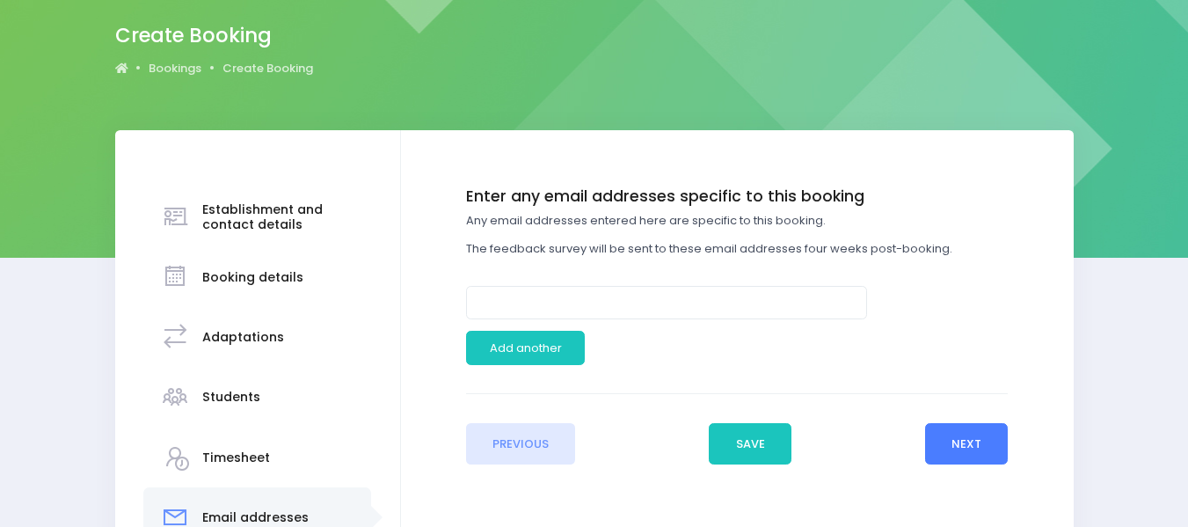
scroll to position [180, 0]
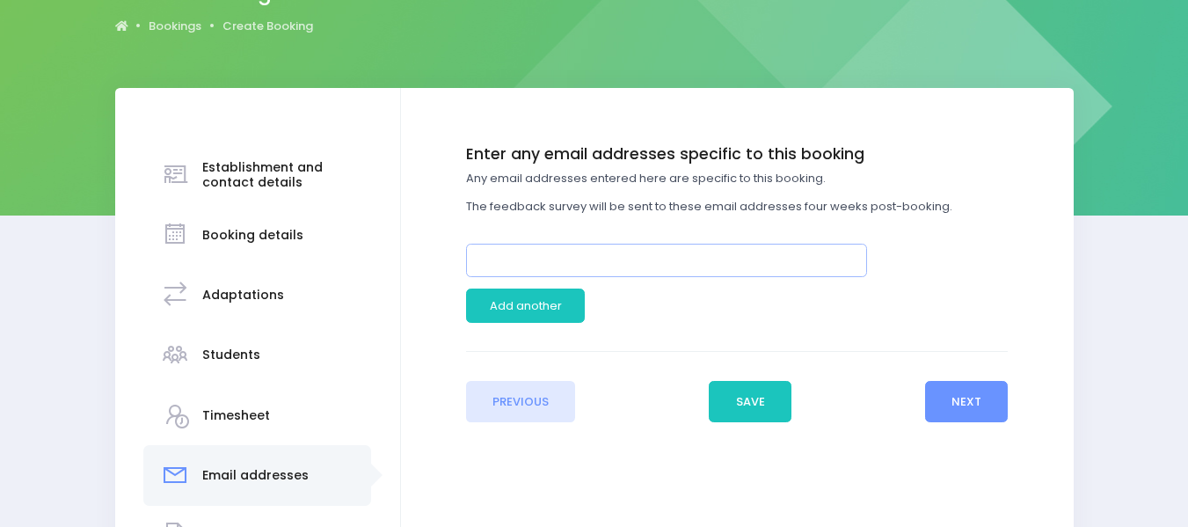
click at [641, 262] on input "email" at bounding box center [666, 260] width 401 height 33
type input "sarah.jamieson@cmka.org.nz"
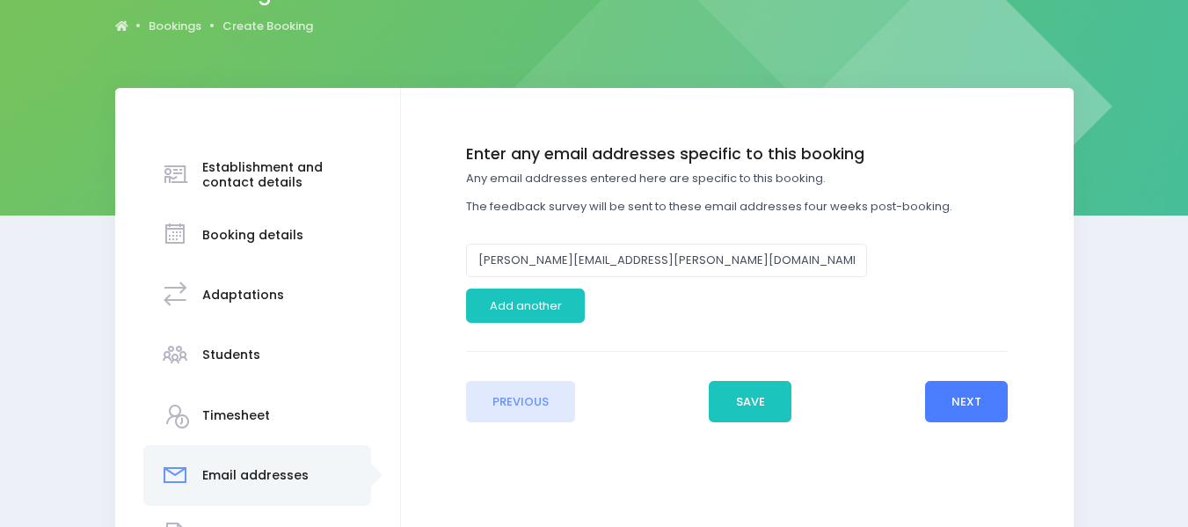
click at [970, 398] on button "Next" at bounding box center [967, 402] width 84 height 42
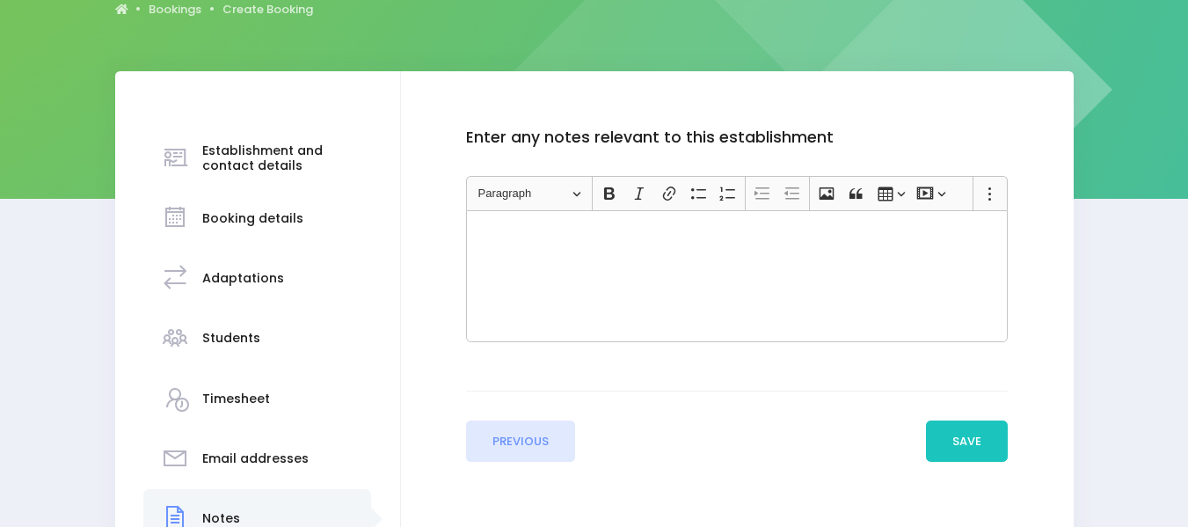
scroll to position [235, 0]
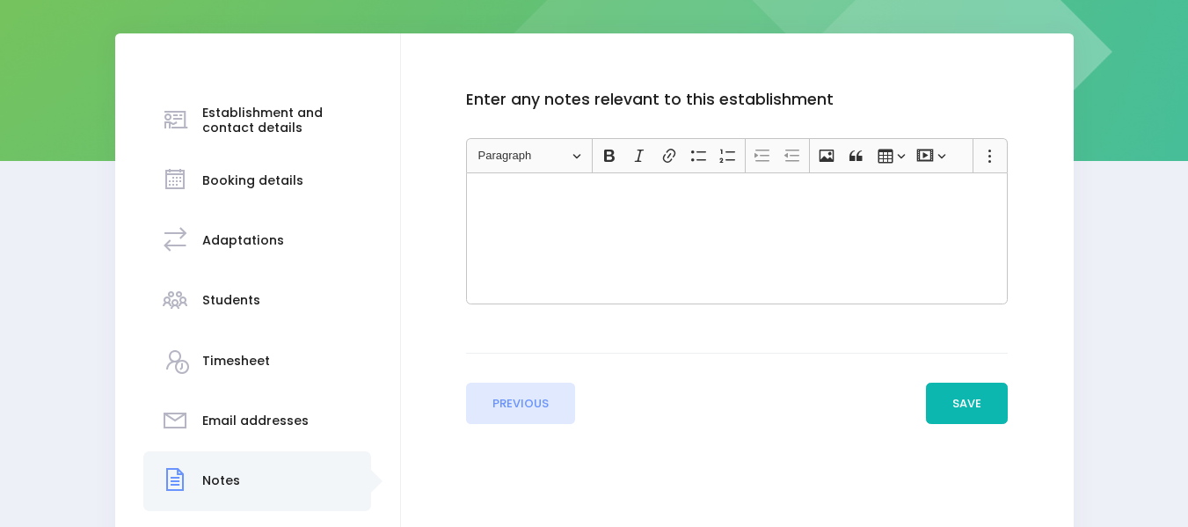
click at [969, 411] on button "Save" at bounding box center [967, 404] width 83 height 42
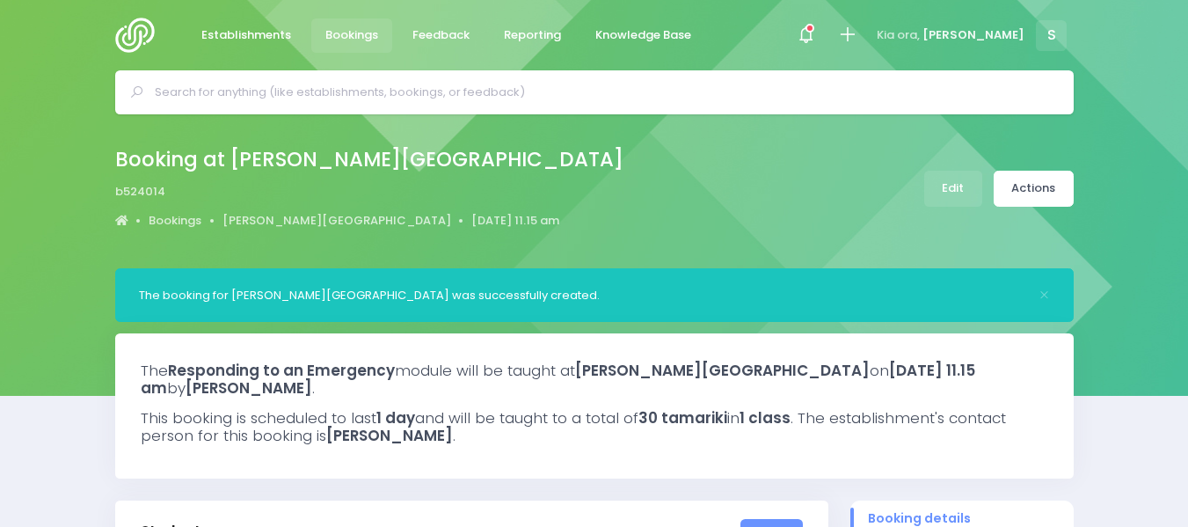
select select "5"
click at [299, 215] on link "[PERSON_NAME][GEOGRAPHIC_DATA]" at bounding box center [337, 221] width 229 height 18
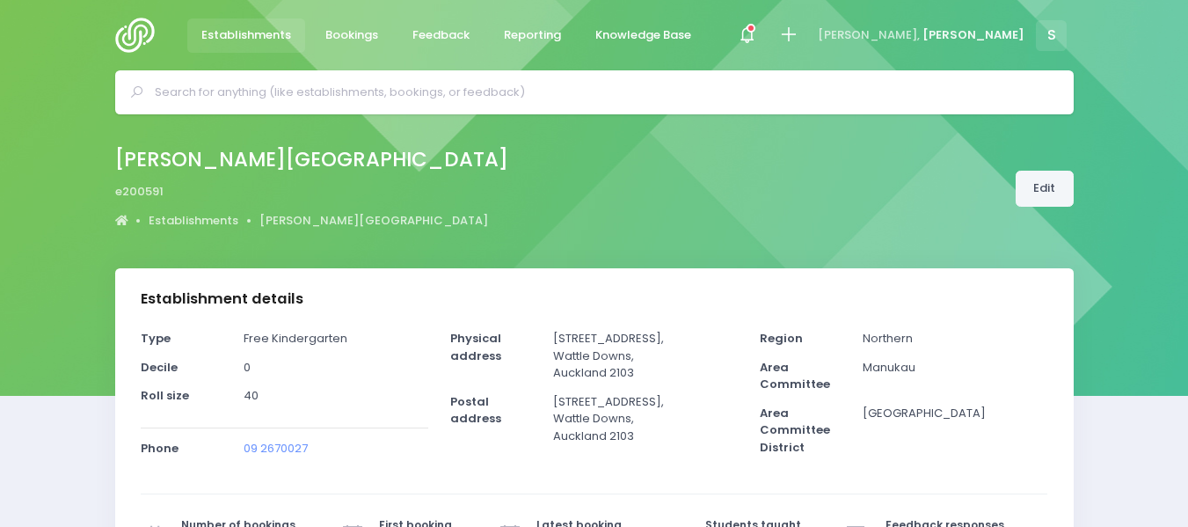
select select "5"
click at [1056, 187] on link "Edit" at bounding box center [1045, 189] width 58 height 36
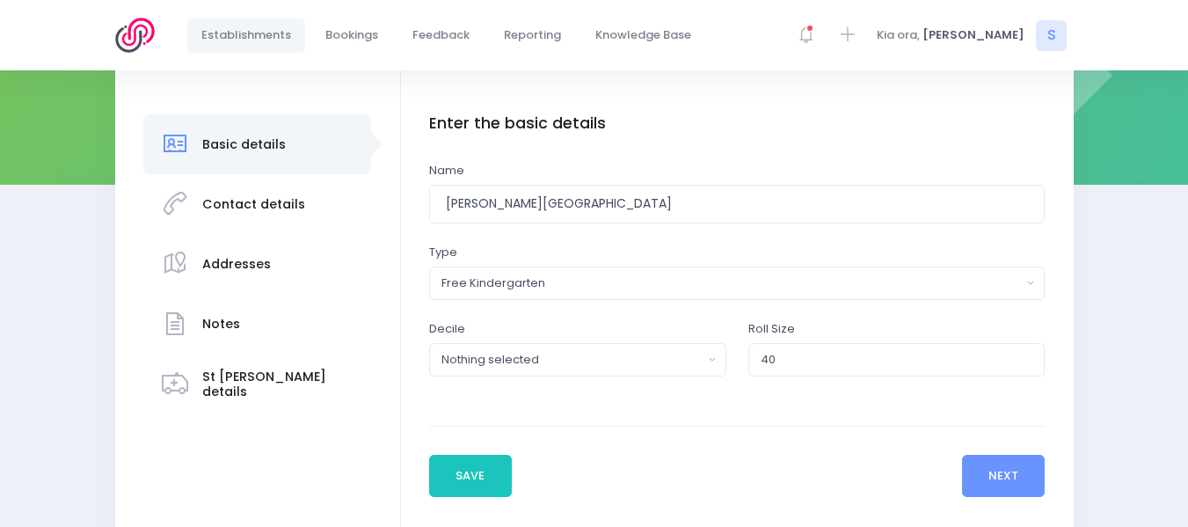
scroll to position [271, 0]
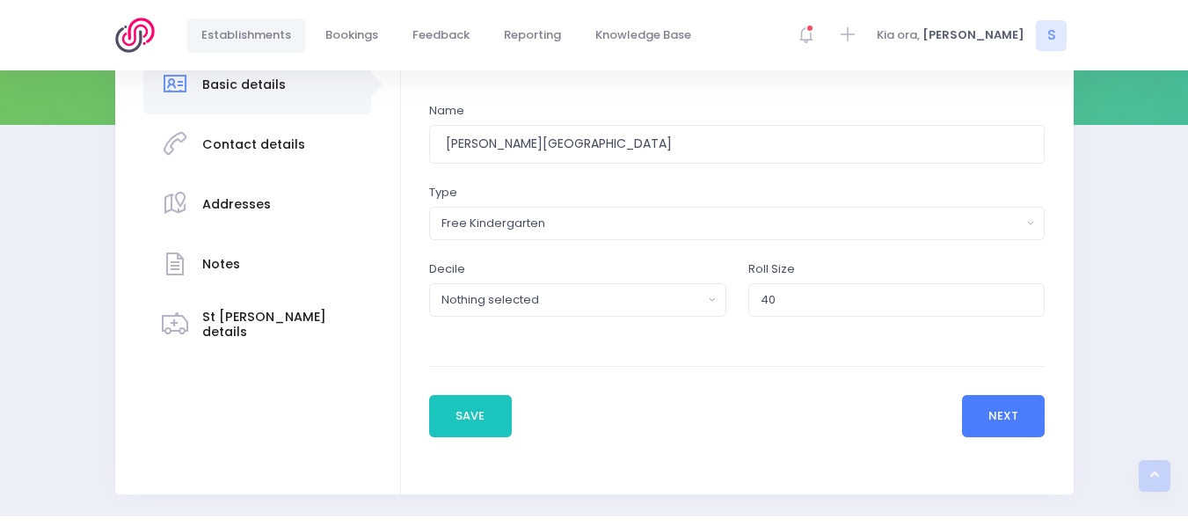
click at [996, 417] on button "Next" at bounding box center [1004, 416] width 84 height 42
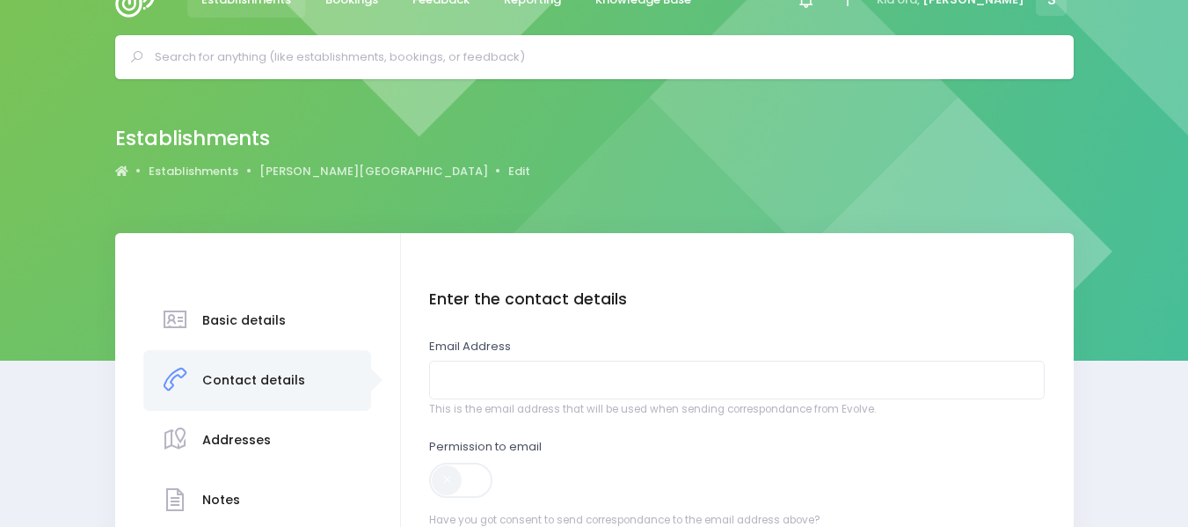
scroll to position [0, 0]
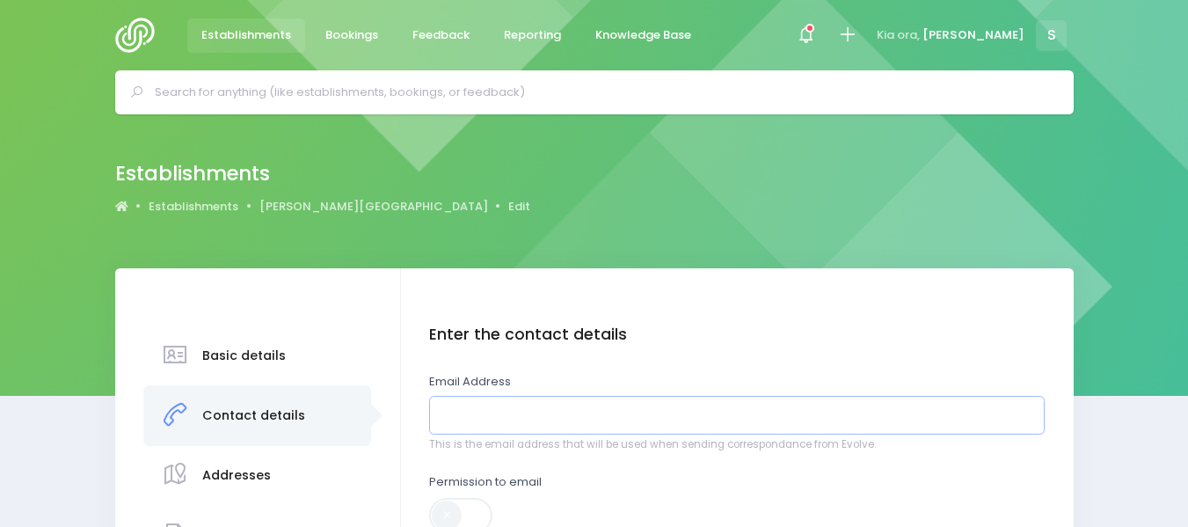
click at [494, 401] on input "email" at bounding box center [737, 416] width 616 height 40
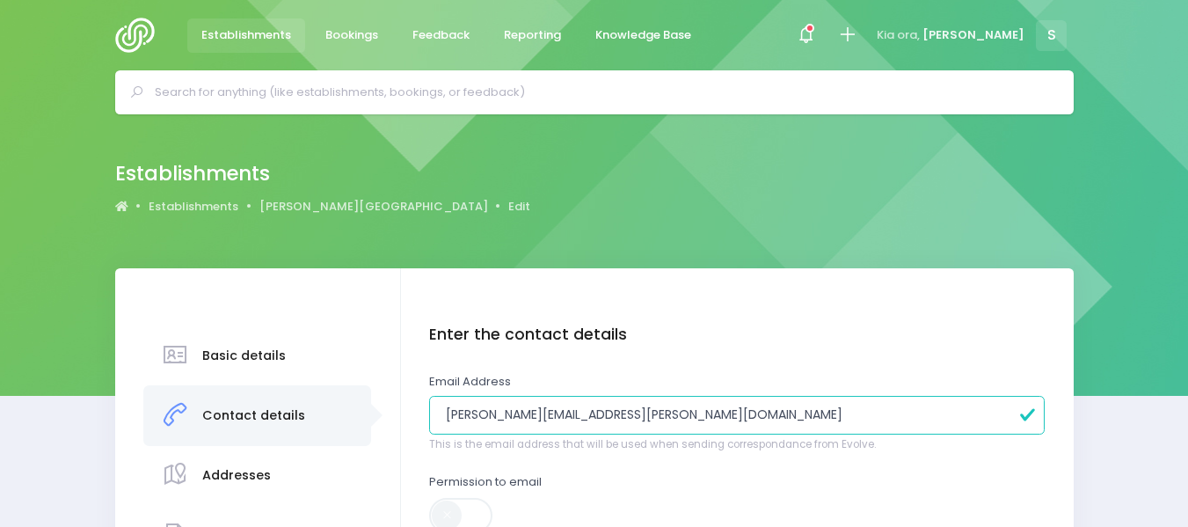
type input "sarah.jamieson@cmka.org.nz"
click at [439, 513] on span at bounding box center [462, 515] width 66 height 35
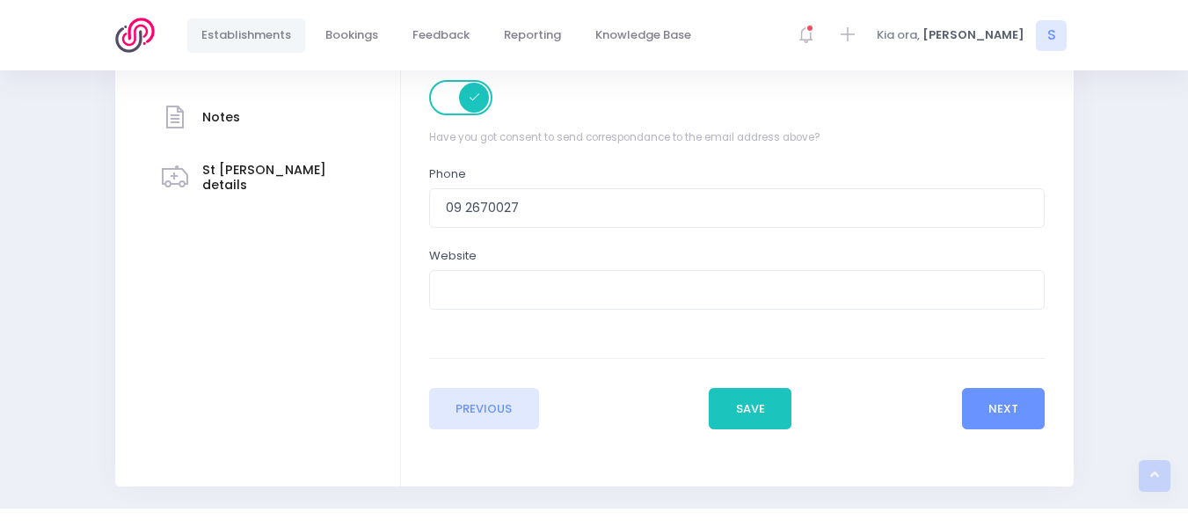
scroll to position [457, 0]
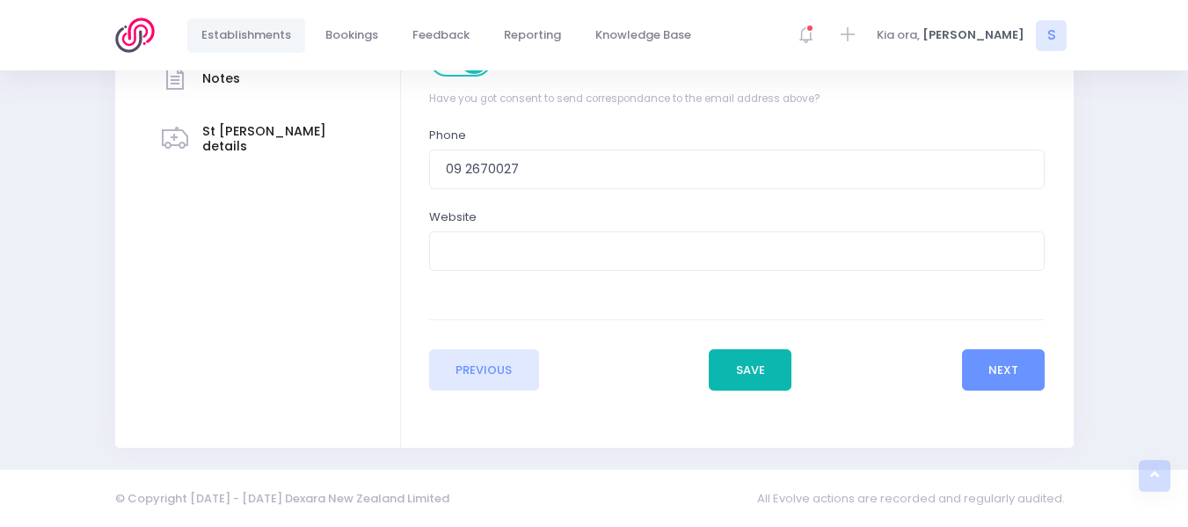
click at [748, 371] on button "Save" at bounding box center [750, 370] width 83 height 42
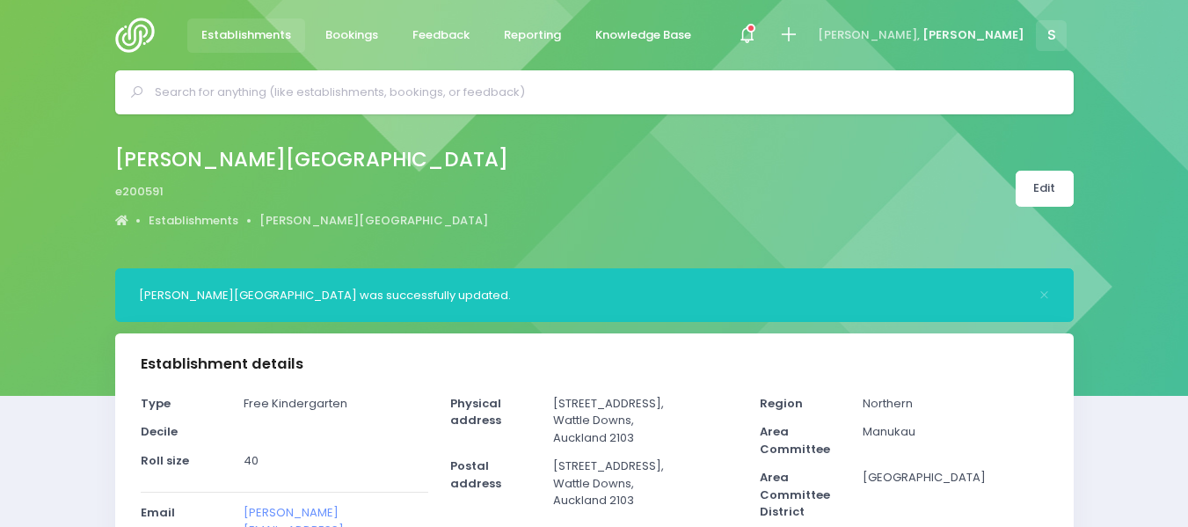
select select "5"
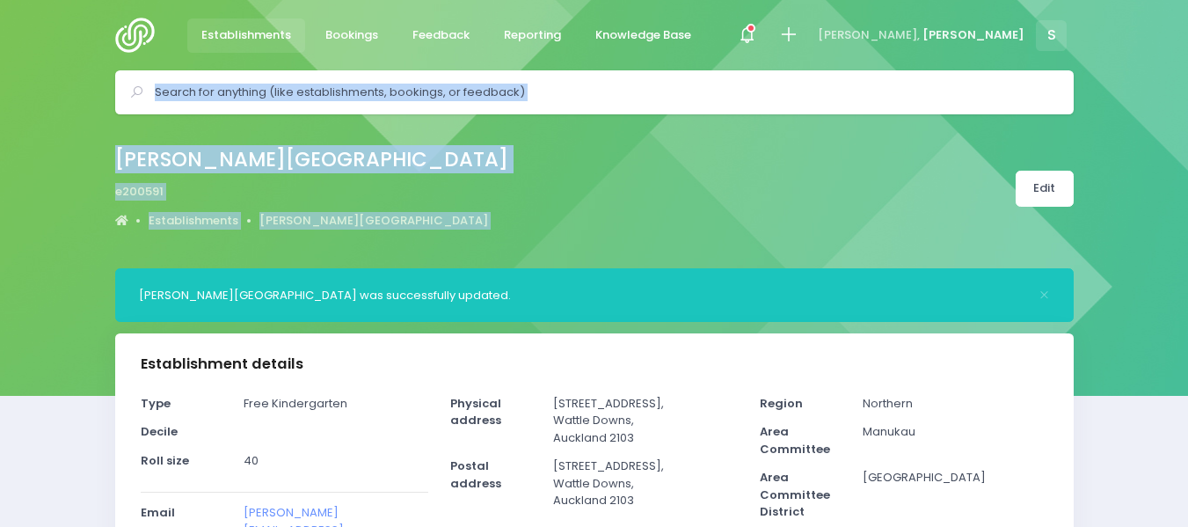
drag, startPoint x: 1182, startPoint y: 131, endPoint x: 1184, endPoint y: 181, distance: 50.2
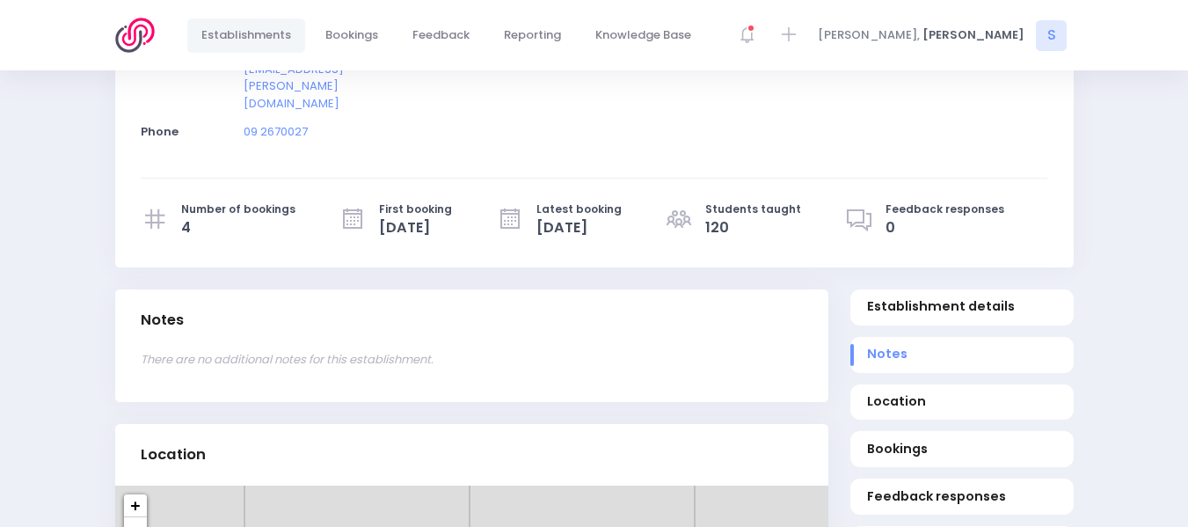
scroll to position [1229, 0]
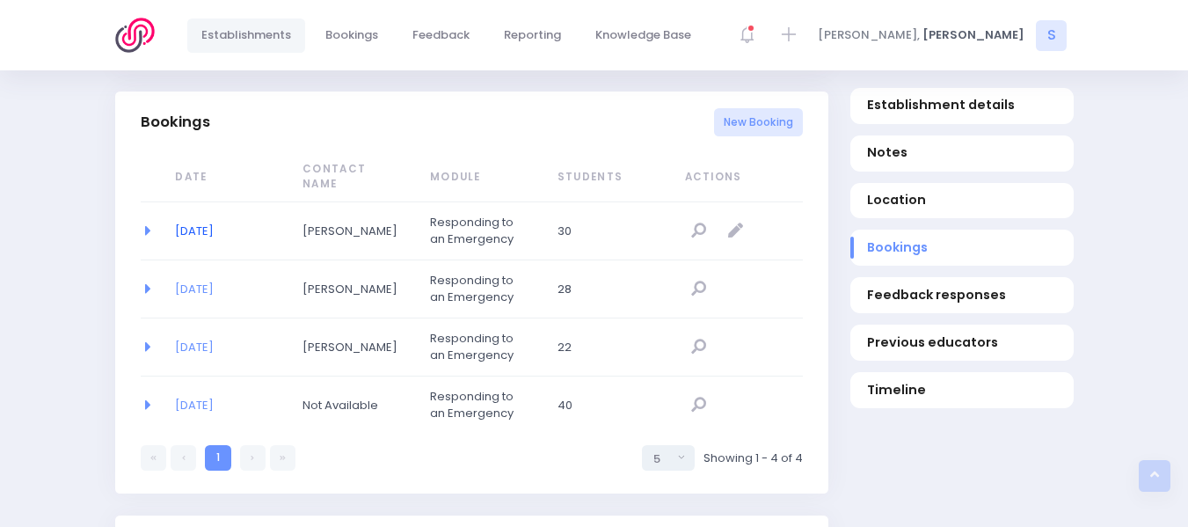
click at [213, 223] on link "11/08/2025" at bounding box center [194, 231] width 39 height 17
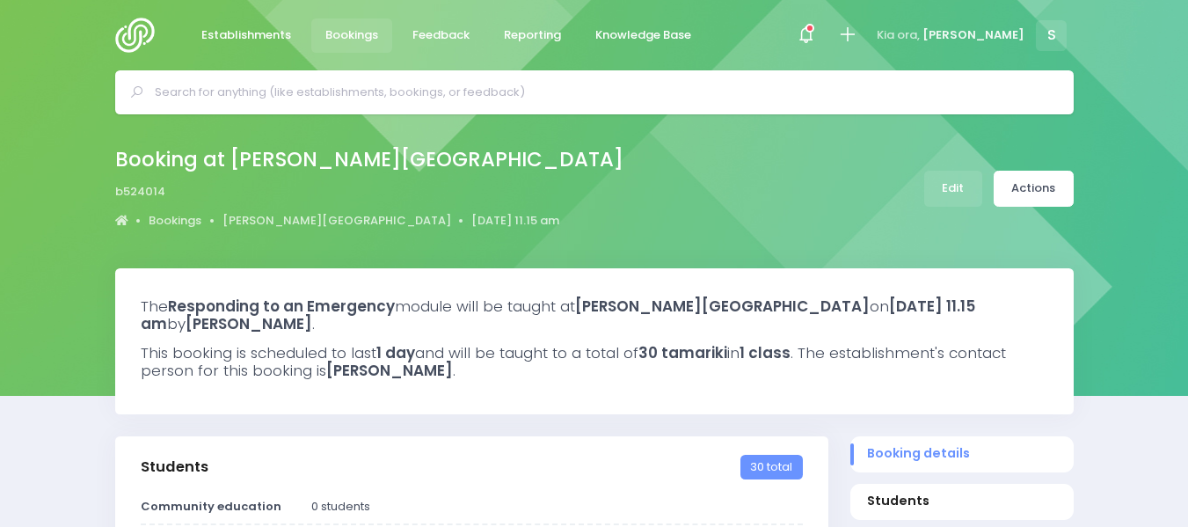
select select "5"
click at [1025, 192] on link "Actions" at bounding box center [1034, 189] width 80 height 36
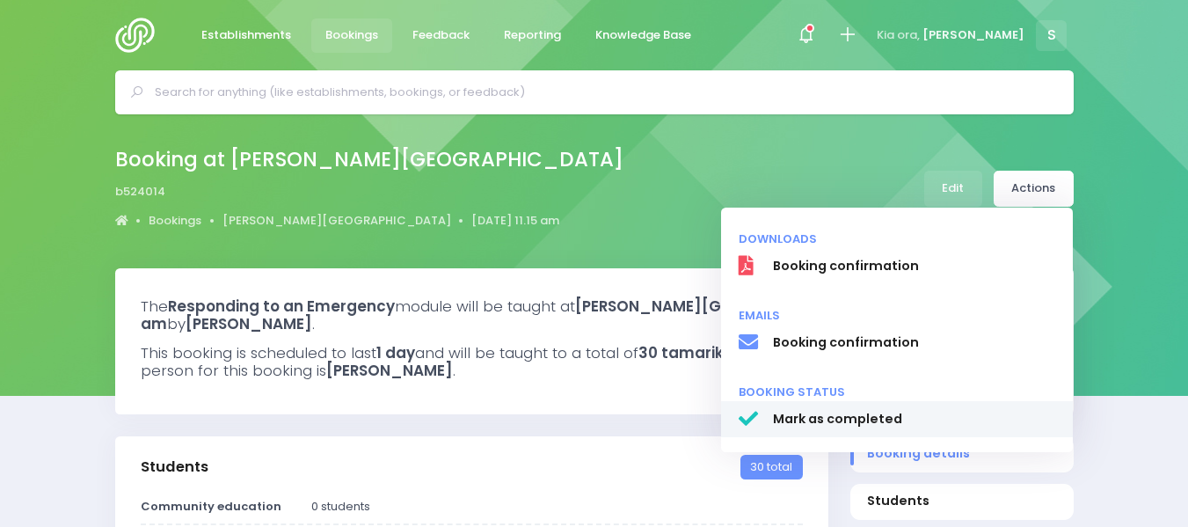
click at [843, 413] on span "Mark as completed" at bounding box center [913, 419] width 283 height 18
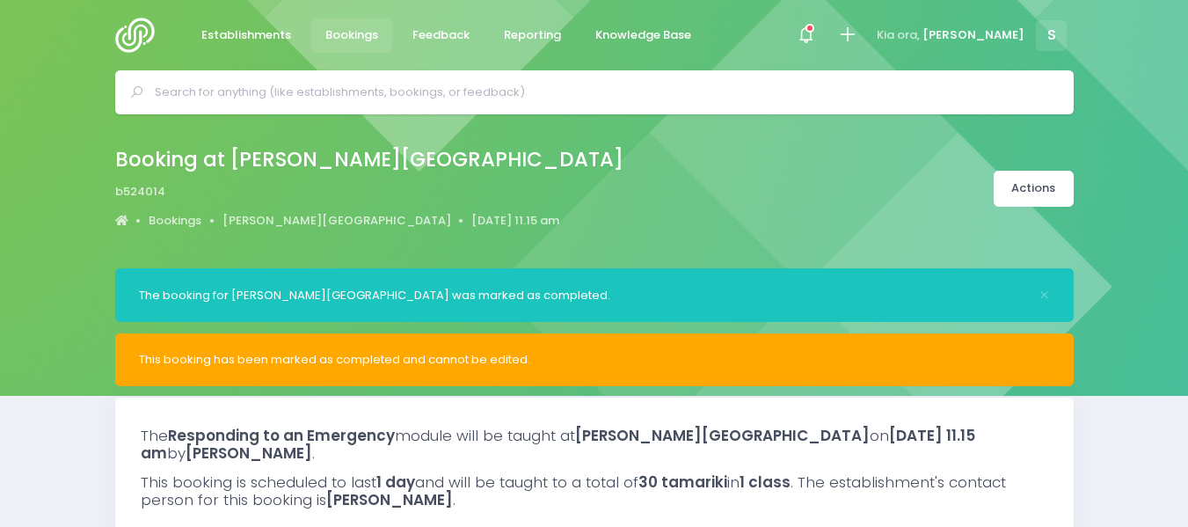
select select "5"
click at [141, 31] on img at bounding box center [140, 35] width 50 height 35
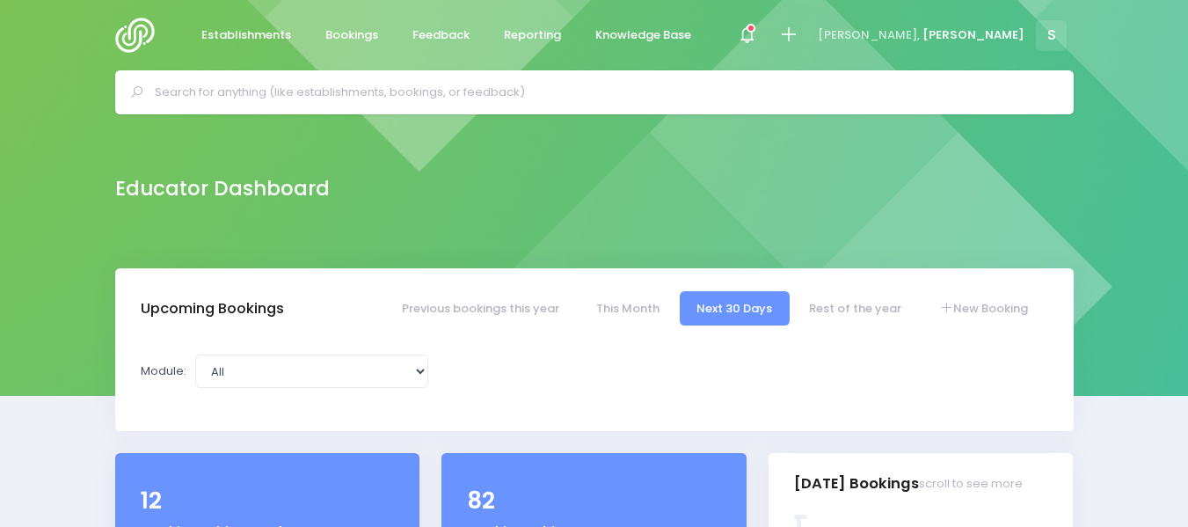
select select "5"
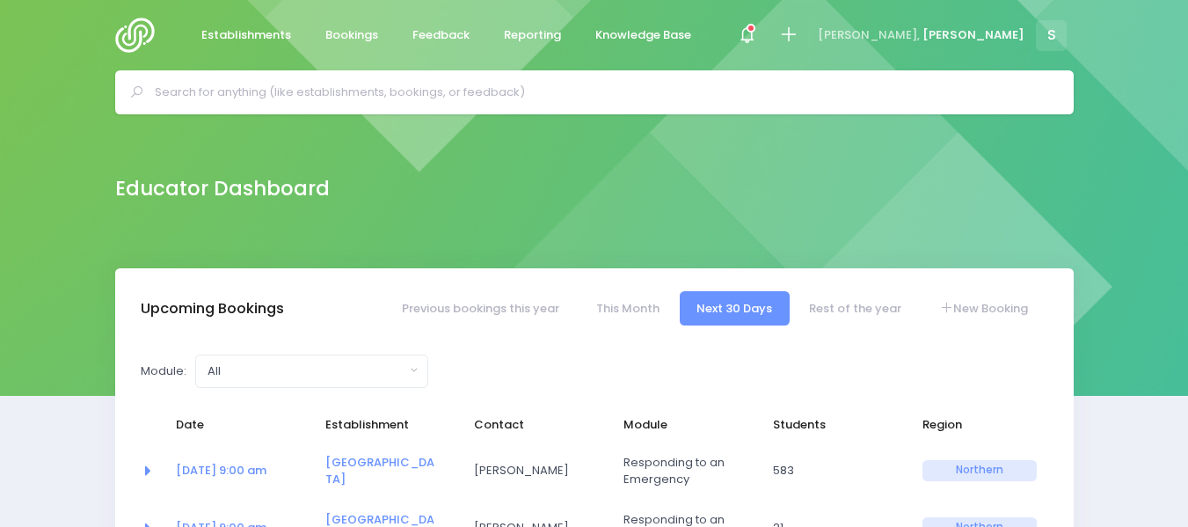
click at [217, 84] on input "text" at bounding box center [602, 92] width 895 height 26
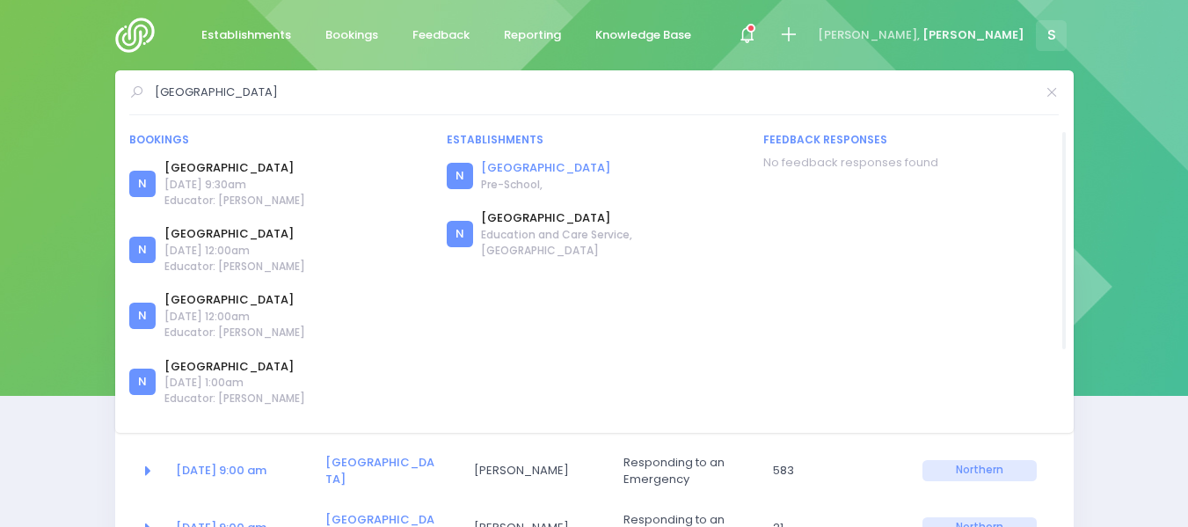
type input "[GEOGRAPHIC_DATA]"
click at [526, 168] on link "[GEOGRAPHIC_DATA]" at bounding box center [545, 168] width 129 height 18
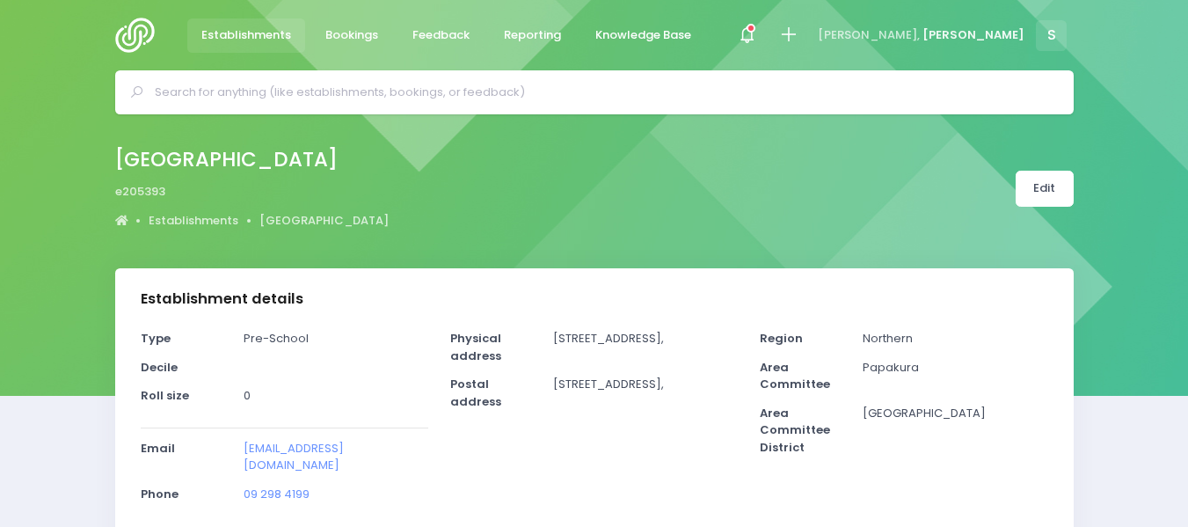
select select "5"
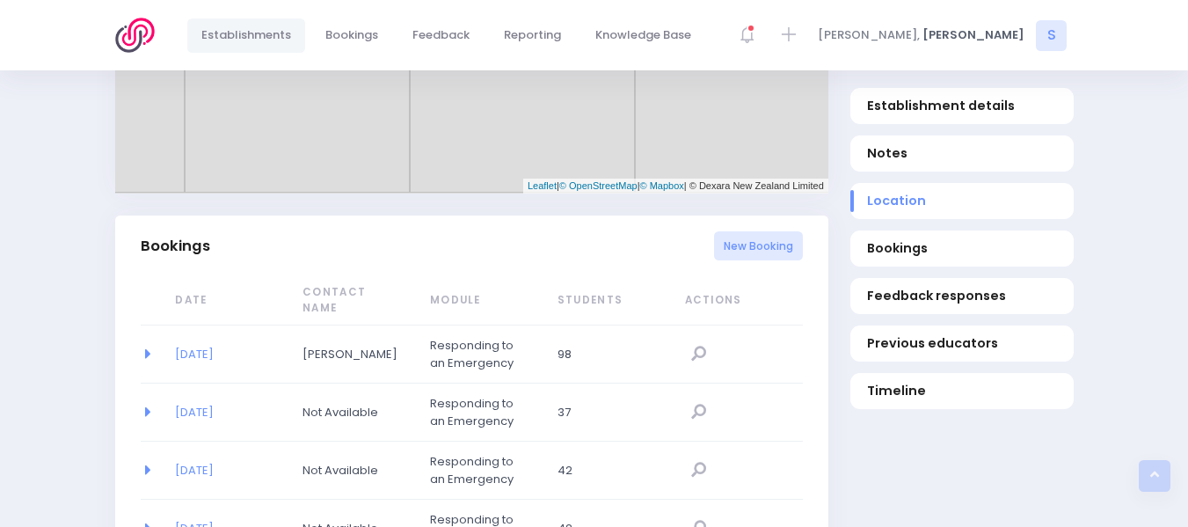
scroll to position [1019, 0]
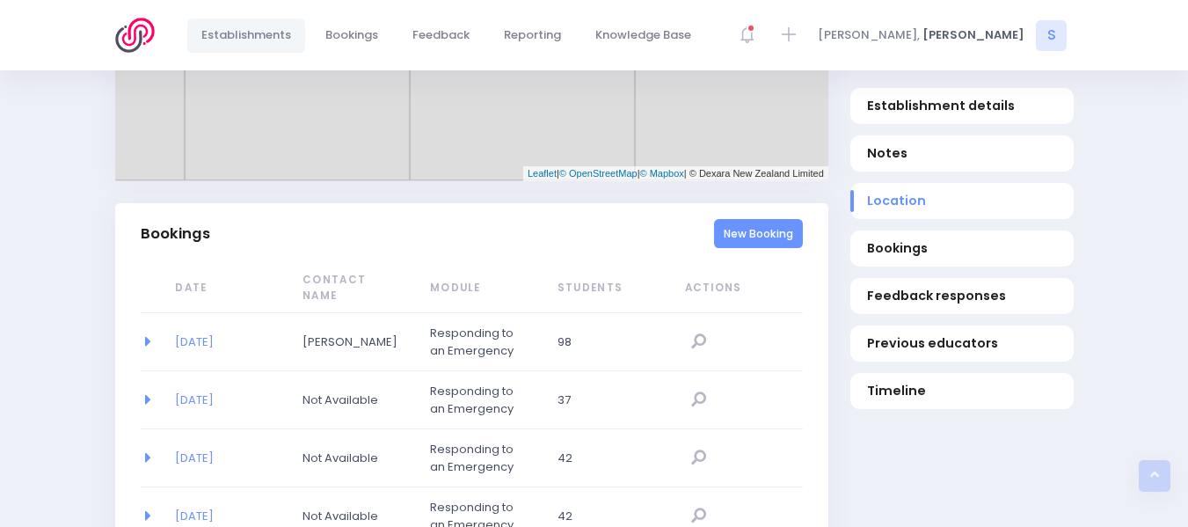
click at [747, 219] on link "New Booking" at bounding box center [758, 233] width 89 height 29
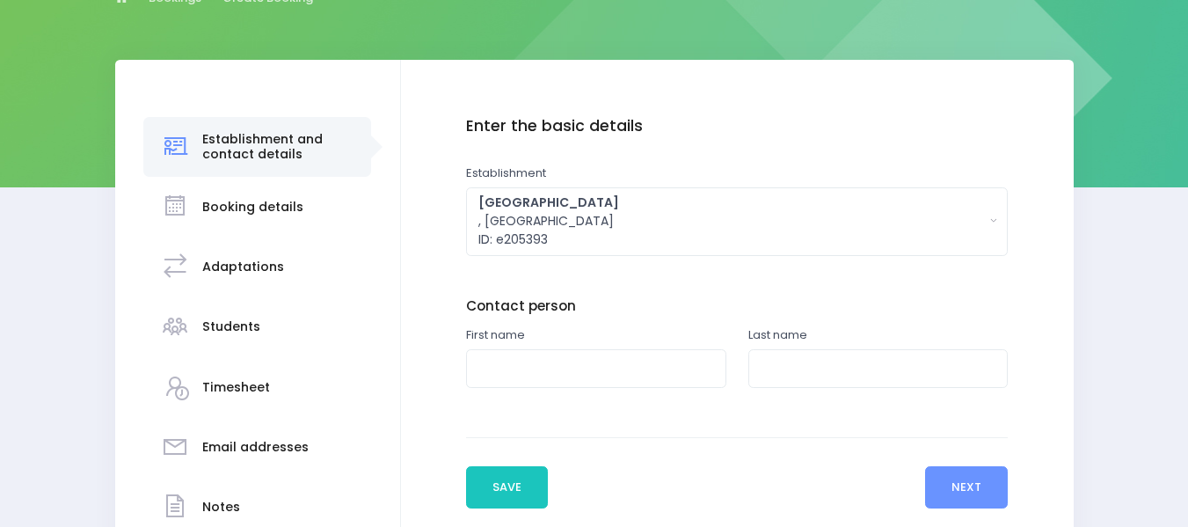
scroll to position [257, 0]
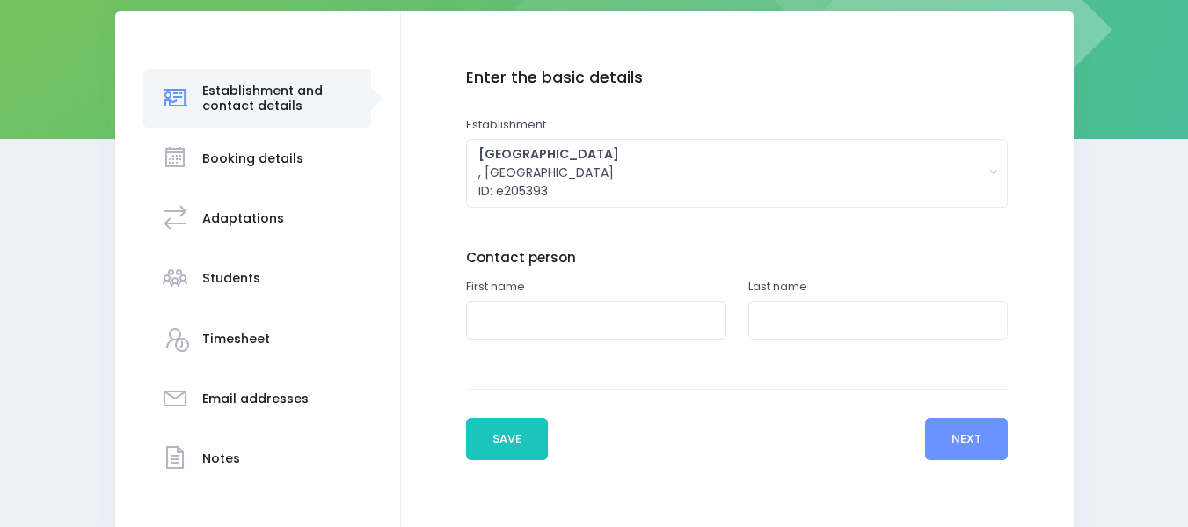
drag, startPoint x: 1191, startPoint y: 207, endPoint x: 1198, endPoint y: 352, distance: 145.3
click at [1188, 270] on html "Establishments Bookings Feedback Reporting Knowledge Base" at bounding box center [594, 6] width 1188 height 527
click at [515, 319] on input "text" at bounding box center [596, 321] width 260 height 40
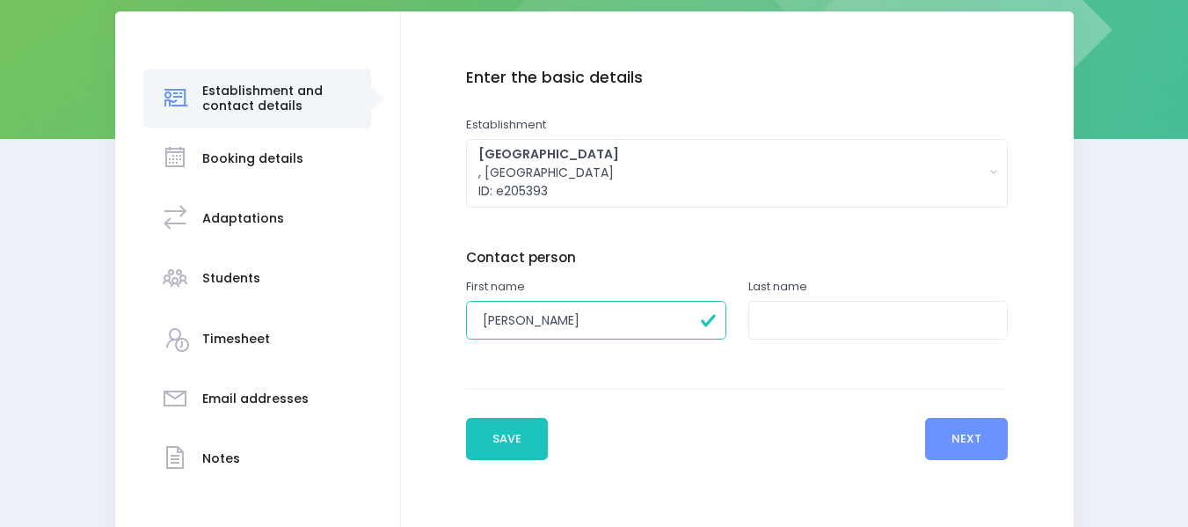
type input "Sharleen"
click at [771, 319] on input "text" at bounding box center [879, 321] width 260 height 40
type input "Young"
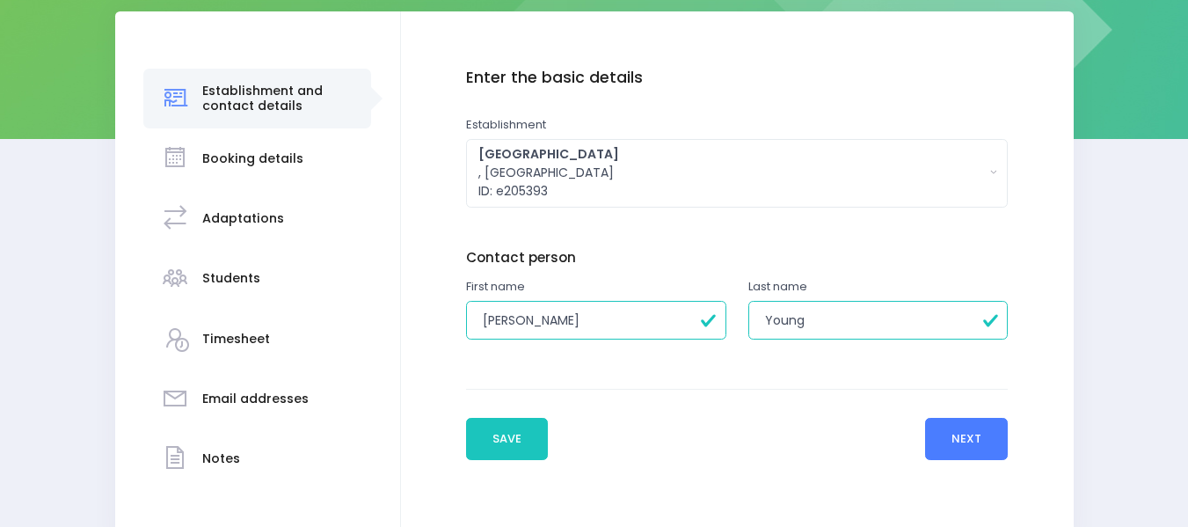
click at [949, 435] on button "Next" at bounding box center [967, 439] width 84 height 42
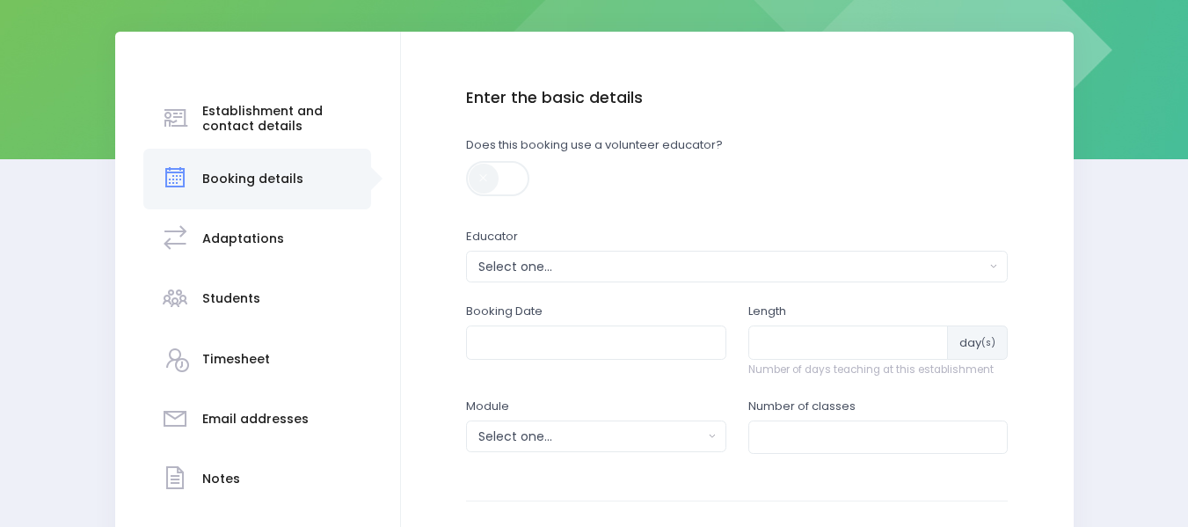
scroll to position [302, 0]
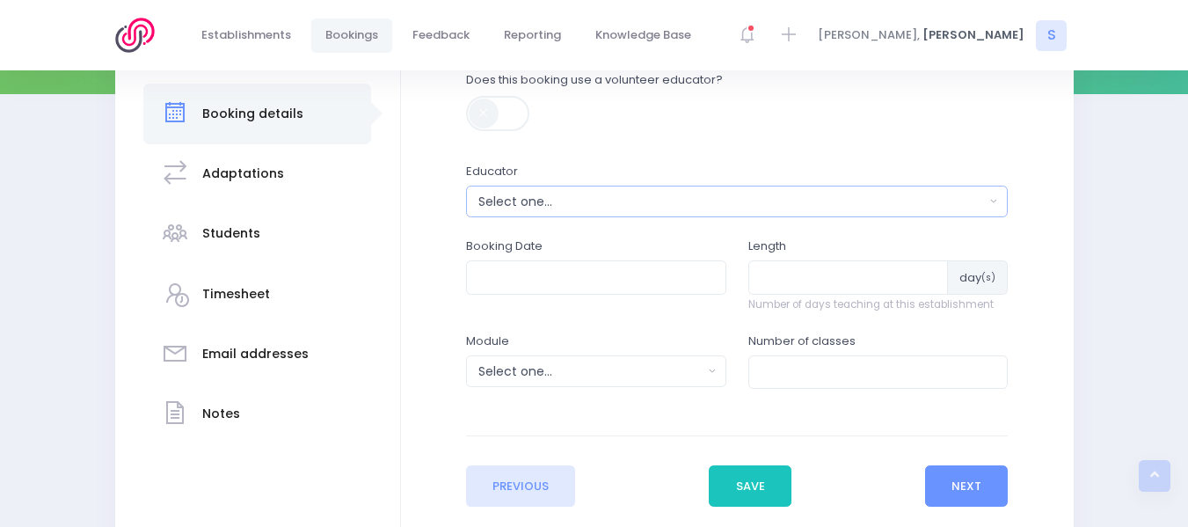
click at [501, 199] on div "Select one..." at bounding box center [732, 202] width 507 height 18
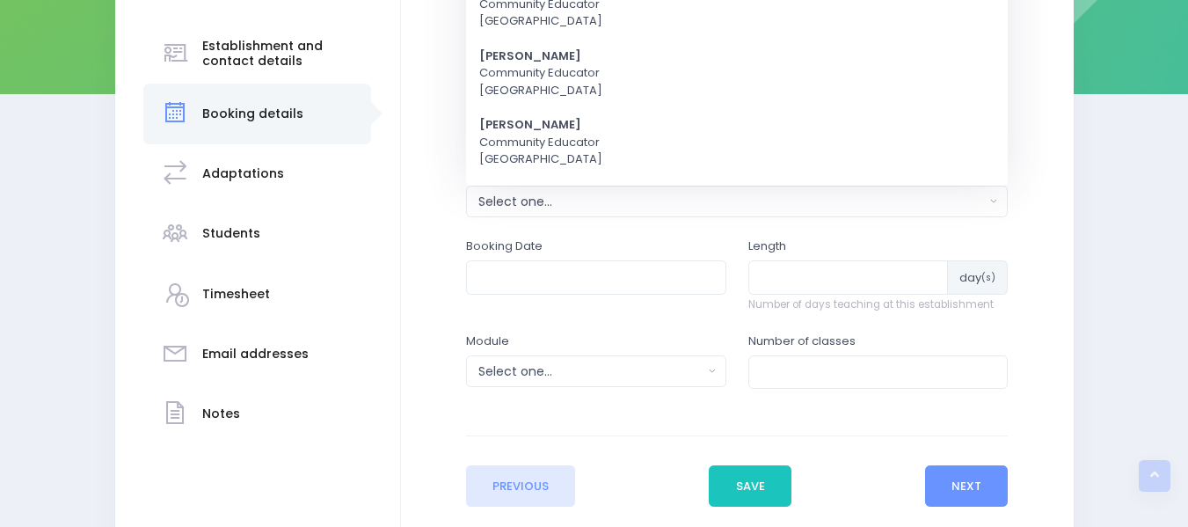
scroll to position [0, 0]
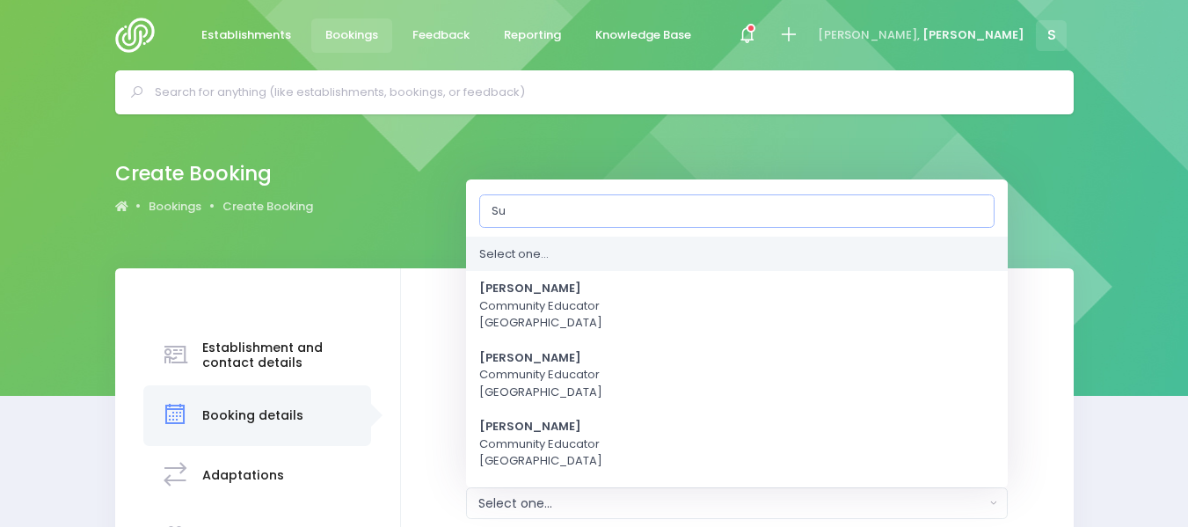
type input "[PERSON_NAME]"
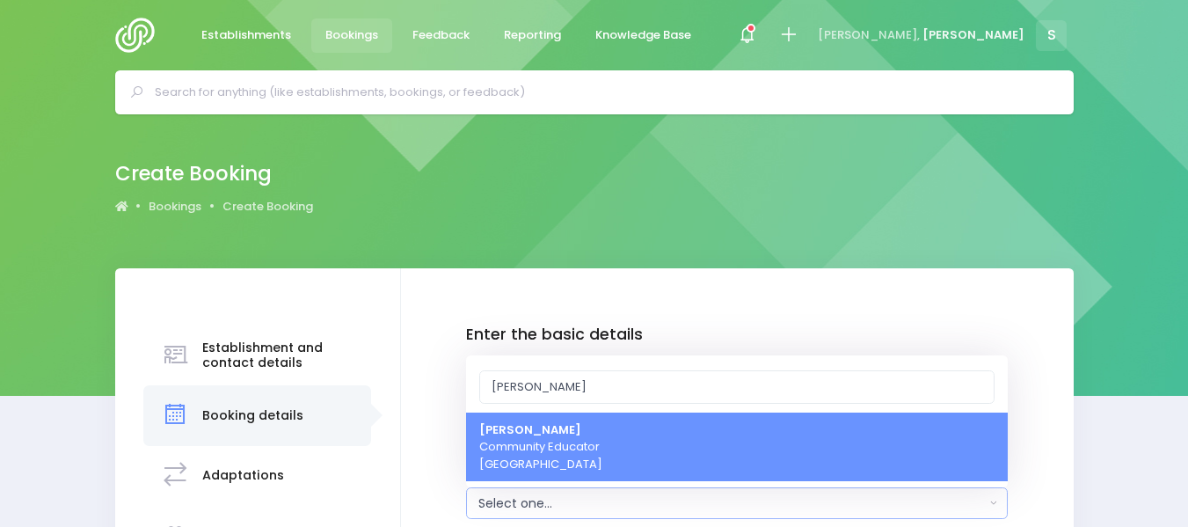
click at [538, 421] on span "Sue Lowry Community Educator Northern Region" at bounding box center [540, 447] width 123 height 52
select select "121363"
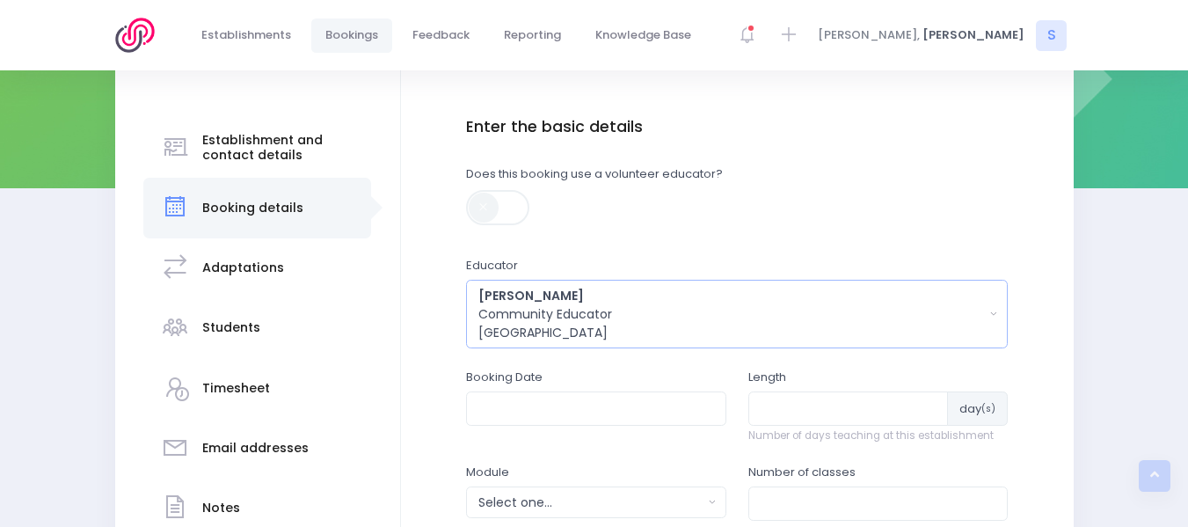
scroll to position [316, 0]
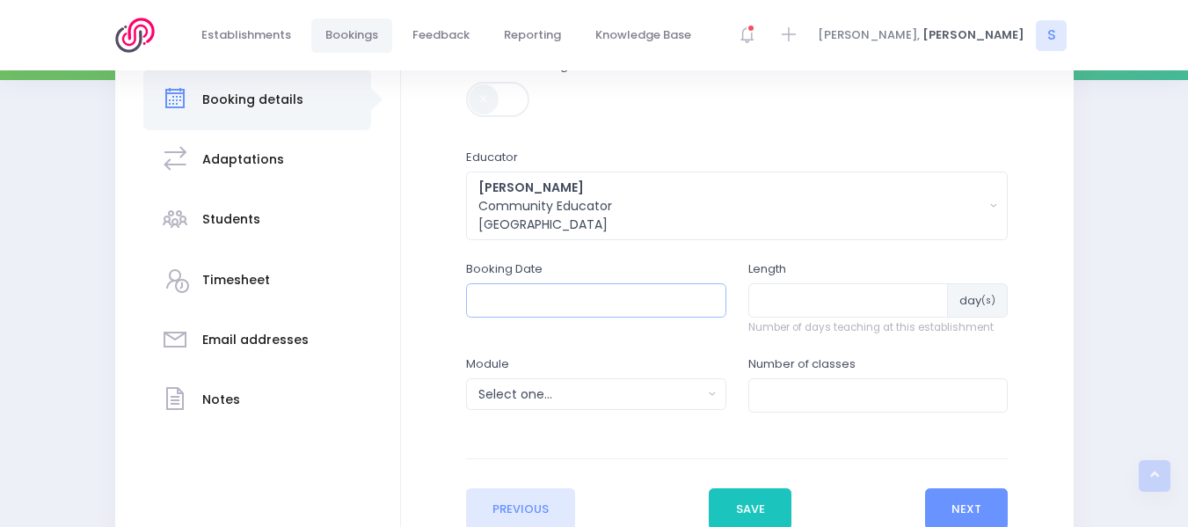
click at [506, 296] on input "text" at bounding box center [596, 299] width 260 height 33
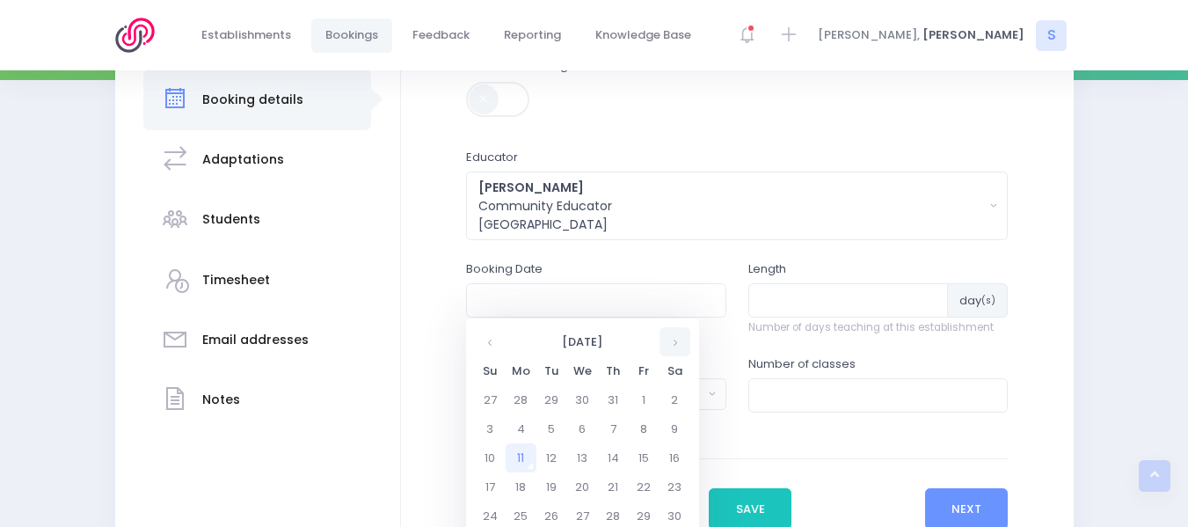
click at [673, 342] on th at bounding box center [675, 341] width 31 height 29
click at [610, 398] on td "4" at bounding box center [613, 399] width 31 height 29
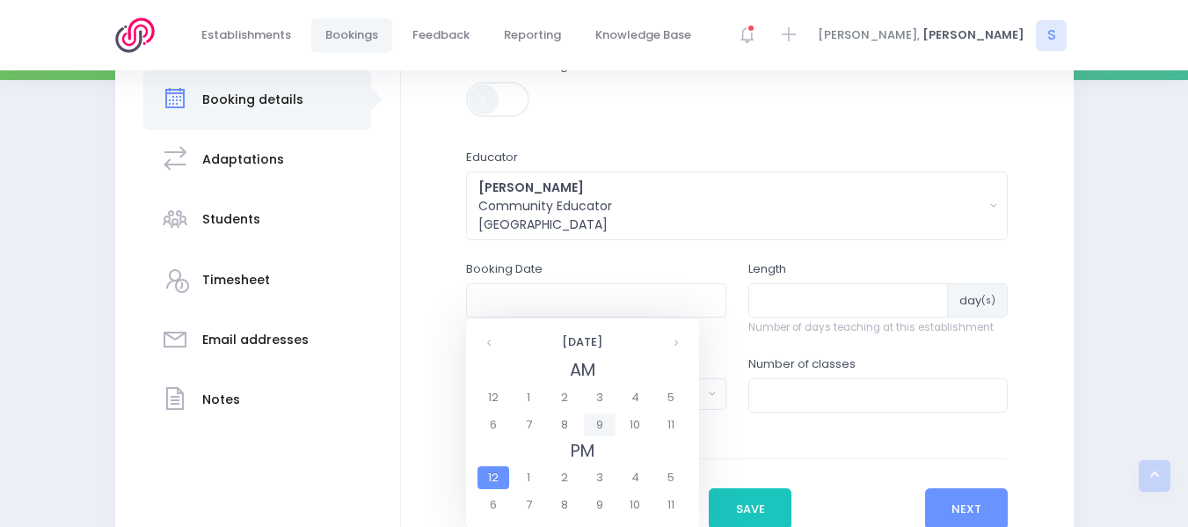
click at [602, 420] on span "9" at bounding box center [599, 424] width 31 height 23
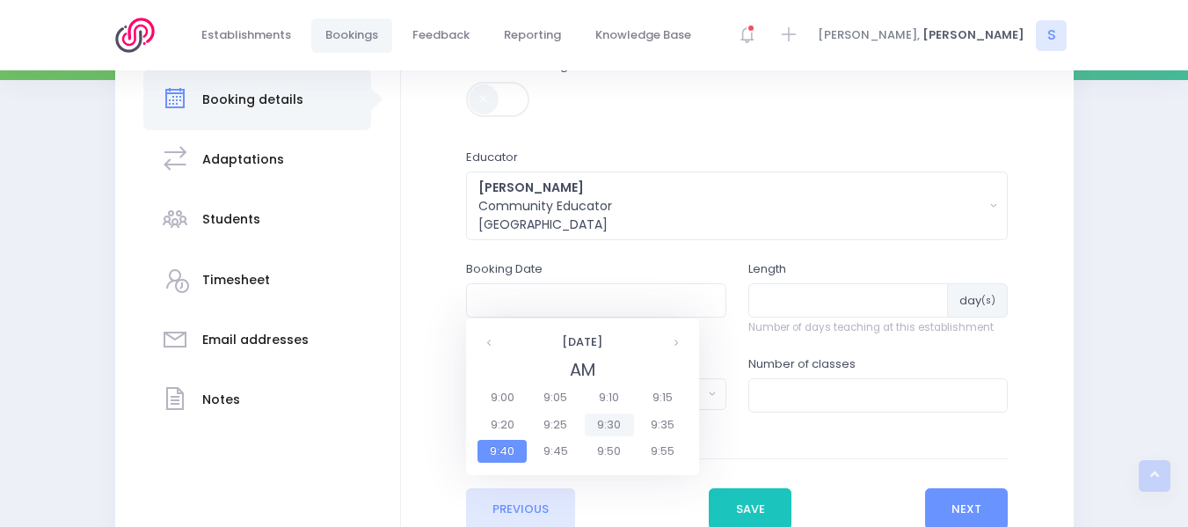
click at [603, 420] on span "9:30" at bounding box center [609, 424] width 49 height 23
type input "04/09/2025 09:30 AM"
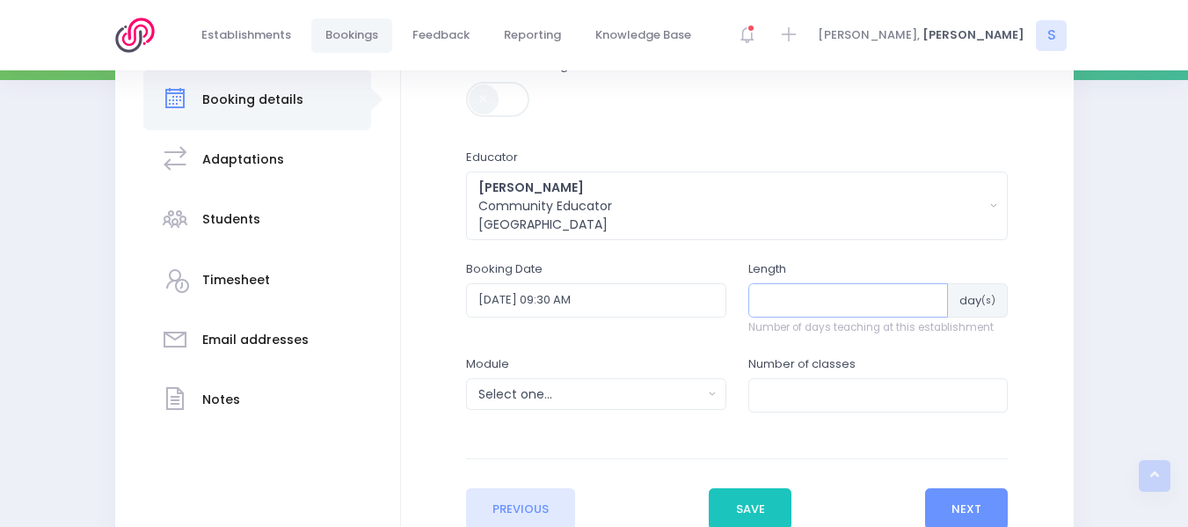
click at [791, 303] on input "number" at bounding box center [849, 299] width 201 height 33
type input "1"
click at [794, 394] on input "number" at bounding box center [879, 394] width 260 height 33
type input "3"
click at [676, 394] on div "Select one..." at bounding box center [591, 394] width 224 height 18
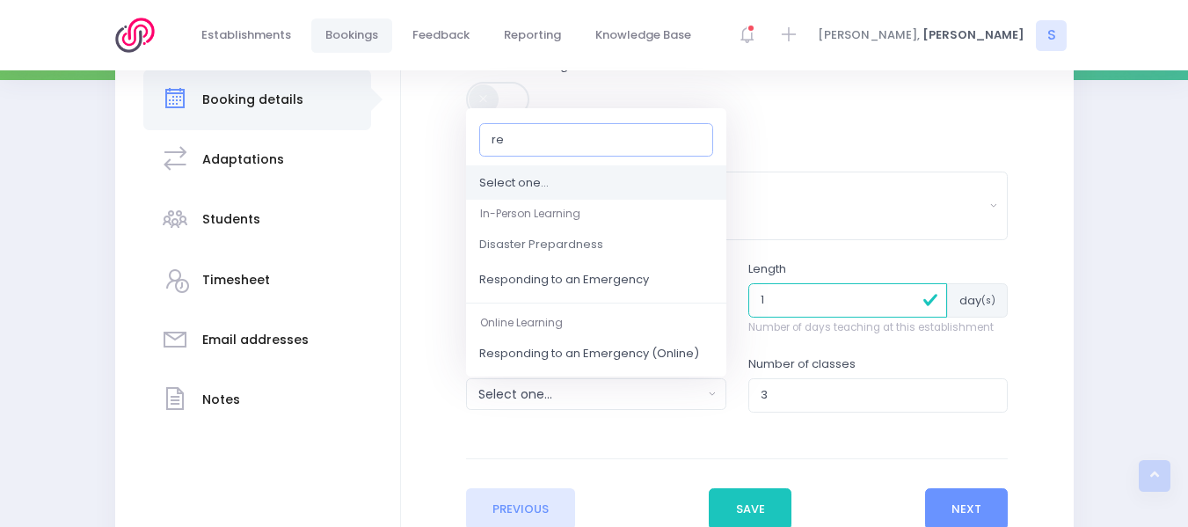
type input "res"
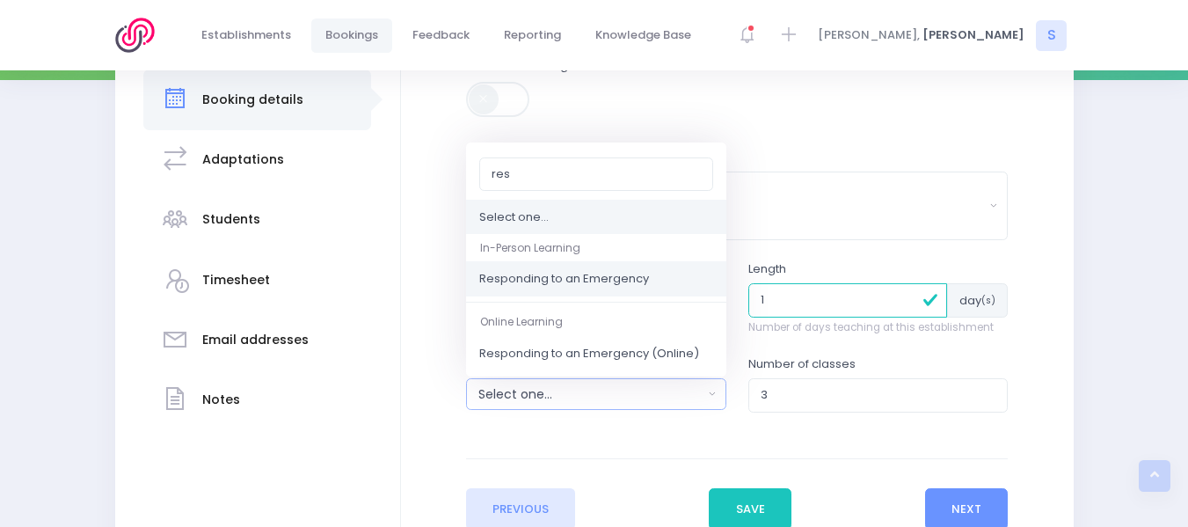
click at [576, 277] on span "Responding to an Emergency" at bounding box center [564, 280] width 170 height 18
select select "Responding to an Emergency"
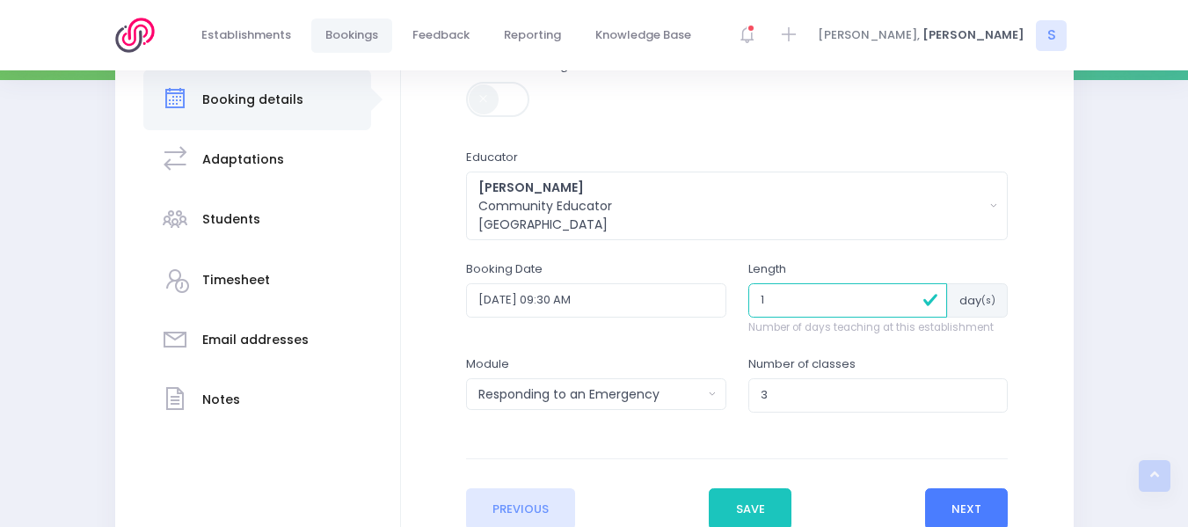
click at [956, 502] on button "Next" at bounding box center [967, 509] width 84 height 42
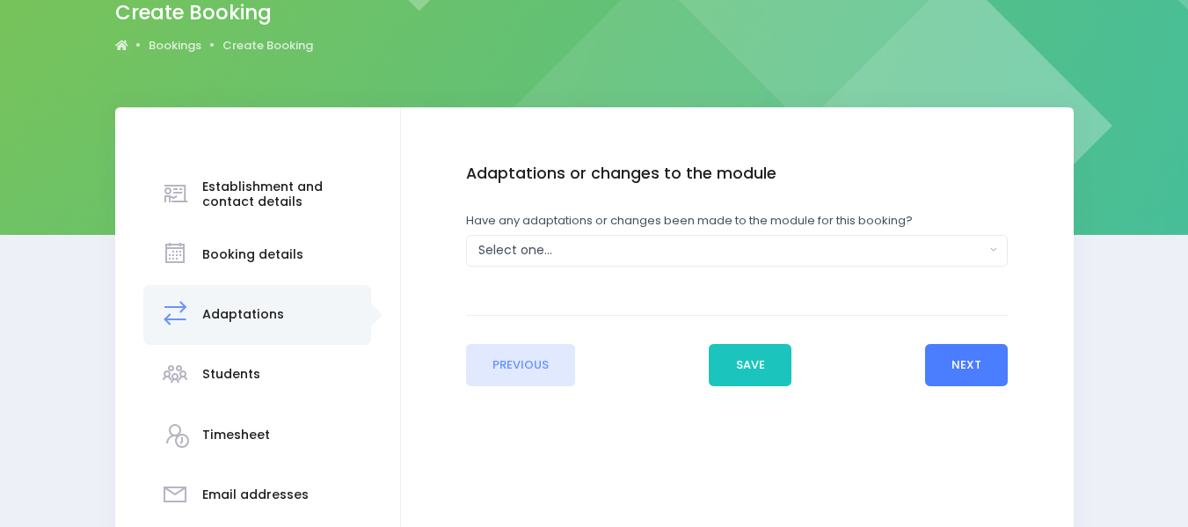
scroll to position [185, 0]
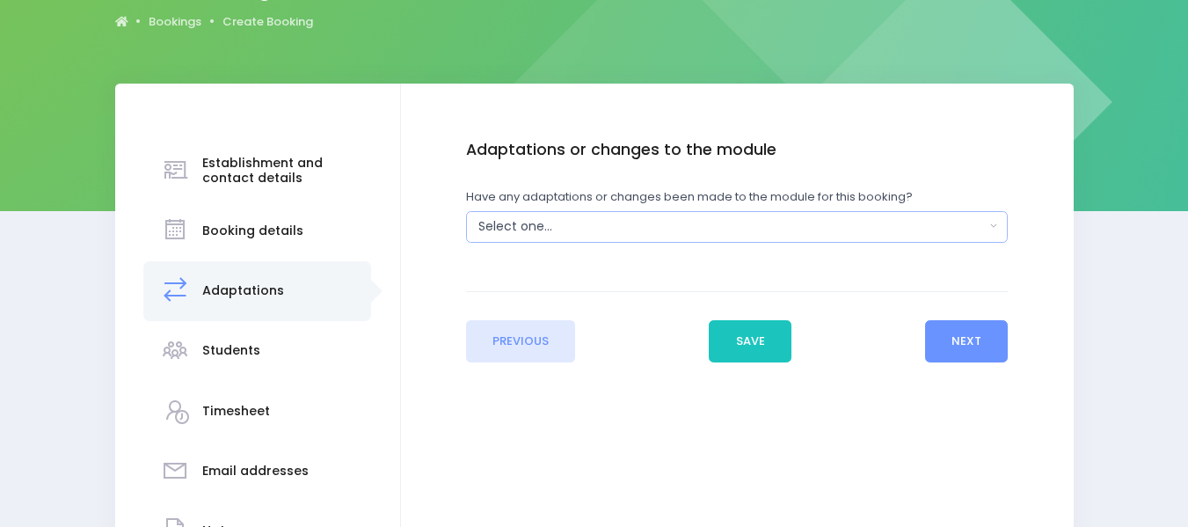
click at [996, 226] on button "Select one..." at bounding box center [737, 227] width 542 height 32
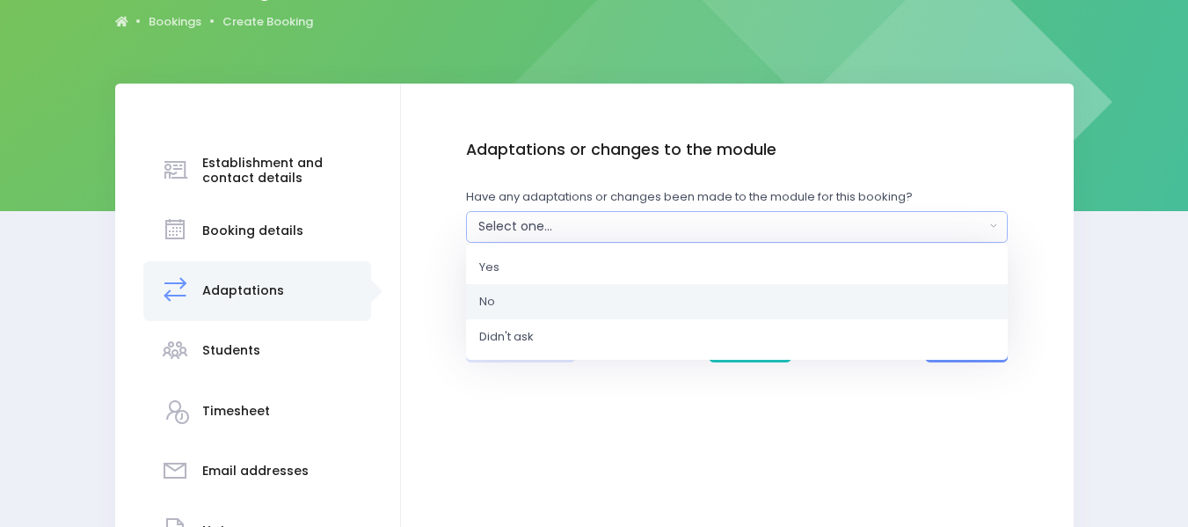
click at [498, 302] on link "No" at bounding box center [737, 301] width 542 height 35
select select "No"
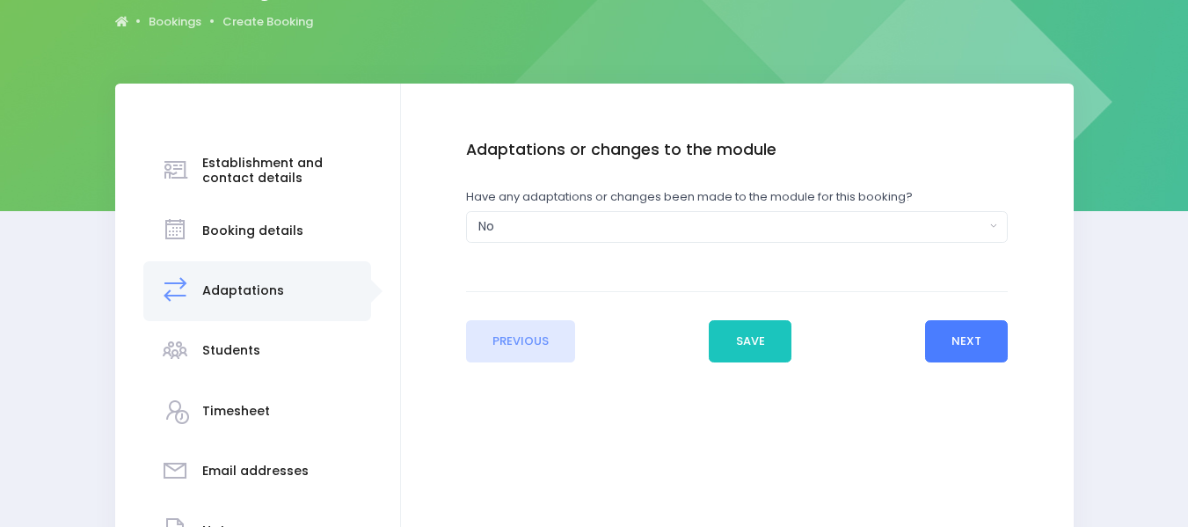
click at [952, 340] on button "Next" at bounding box center [967, 341] width 84 height 42
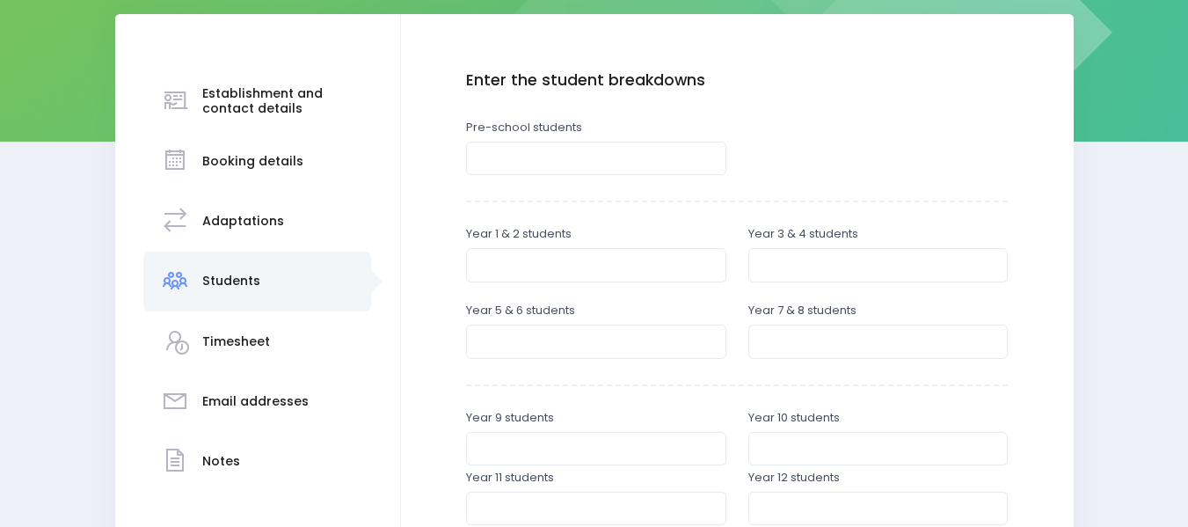
scroll to position [261, 0]
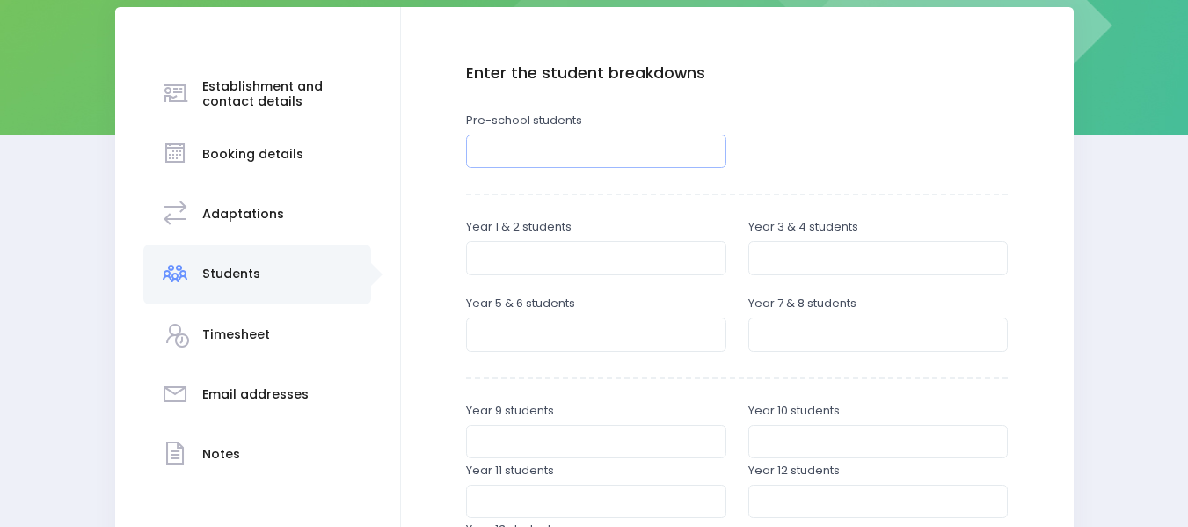
click at [522, 150] on input "number" at bounding box center [596, 151] width 260 height 33
type input "88"
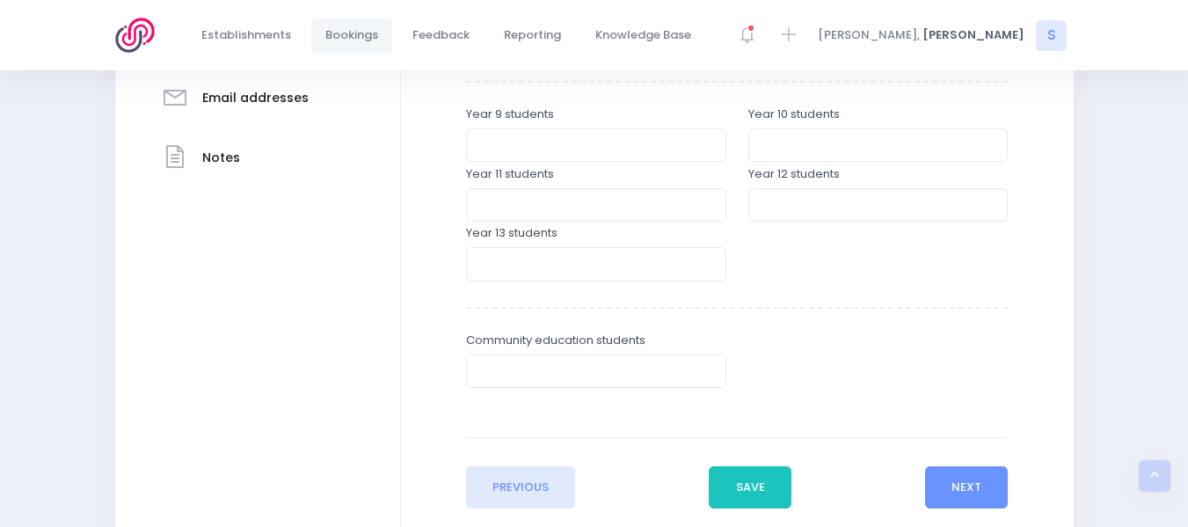
scroll to position [601, 0]
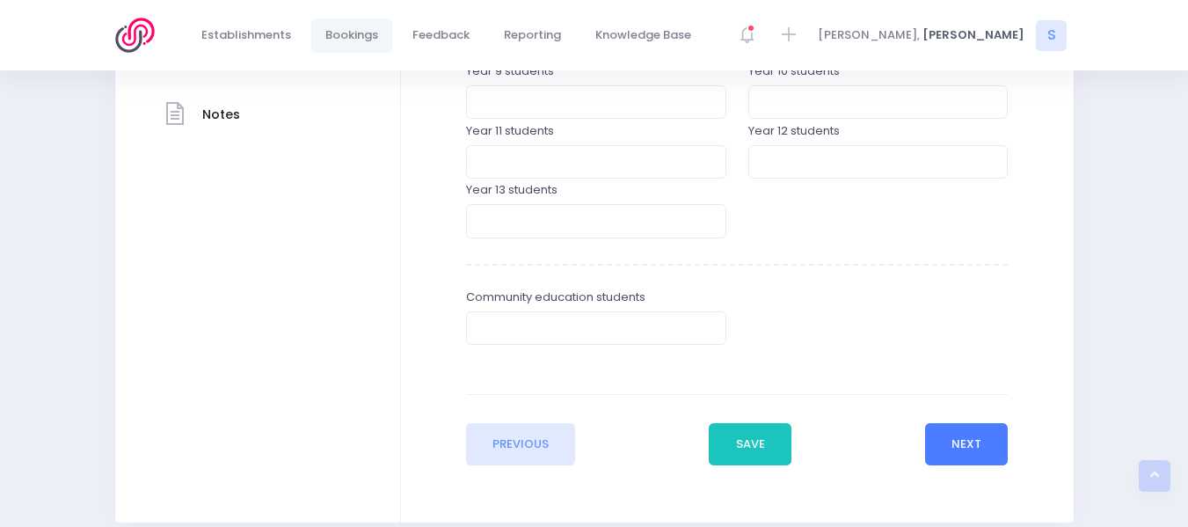
click at [966, 442] on button "Next" at bounding box center [967, 444] width 84 height 42
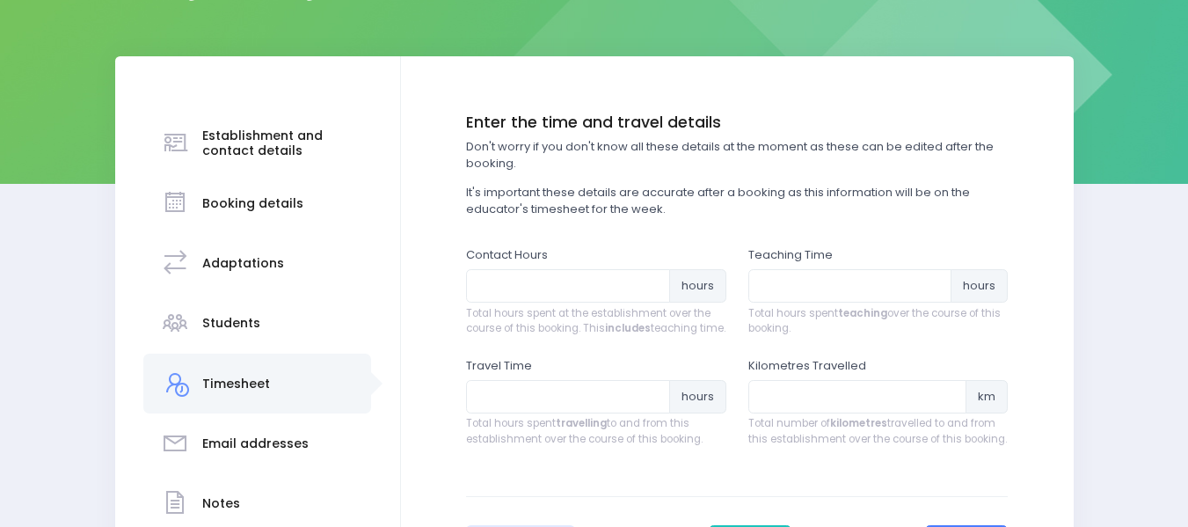
scroll to position [216, 0]
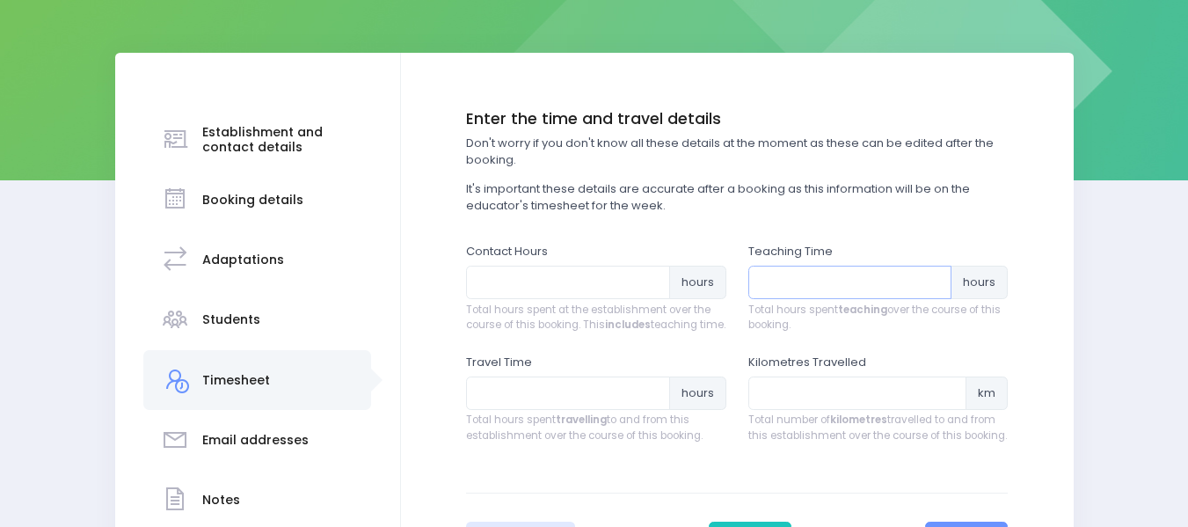
click at [779, 281] on input "number" at bounding box center [851, 282] width 204 height 33
type input "3"
click at [528, 282] on input "number" at bounding box center [568, 282] width 204 height 33
type input "3.75"
click at [489, 408] on input "number" at bounding box center [568, 392] width 204 height 33
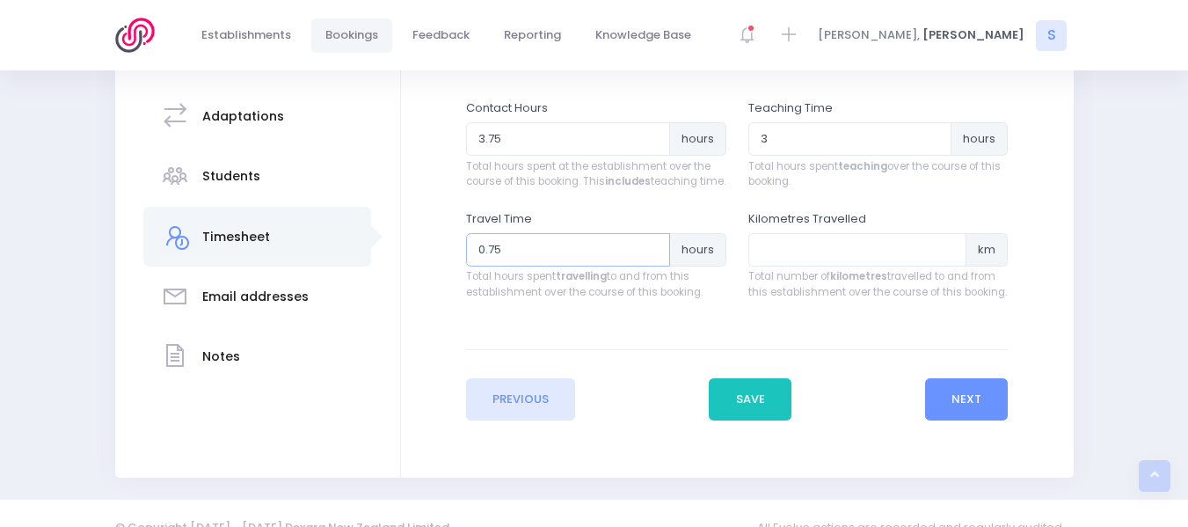
scroll to position [366, 0]
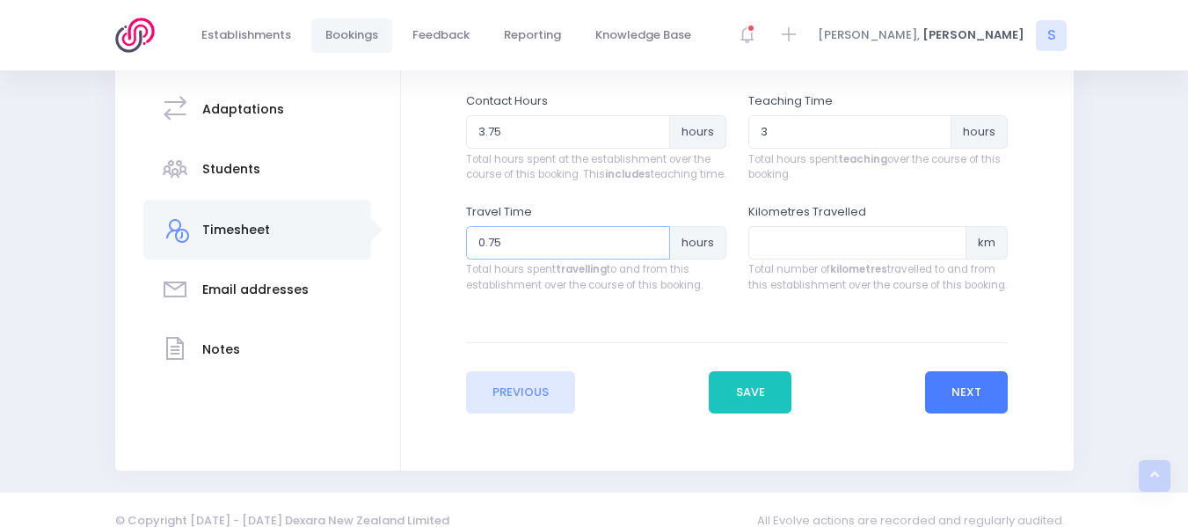
type input "0.75"
click at [956, 399] on button "Next" at bounding box center [967, 392] width 84 height 42
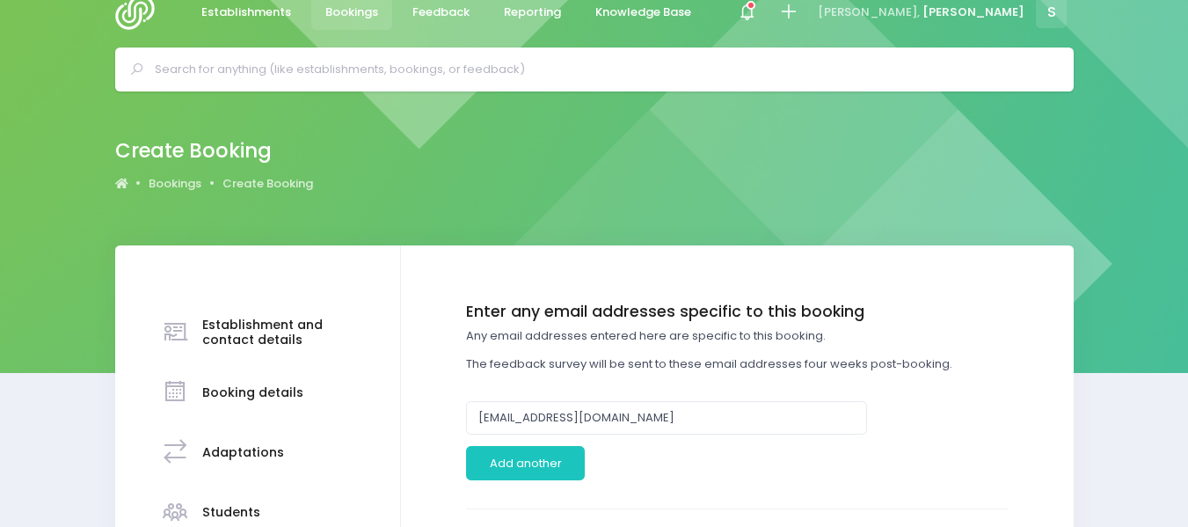
scroll to position [0, 0]
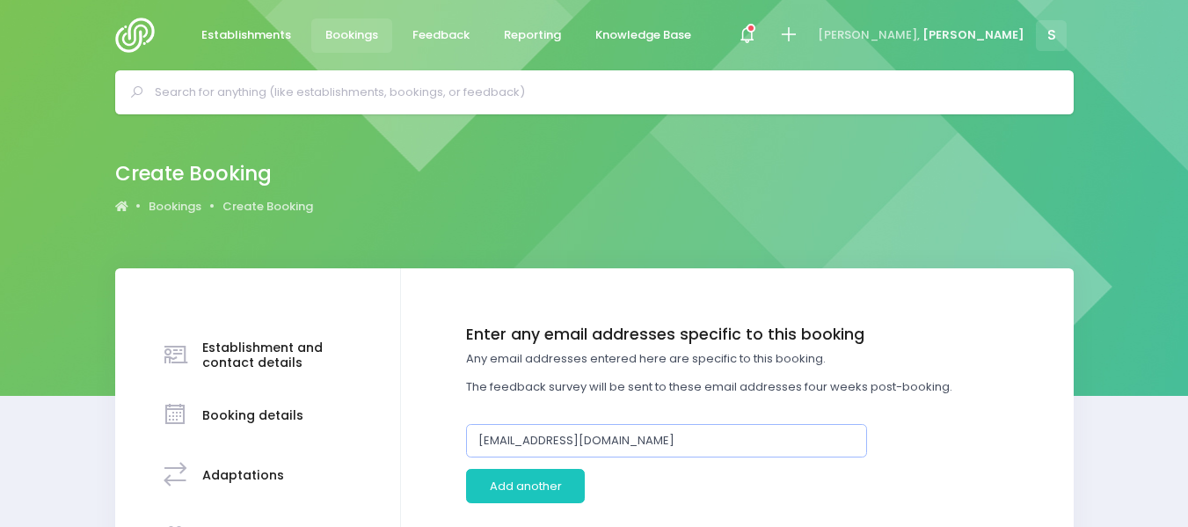
click at [648, 433] on input "rachplace32@gmail.com" at bounding box center [666, 440] width 401 height 33
drag, startPoint x: 648, startPoint y: 433, endPoint x: 459, endPoint y: 448, distance: 189.7
click at [459, 448] on div "rachplace32@gmail.com" at bounding box center [666, 440] width 423 height 33
type input "sharleen.young@xtra.co.nz"
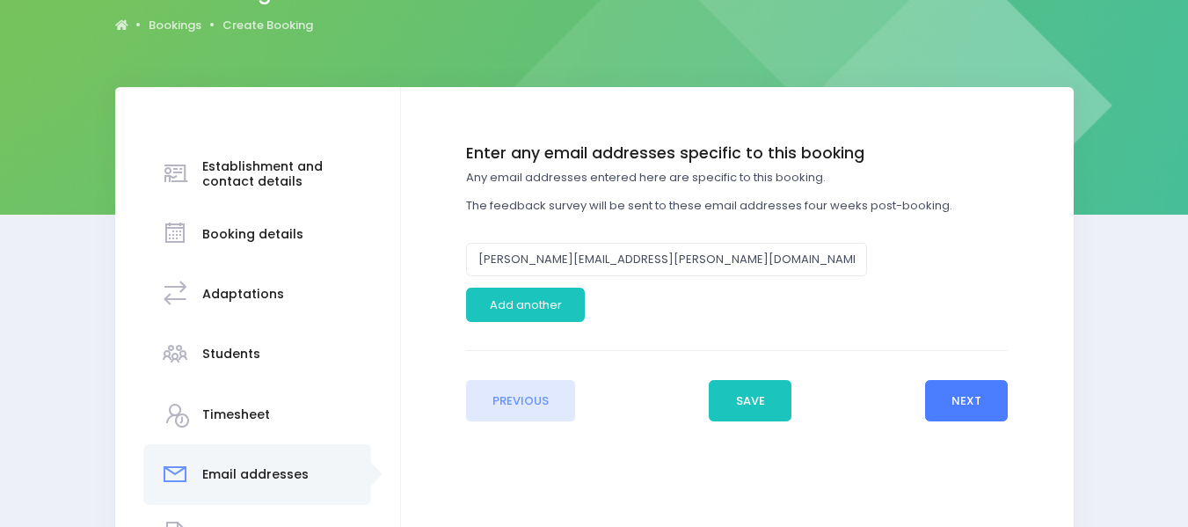
click at [960, 397] on button "Next" at bounding box center [967, 401] width 84 height 42
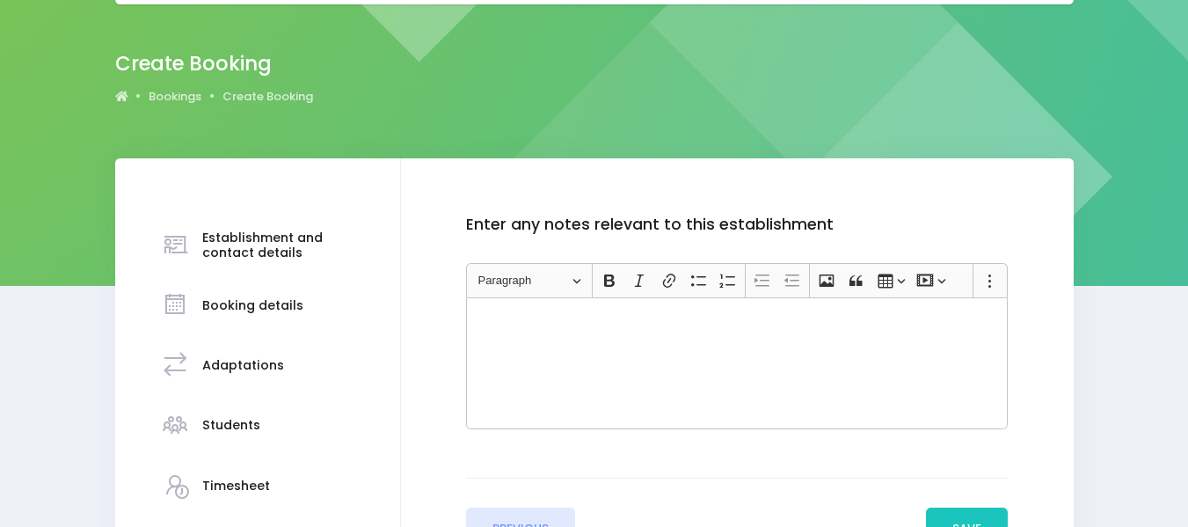
scroll to position [122, 0]
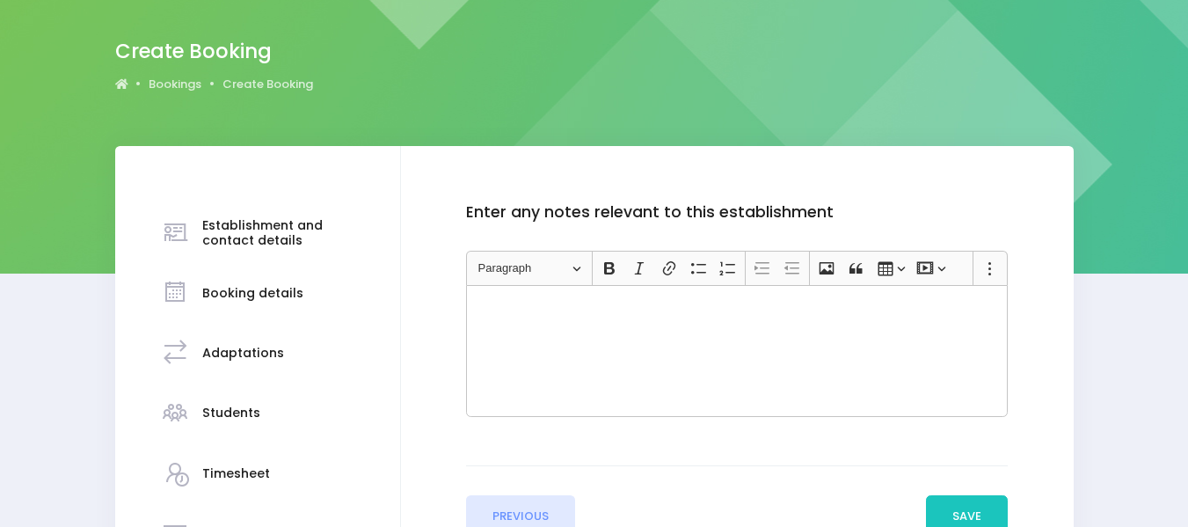
click at [503, 303] on p "Rich Text Editor, main" at bounding box center [737, 305] width 527 height 18
click at [961, 508] on button "Save" at bounding box center [967, 516] width 83 height 42
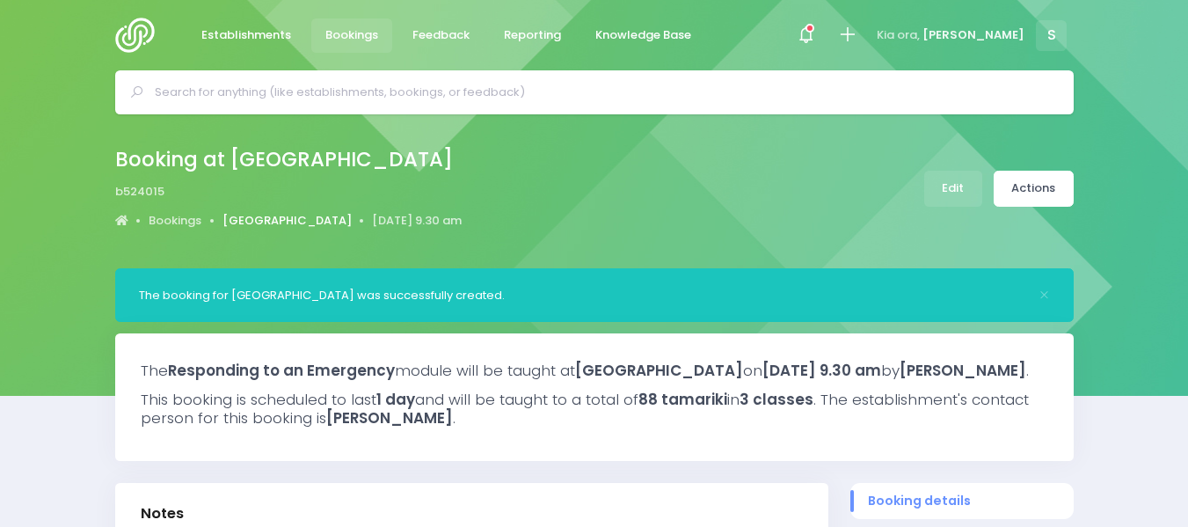
select select "5"
click at [283, 223] on link "[GEOGRAPHIC_DATA]" at bounding box center [287, 221] width 129 height 18
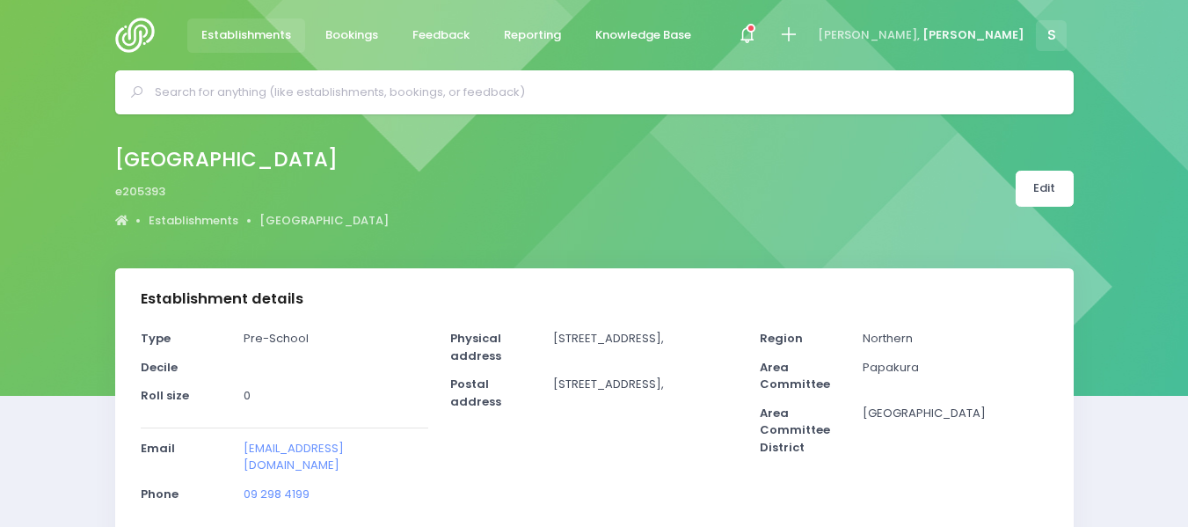
select select "5"
click at [1036, 182] on link "Edit" at bounding box center [1045, 189] width 58 height 36
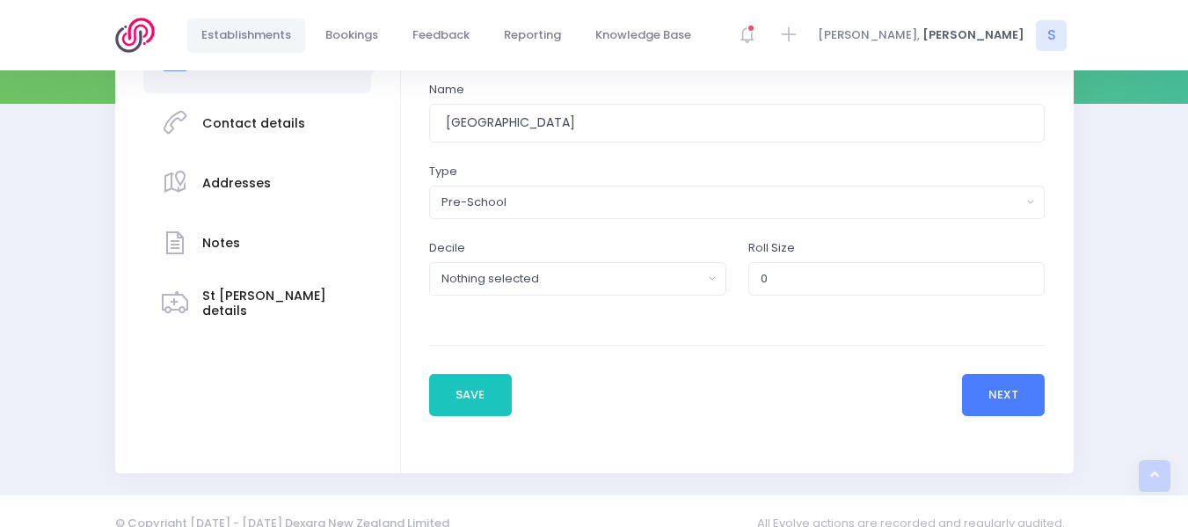
click at [1015, 388] on button "Next" at bounding box center [1004, 395] width 84 height 42
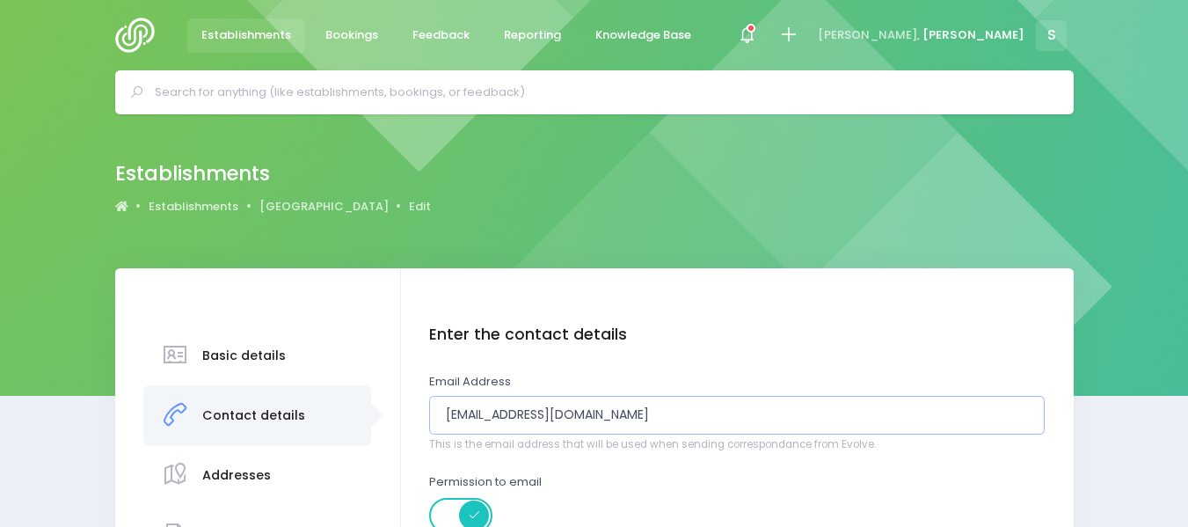
drag, startPoint x: 623, startPoint y: 415, endPoint x: 178, endPoint y: 460, distance: 447.3
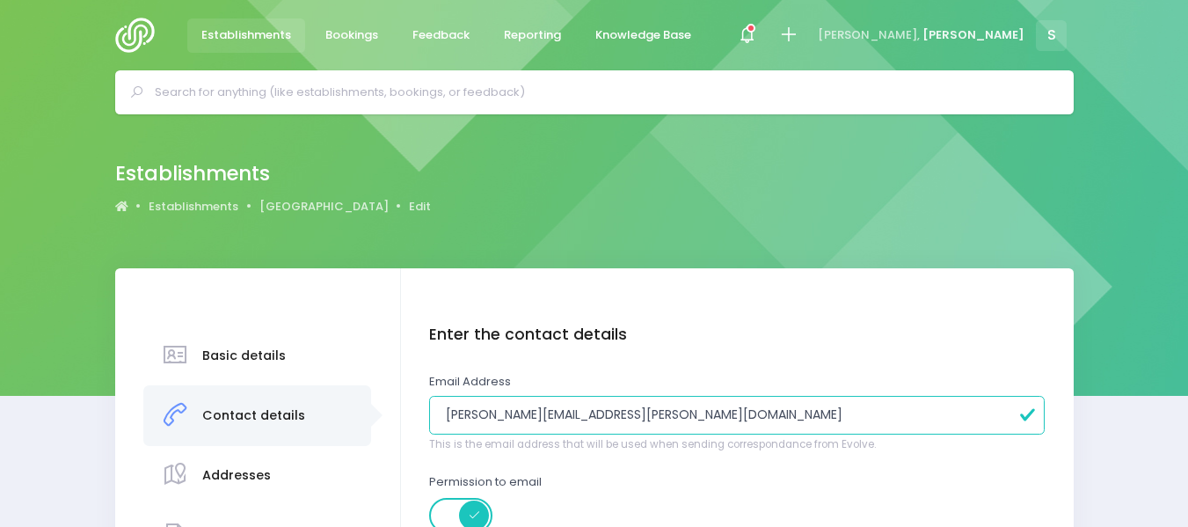
type input "[PERSON_NAME][EMAIL_ADDRESS][PERSON_NAME][DOMAIN_NAME]"
drag, startPoint x: 1176, startPoint y: 291, endPoint x: 1159, endPoint y: 362, distance: 72.3
click at [1159, 362] on div "Establishments Establishments Karaka Learning Centre Edit Notes" at bounding box center [594, 520] width 1188 height 812
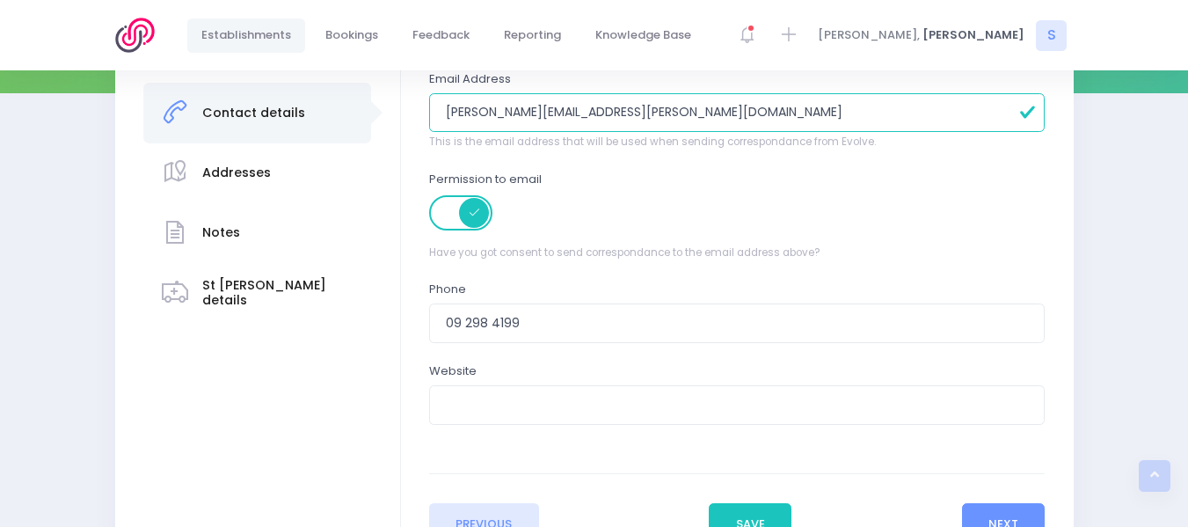
scroll to position [457, 0]
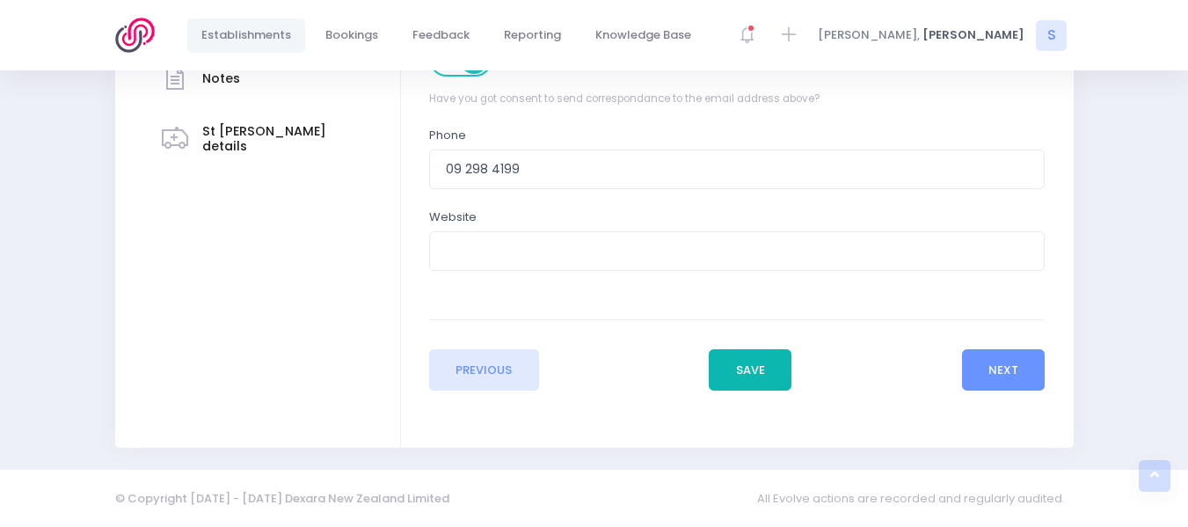
click at [763, 374] on button "Save" at bounding box center [750, 370] width 83 height 42
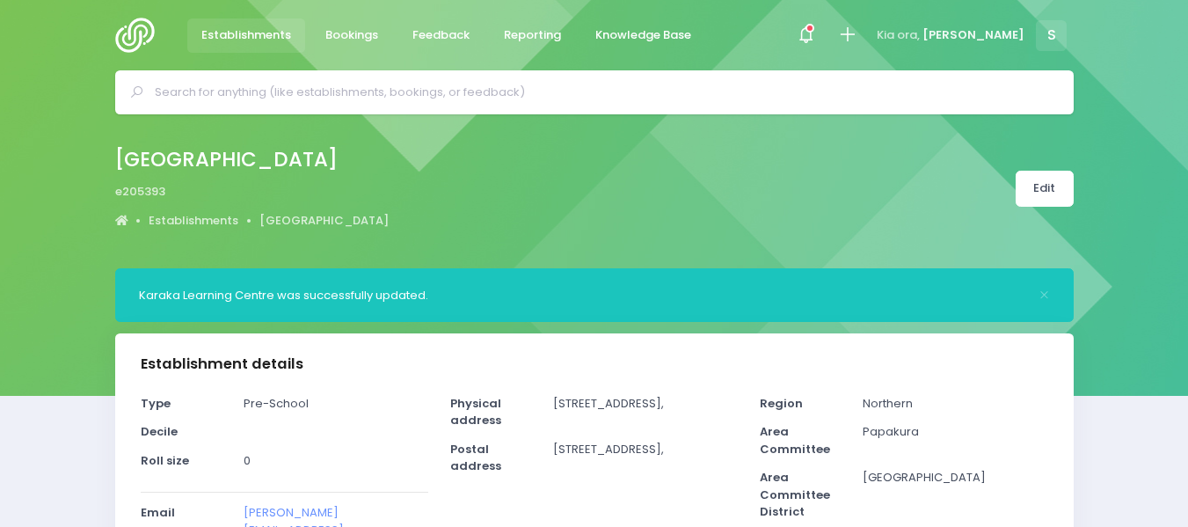
select select "5"
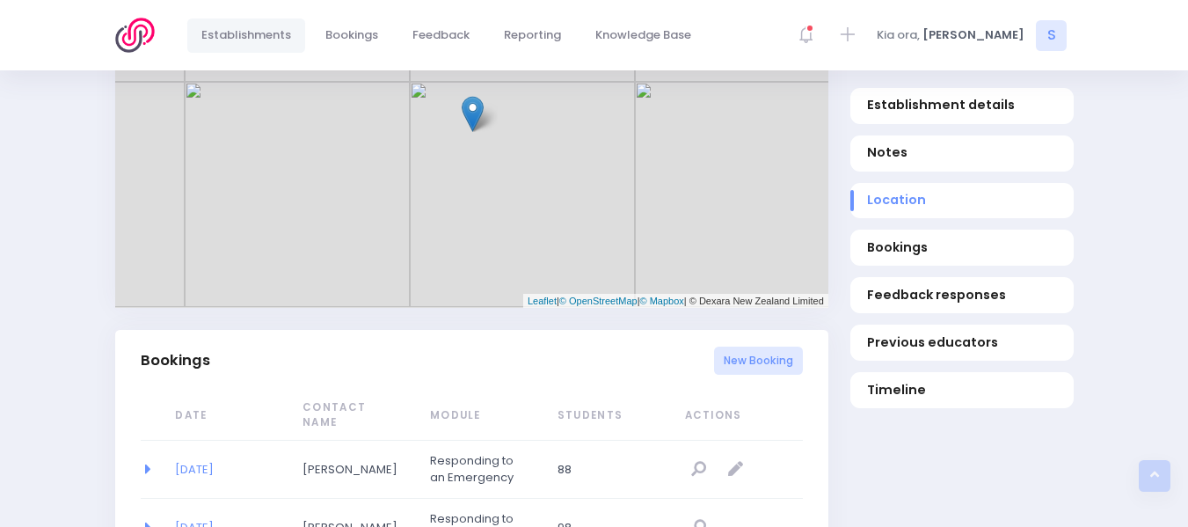
scroll to position [998, 0]
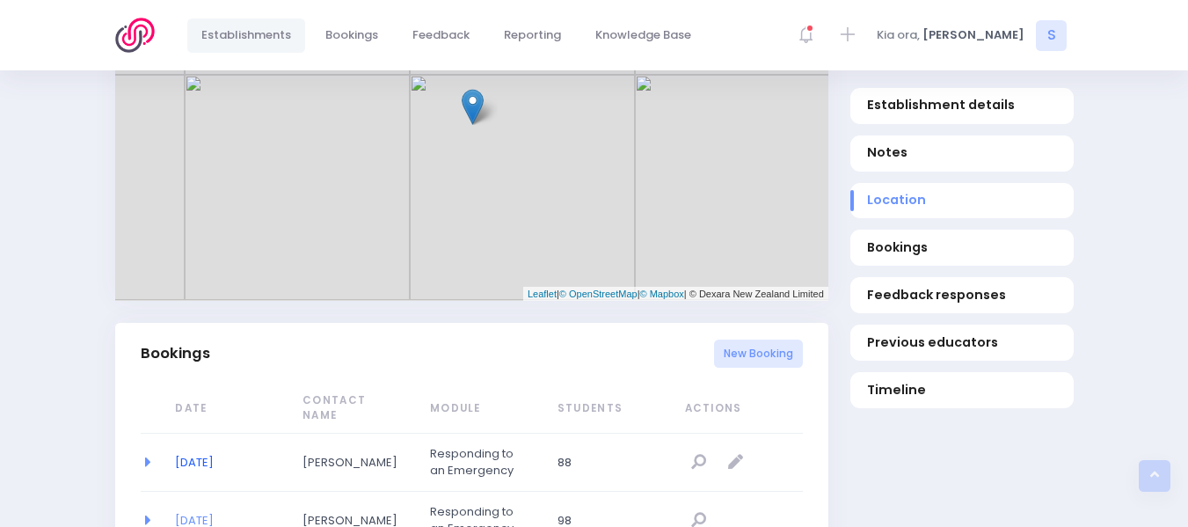
click at [194, 454] on link "[DATE]" at bounding box center [194, 462] width 39 height 17
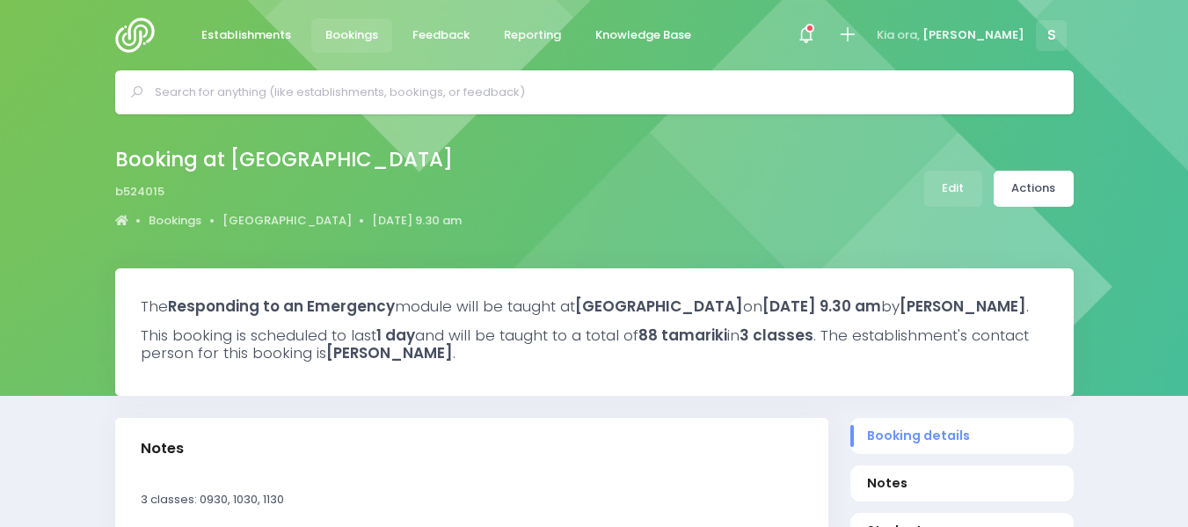
select select "5"
click at [1028, 193] on link "Actions" at bounding box center [1034, 189] width 80 height 36
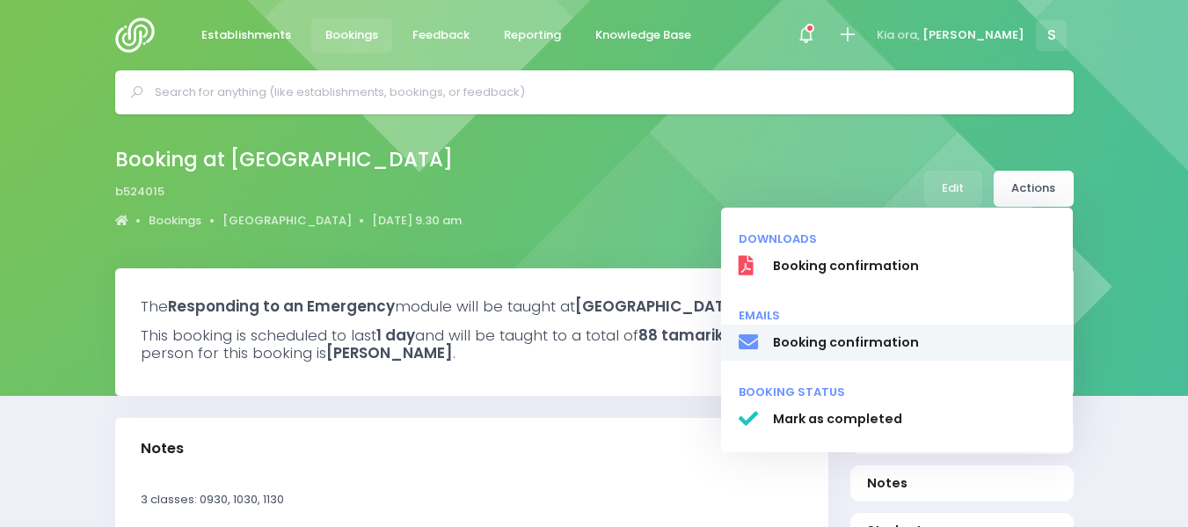
click at [819, 334] on span "Booking confirmation" at bounding box center [913, 342] width 283 height 18
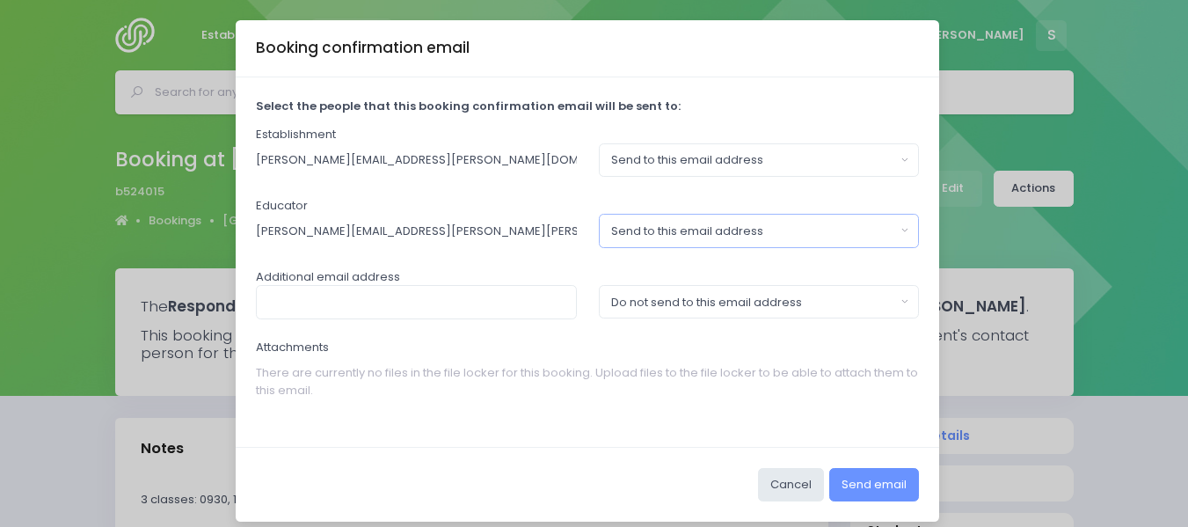
click at [896, 228] on button "Send to this email address" at bounding box center [759, 230] width 321 height 33
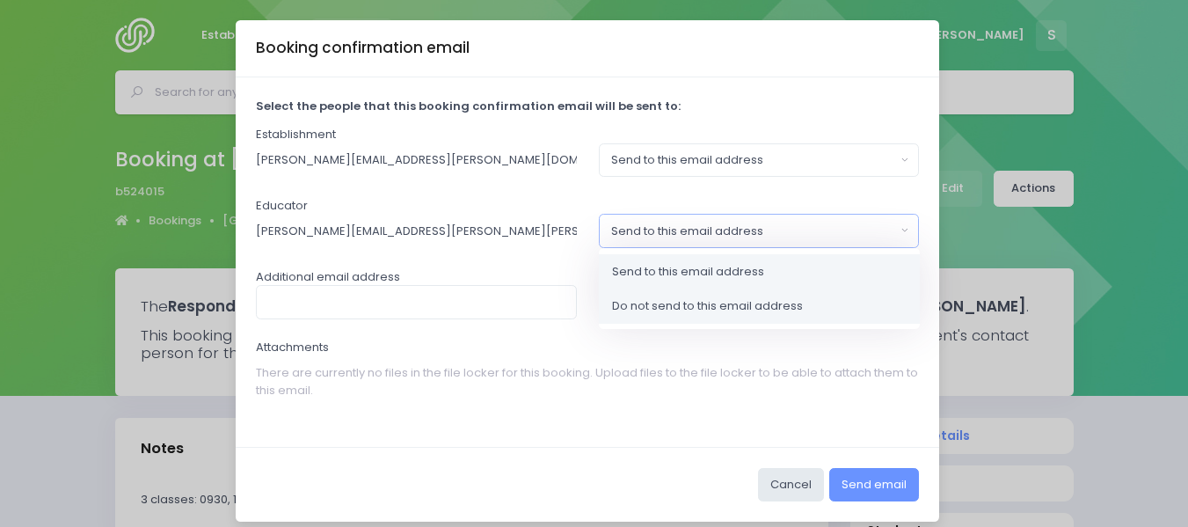
click at [705, 299] on span "Do not send to this email address" at bounding box center [707, 306] width 191 height 18
select select "no_email"
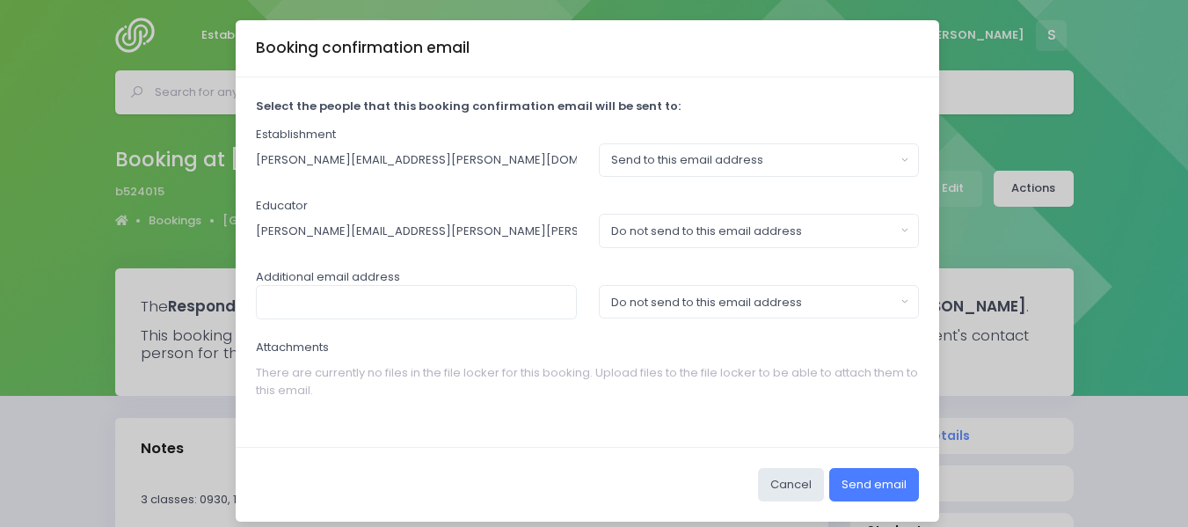
click at [862, 481] on button "Send email" at bounding box center [874, 484] width 90 height 33
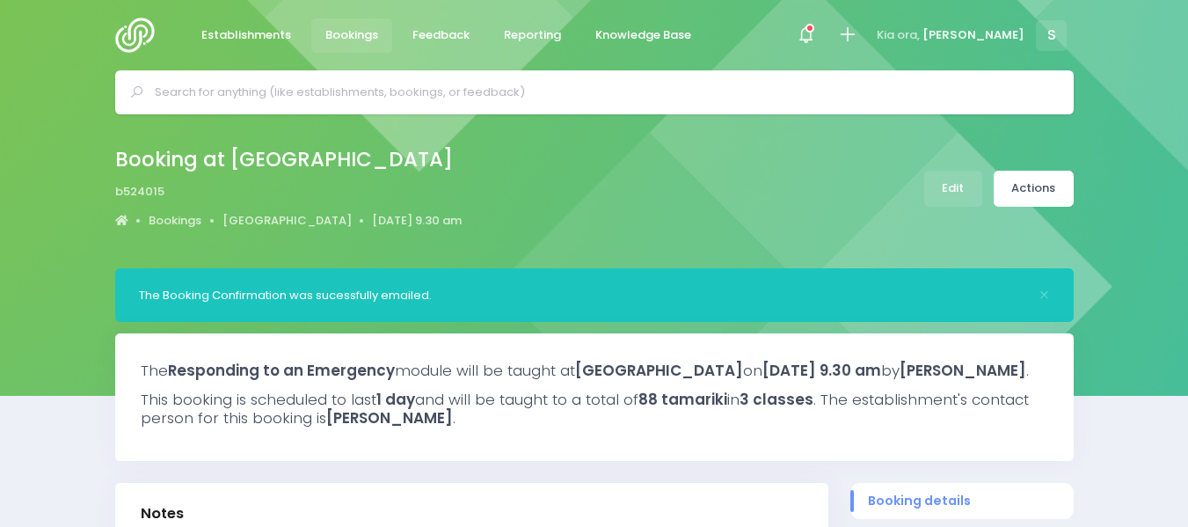
select select "5"
click at [138, 36] on img at bounding box center [140, 35] width 50 height 35
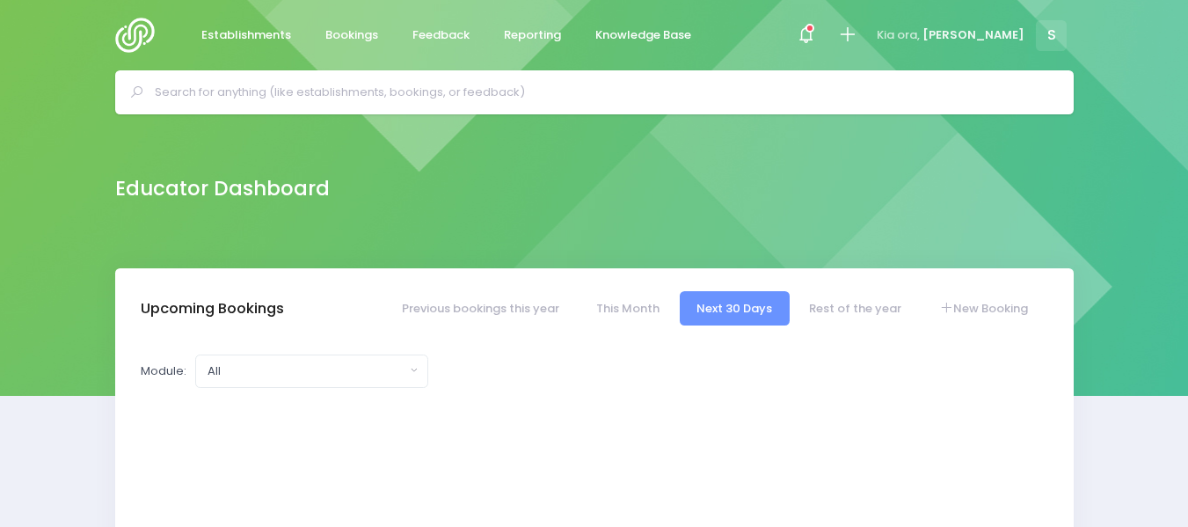
select select "5"
